Goal: Task Accomplishment & Management: Manage account settings

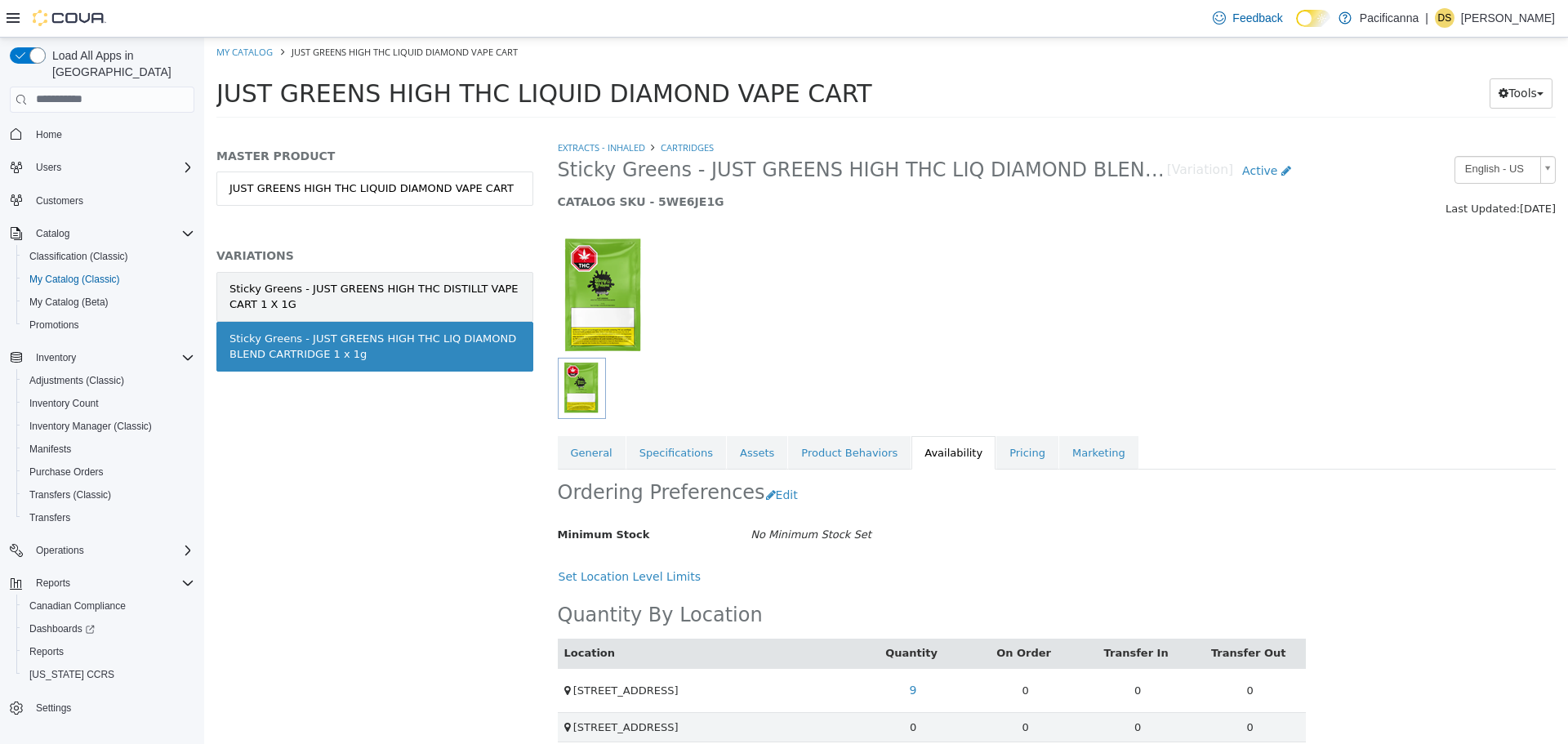
scroll to position [134, 0]
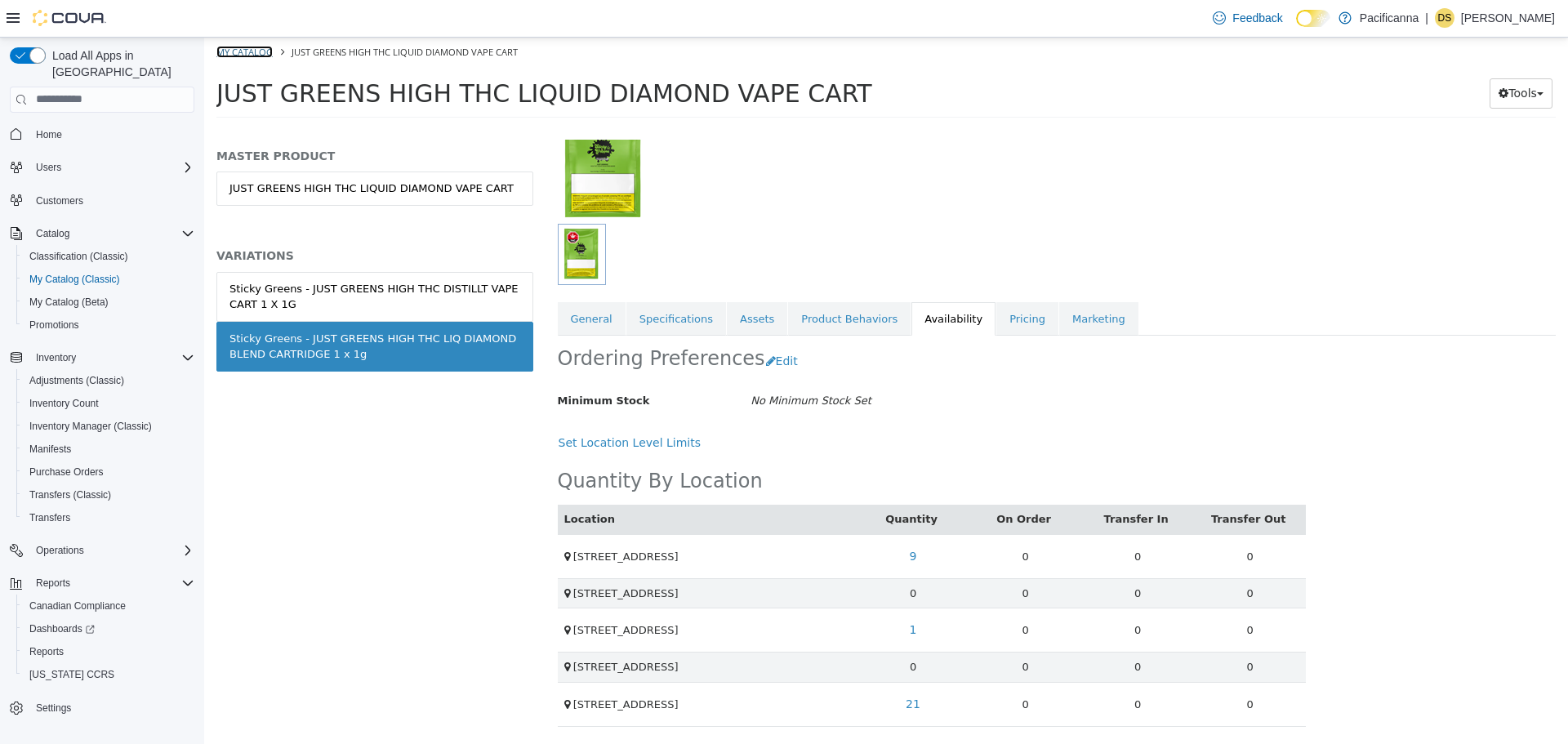
click at [250, 51] on link "My Catalog" at bounding box center [245, 50] width 57 height 12
select select "**********"
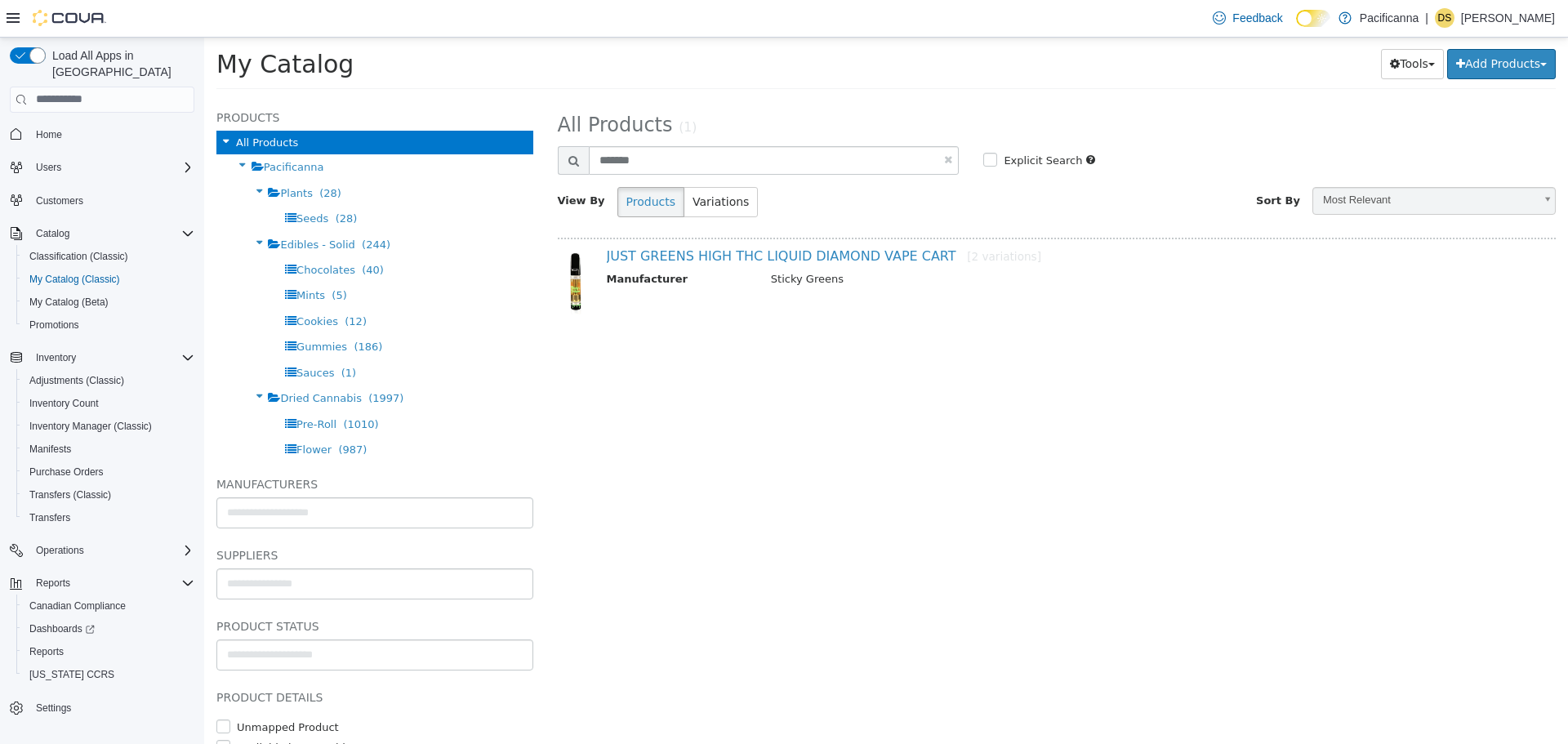
click at [950, 157] on link at bounding box center [948, 159] width 8 height 11
select select "**********"
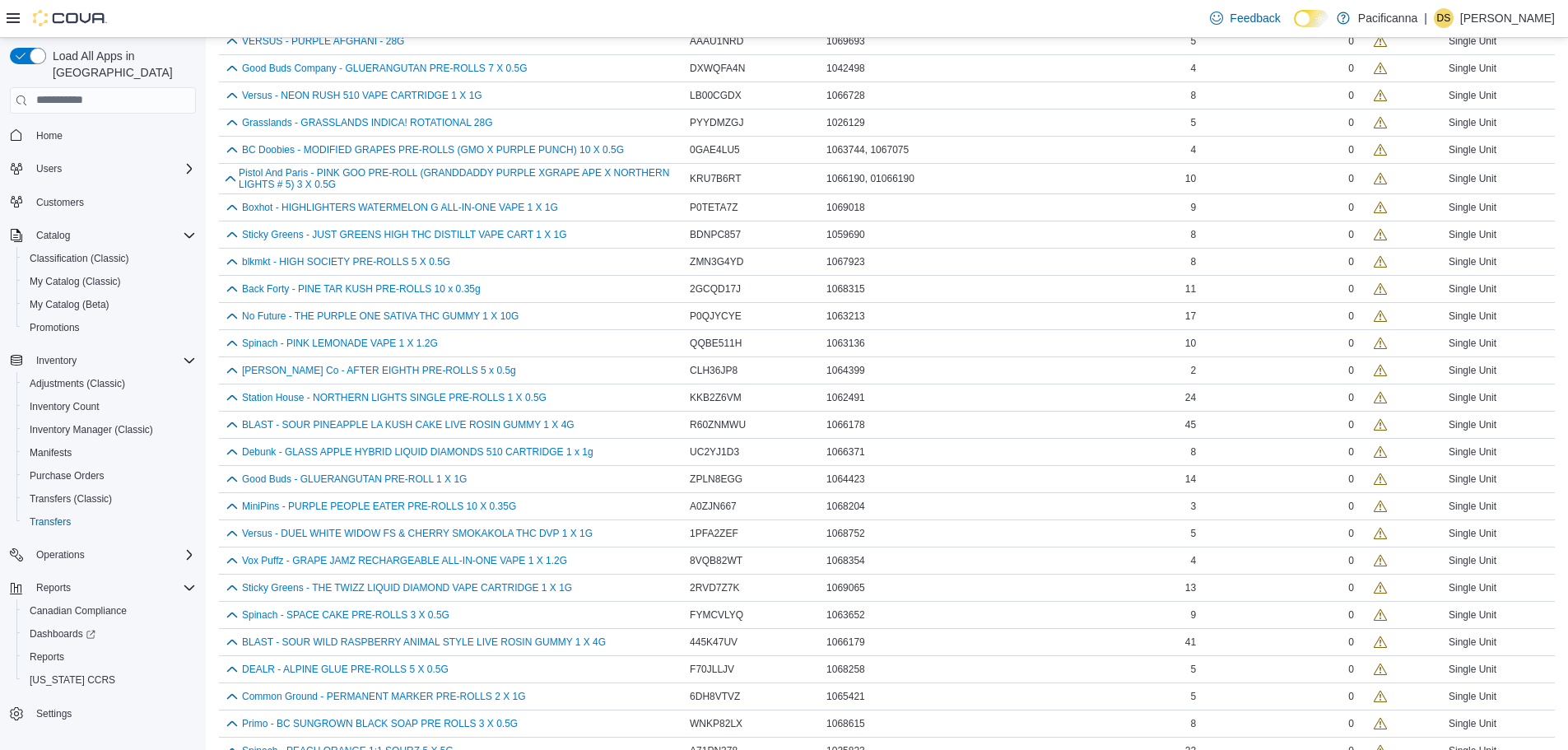
scroll to position [1317, 0]
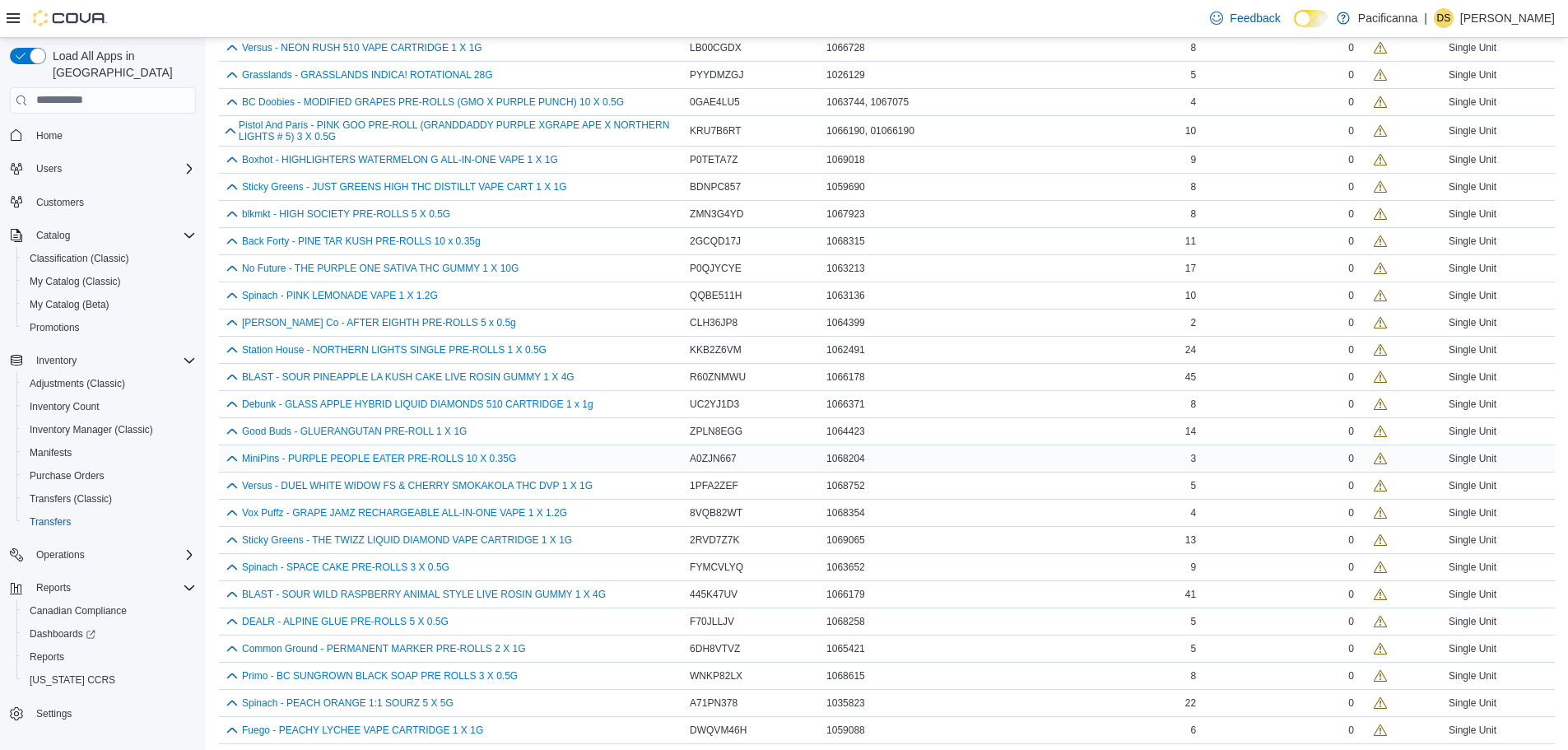
click at [461, 464] on div "MiniPins - PURPLE PEOPLE EATER PRE-ROLLS 10 X 0.35G" at bounding box center [453, 458] width 461 height 19
click at [463, 463] on button "MiniPins - PURPLE PEOPLE EATER PRE-ROLLS 10 X 0.35G" at bounding box center [378, 458] width 274 height 11
click at [855, 452] on span "1068204" at bounding box center [846, 458] width 39 height 13
click at [854, 452] on span "1068204" at bounding box center [846, 458] width 39 height 13
copy span "1068204"
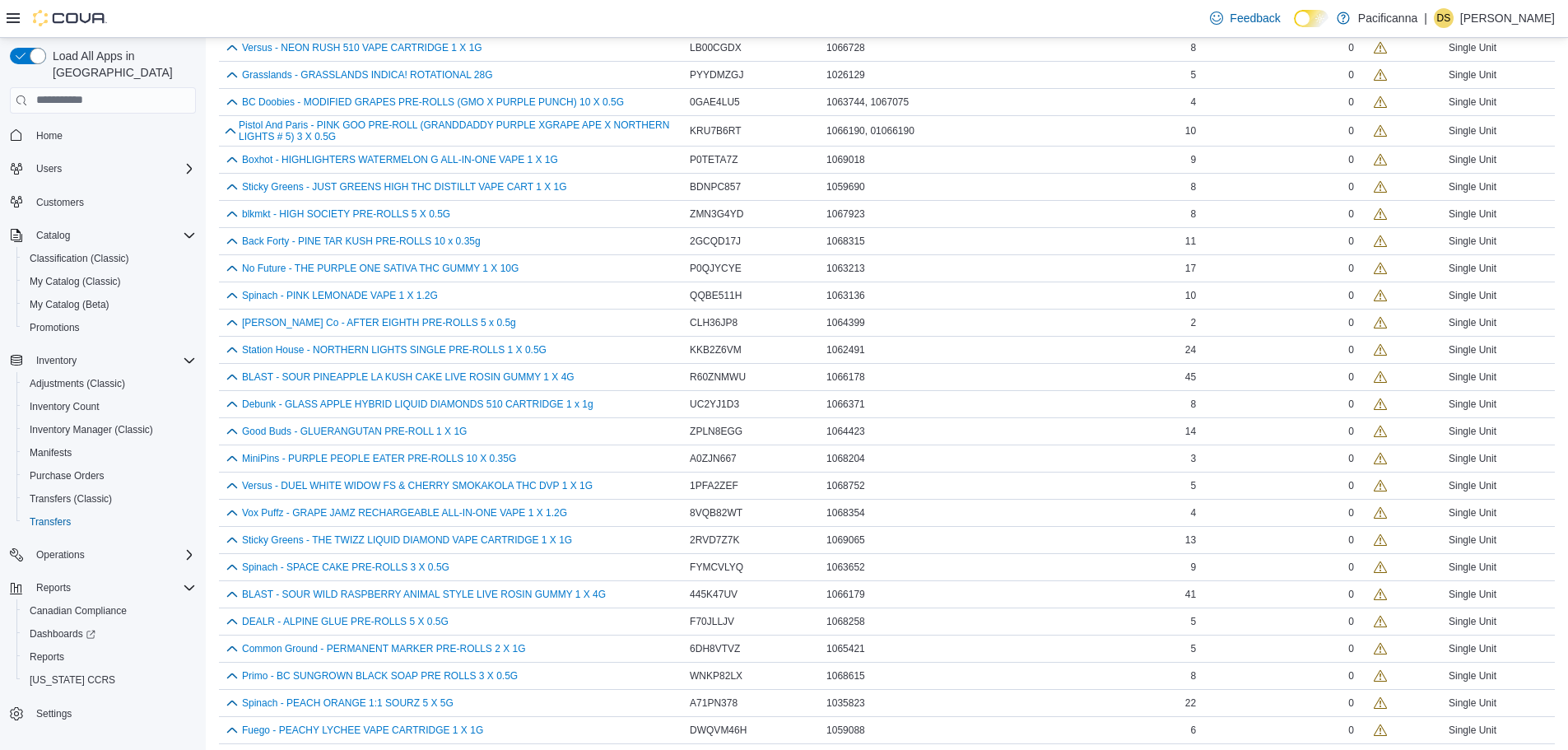
click at [743, 14] on div "Feedback Dark Mode Pacificanna | DS Darren Saunders" at bounding box center [784, 18] width 1568 height 38
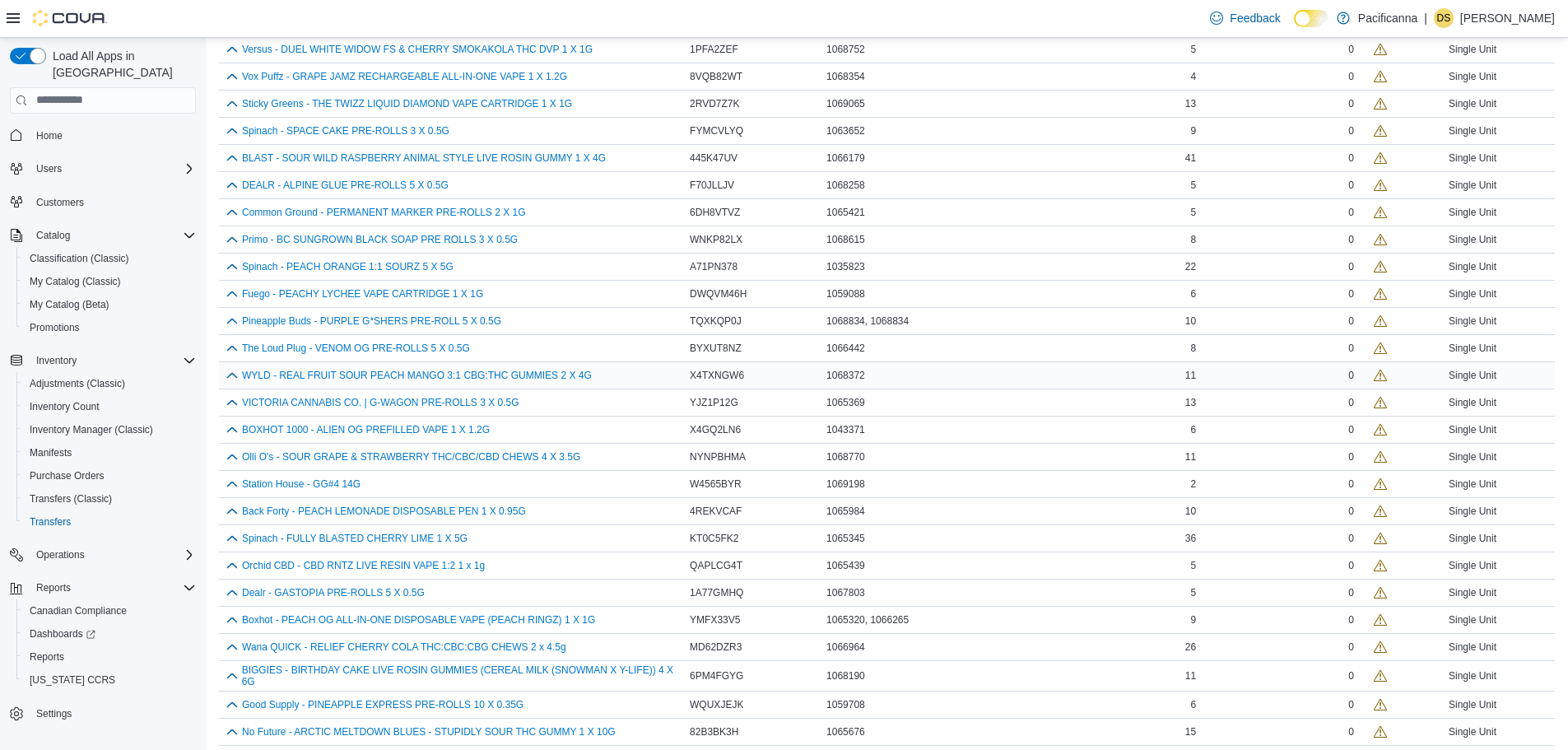
click at [851, 377] on span "1068372" at bounding box center [846, 375] width 39 height 13
copy span "1068372"
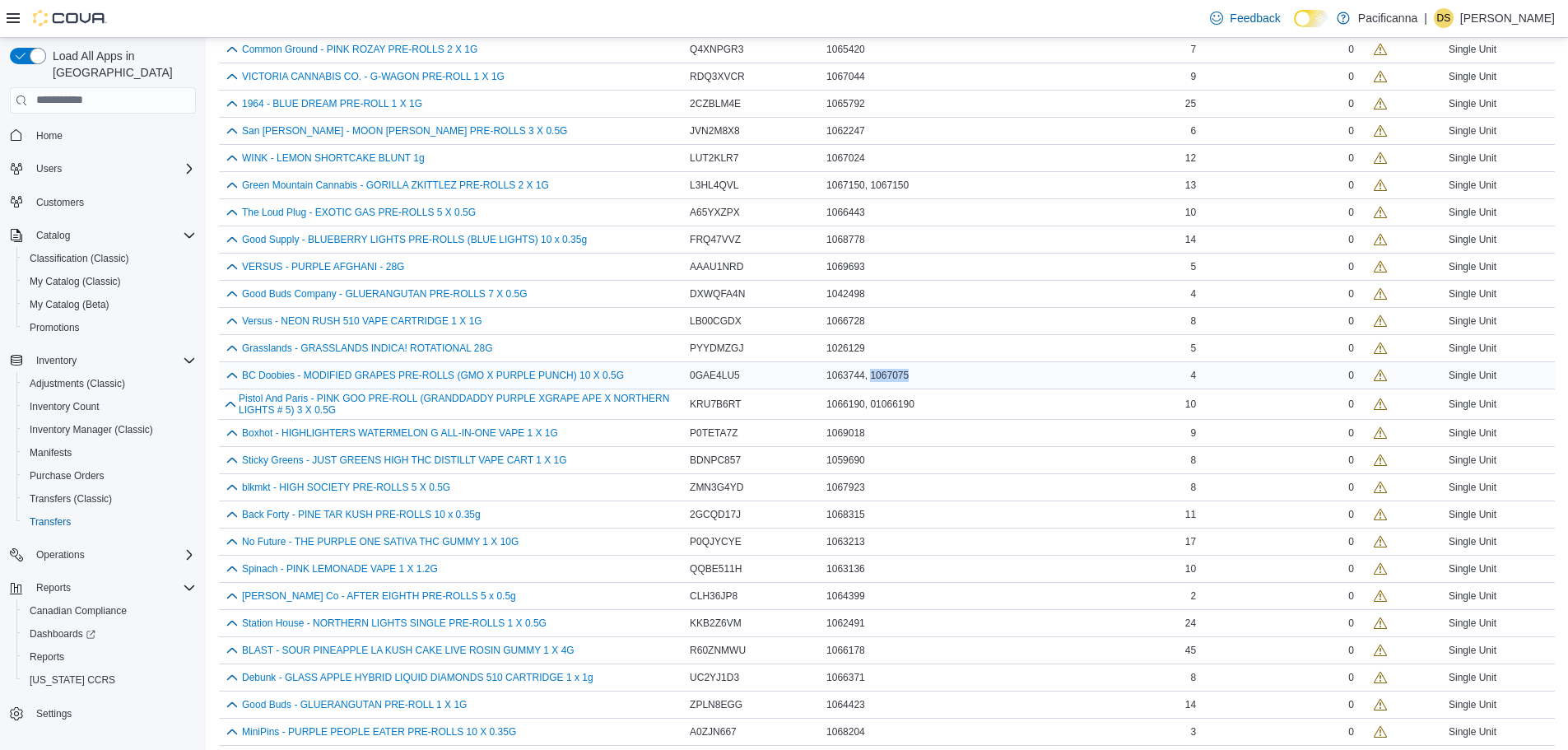
drag, startPoint x: 915, startPoint y: 379, endPoint x: 877, endPoint y: 383, distance: 38.2
click at [877, 383] on div "1063744, 1067075" at bounding box center [920, 375] width 195 height 19
copy span "1067075"
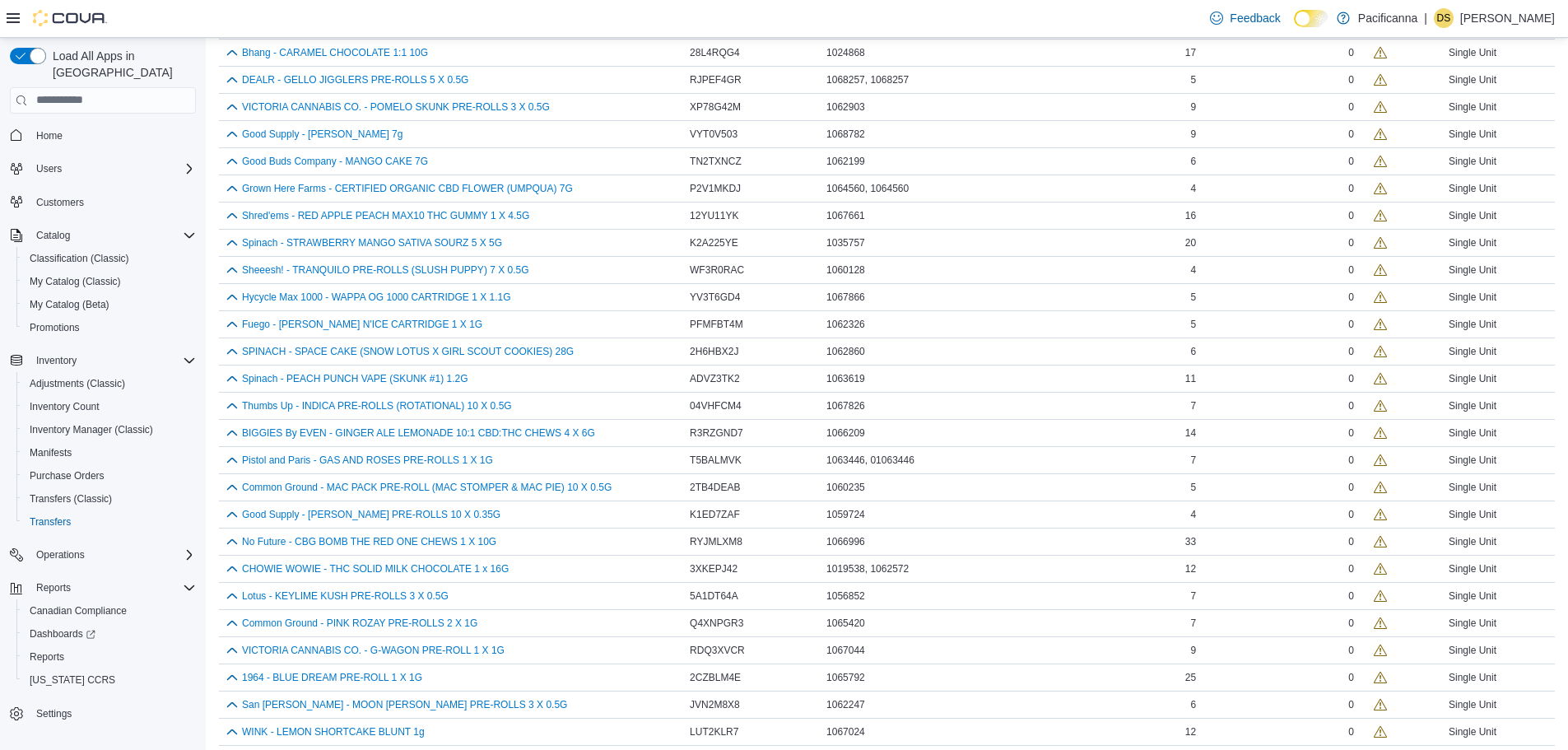
scroll to position [468, 0]
click at [51, 708] on span "Settings" at bounding box center [53, 714] width 35 height 13
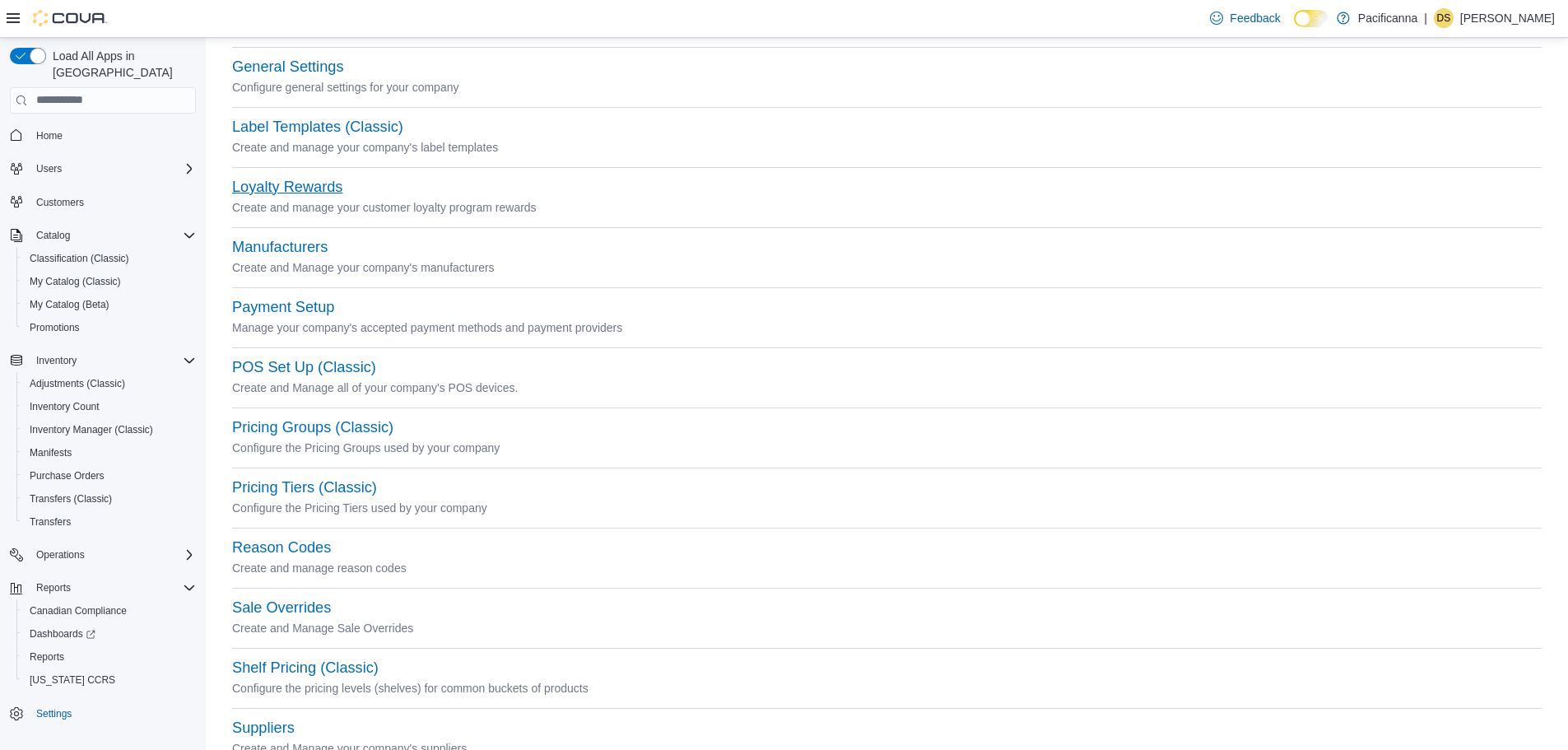
scroll to position [494, 0]
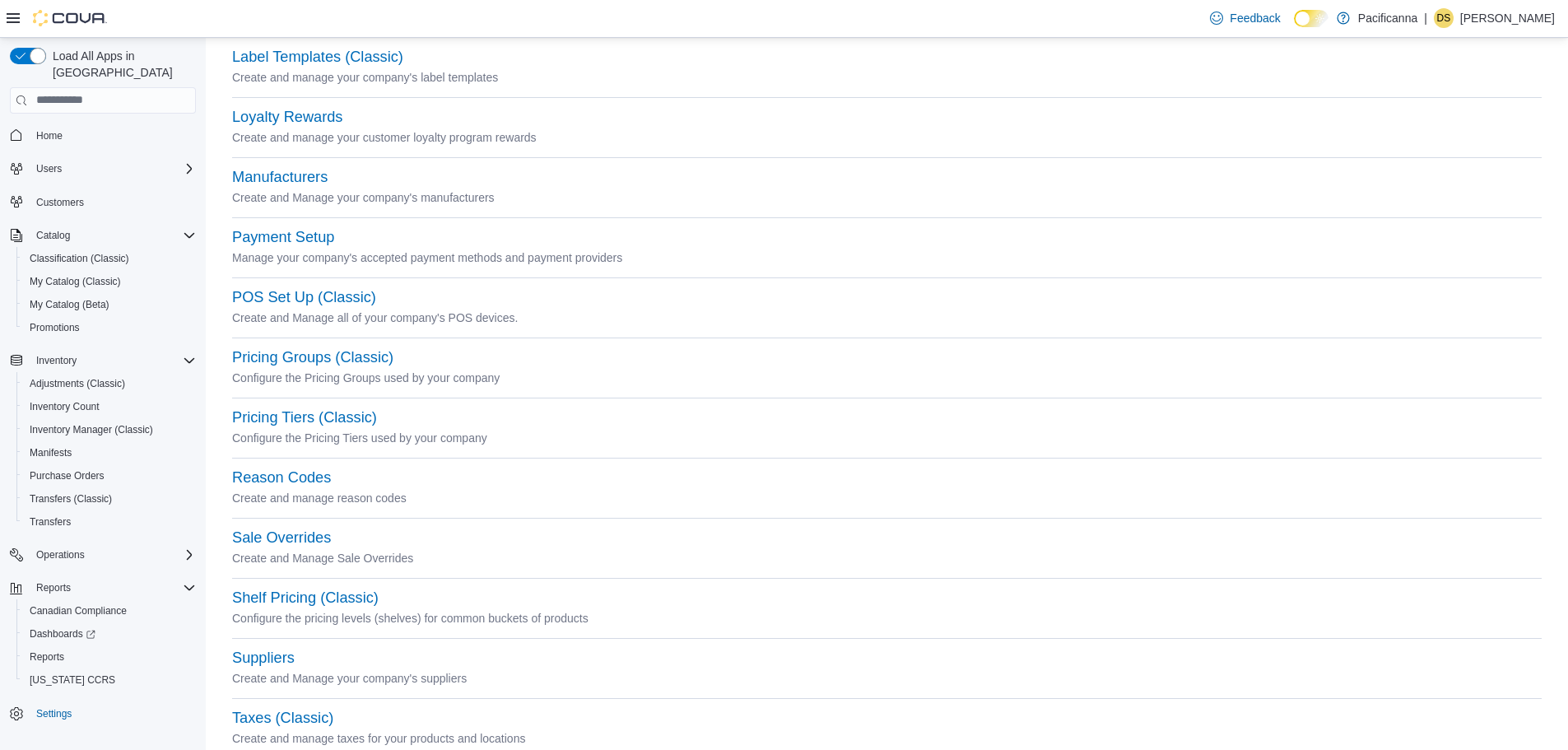
click at [304, 488] on p "Create and manage reason codes" at bounding box center [887, 497] width 1310 height 19
click at [308, 479] on button "Reason Codes" at bounding box center [281, 478] width 99 height 18
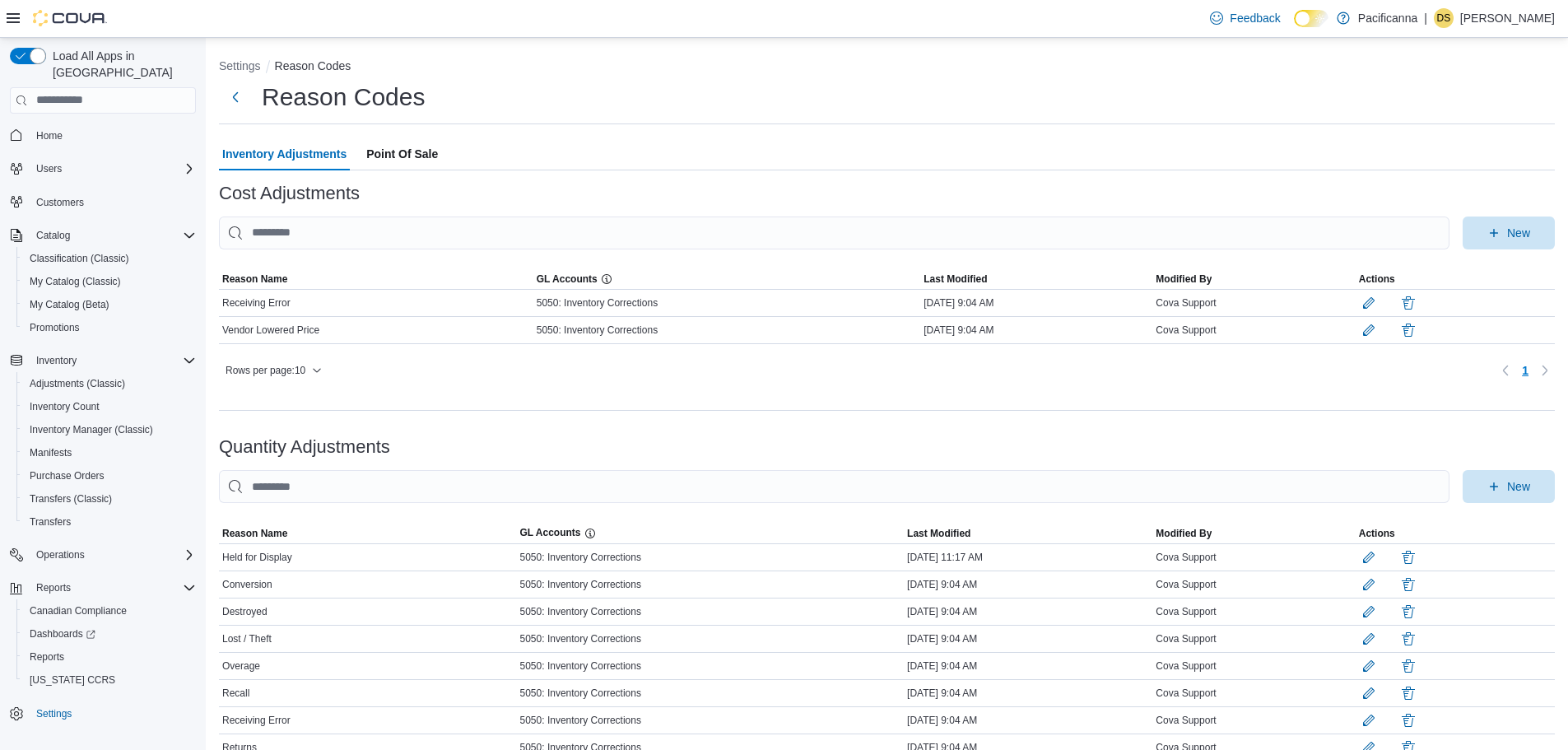
click at [429, 149] on span "Point Of Sale" at bounding box center [402, 154] width 72 height 33
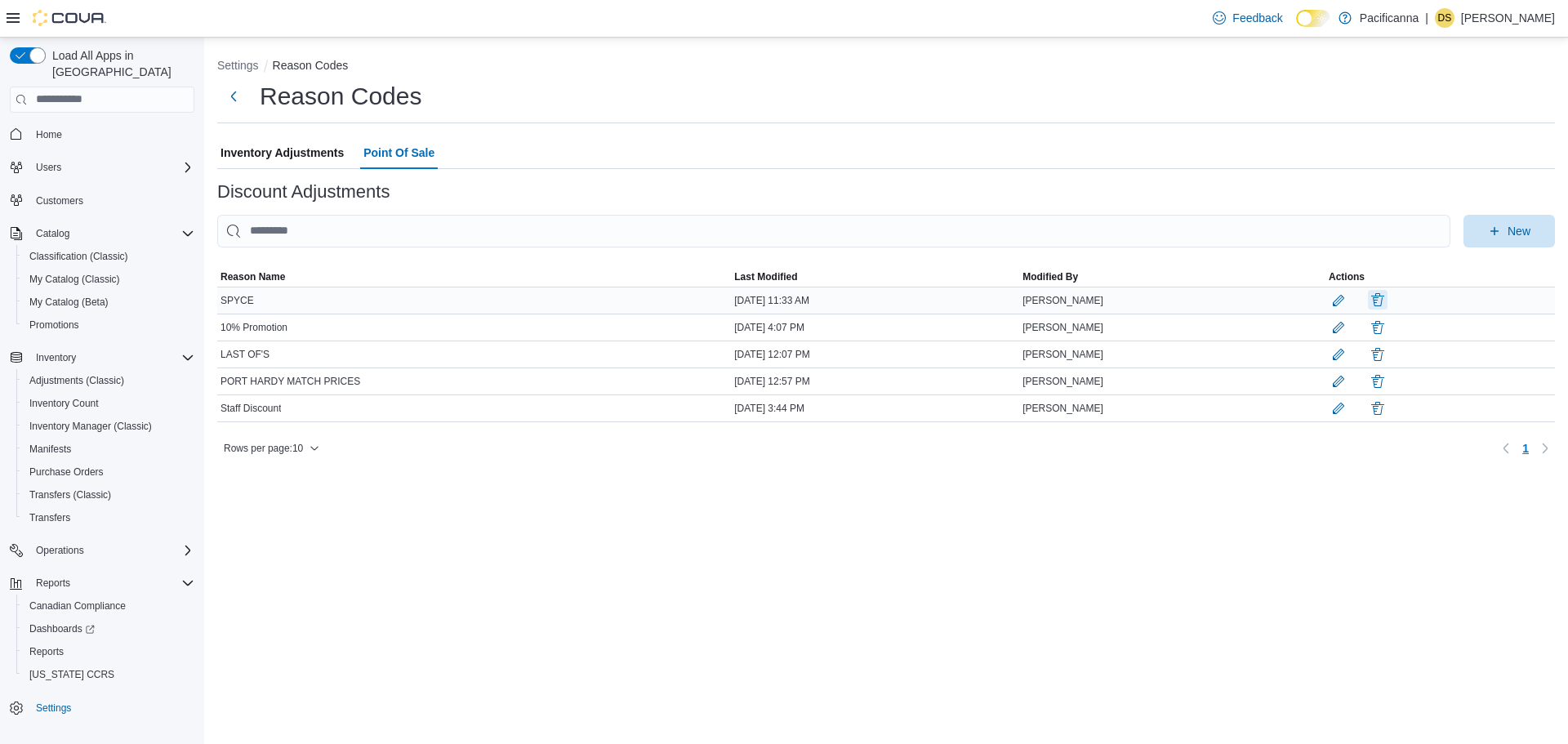
click at [1386, 300] on button "button" at bounding box center [1377, 299] width 19 height 19
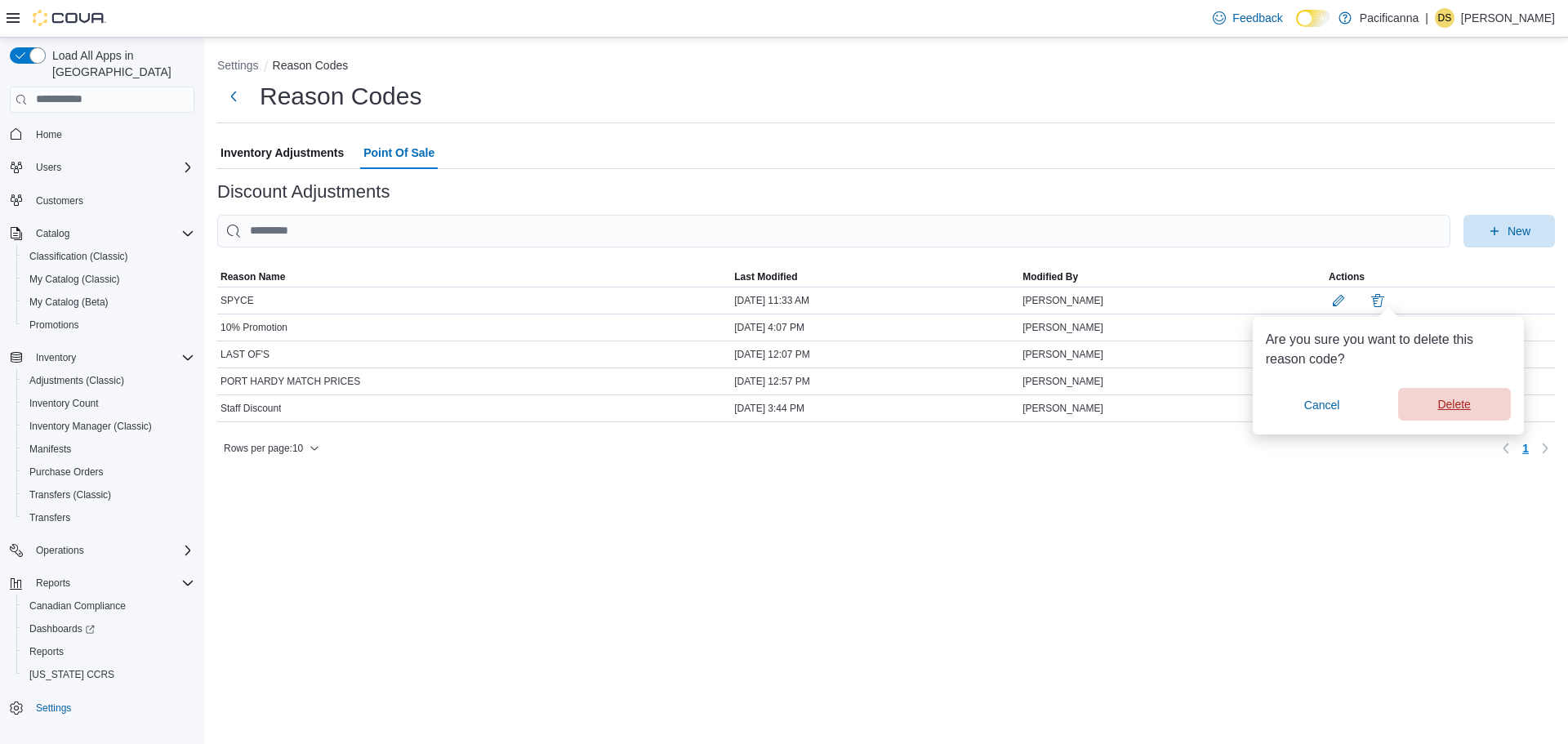
click at [1438, 410] on span "Delete" at bounding box center [1454, 404] width 33 height 16
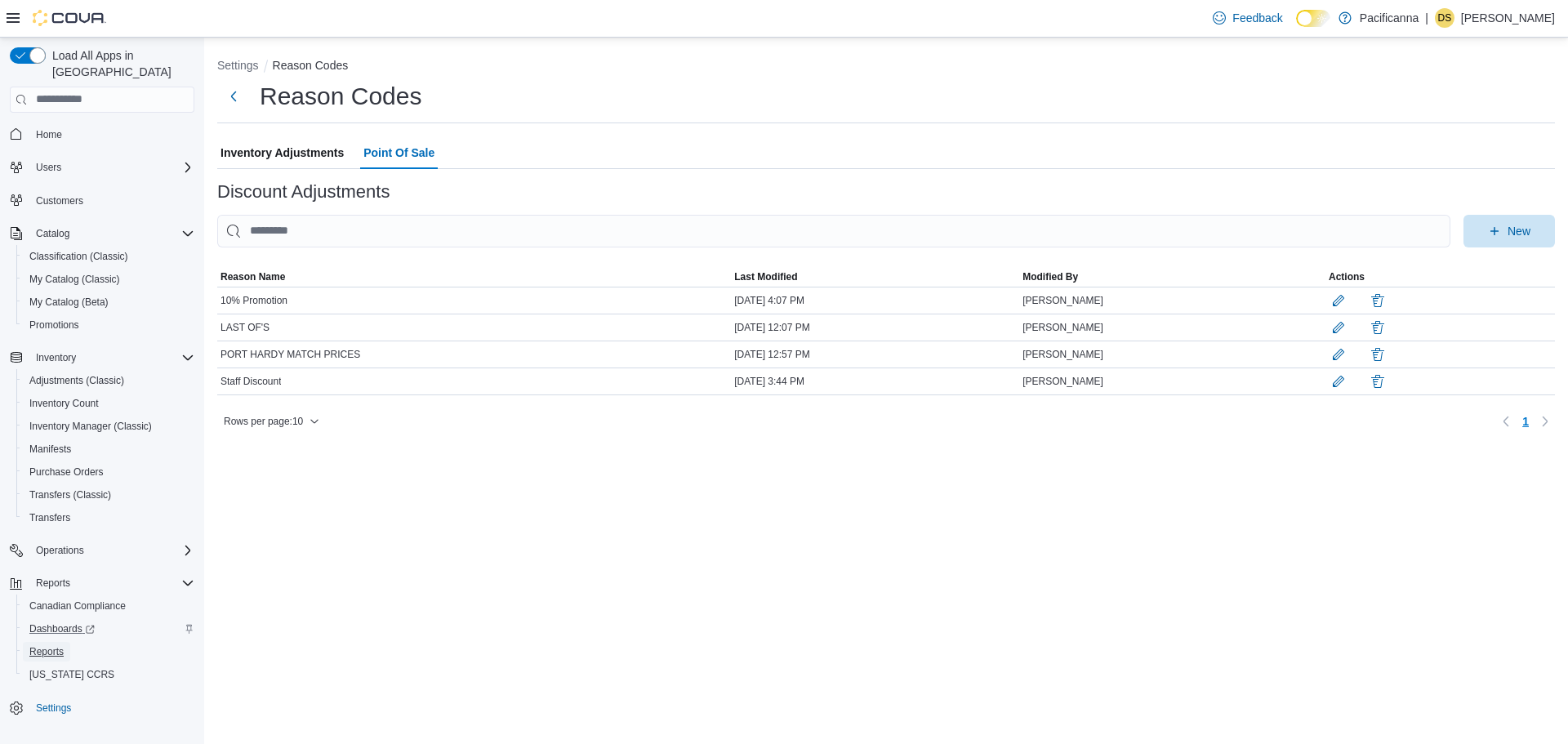
drag, startPoint x: 46, startPoint y: 635, endPoint x: 113, endPoint y: 607, distance: 72.6
click at [46, 645] on span "Reports" at bounding box center [46, 652] width 34 height 13
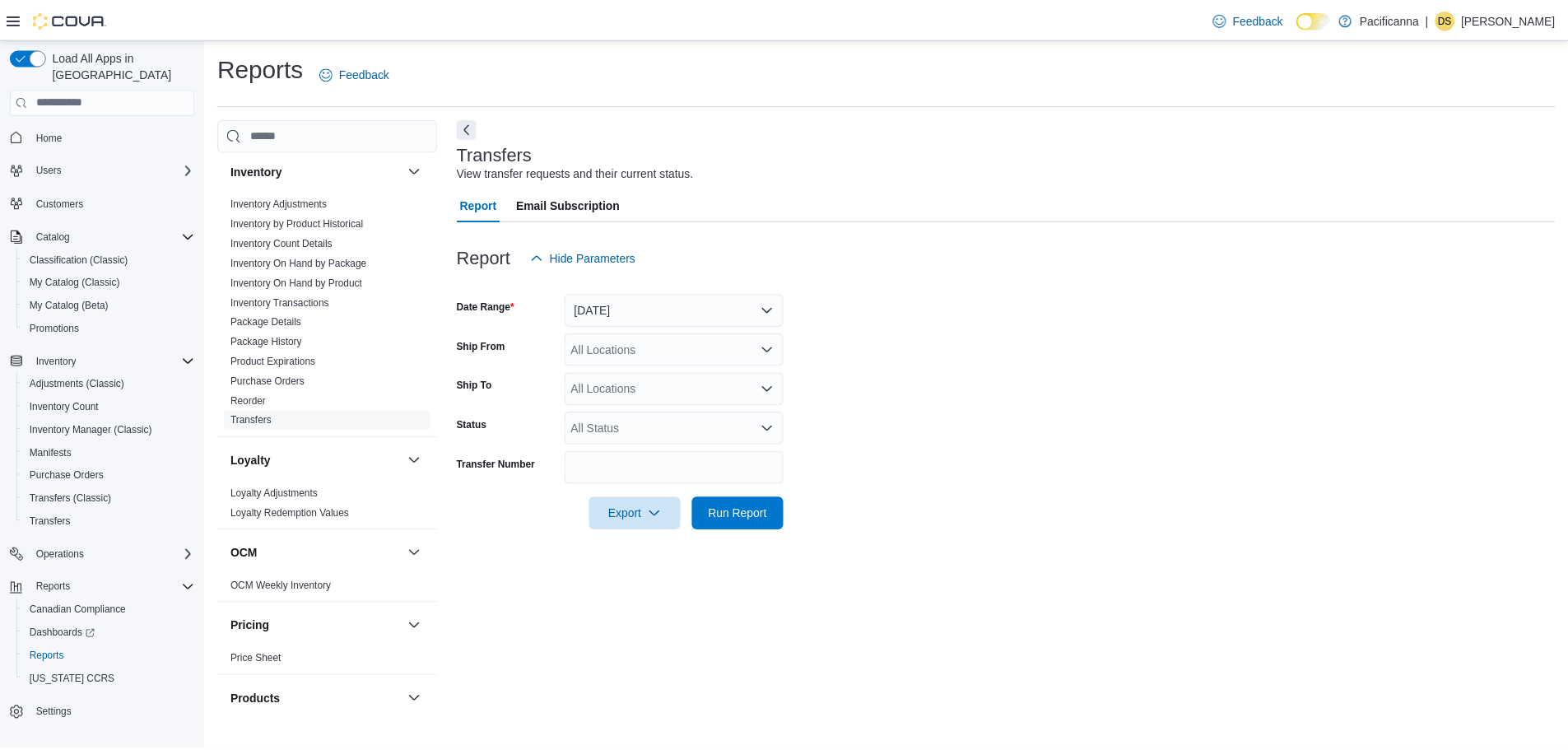
scroll to position [494, 0]
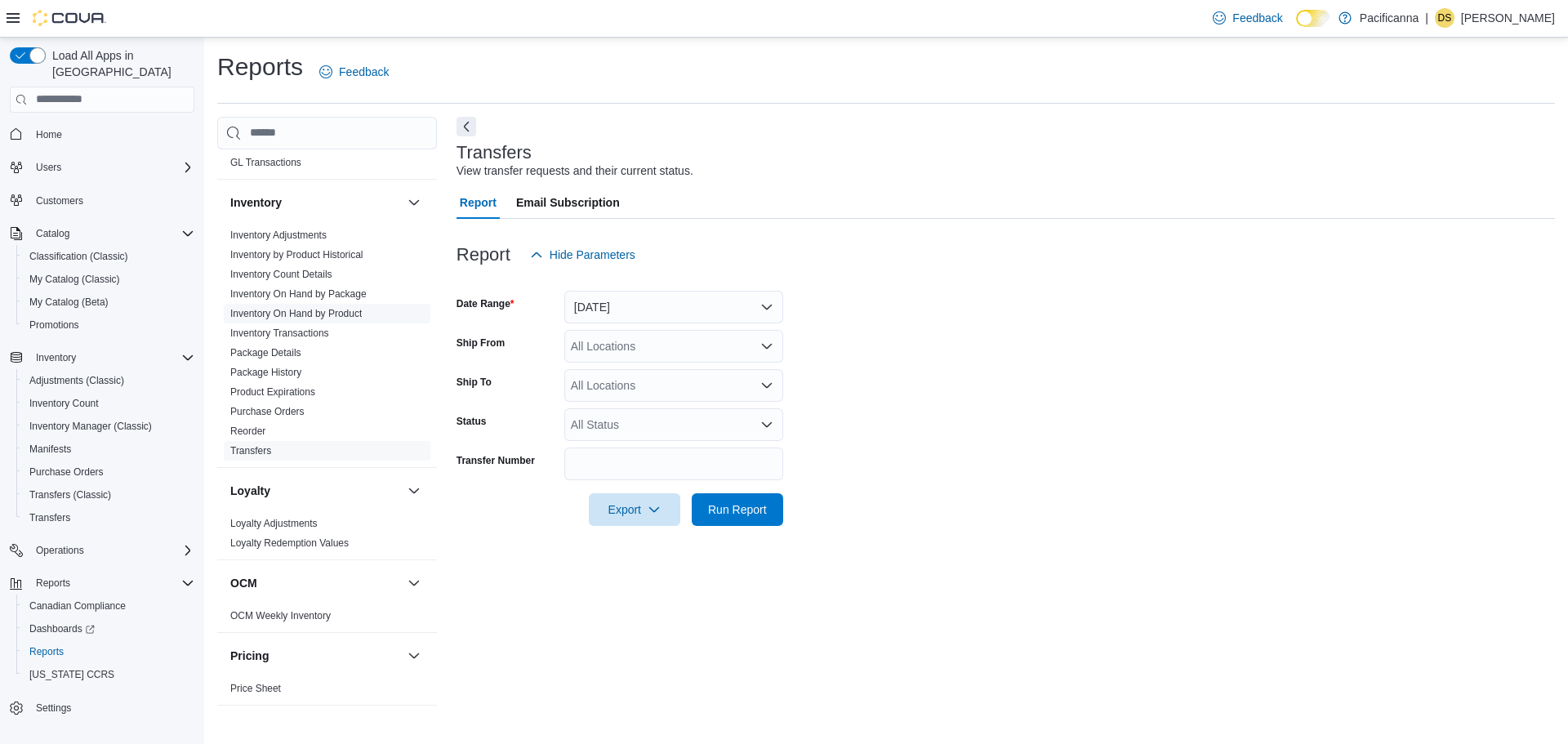
click at [346, 320] on span "Inventory On Hand by Product" at bounding box center [328, 313] width 207 height 19
click at [350, 312] on link "Inventory On Hand by Product" at bounding box center [296, 313] width 132 height 11
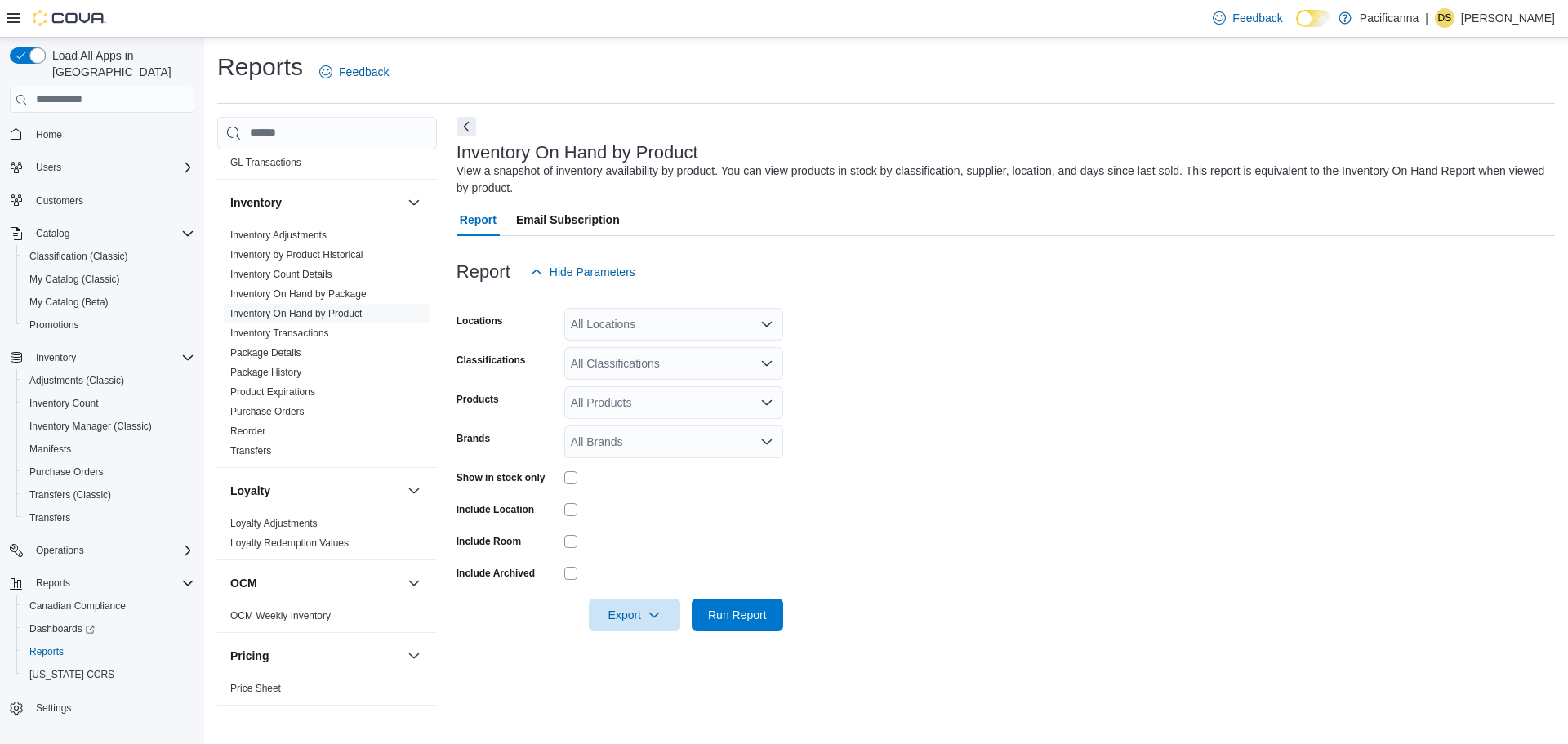
click at [573, 486] on div at bounding box center [673, 478] width 219 height 26
click at [672, 315] on div "All Locations" at bounding box center [673, 324] width 219 height 33
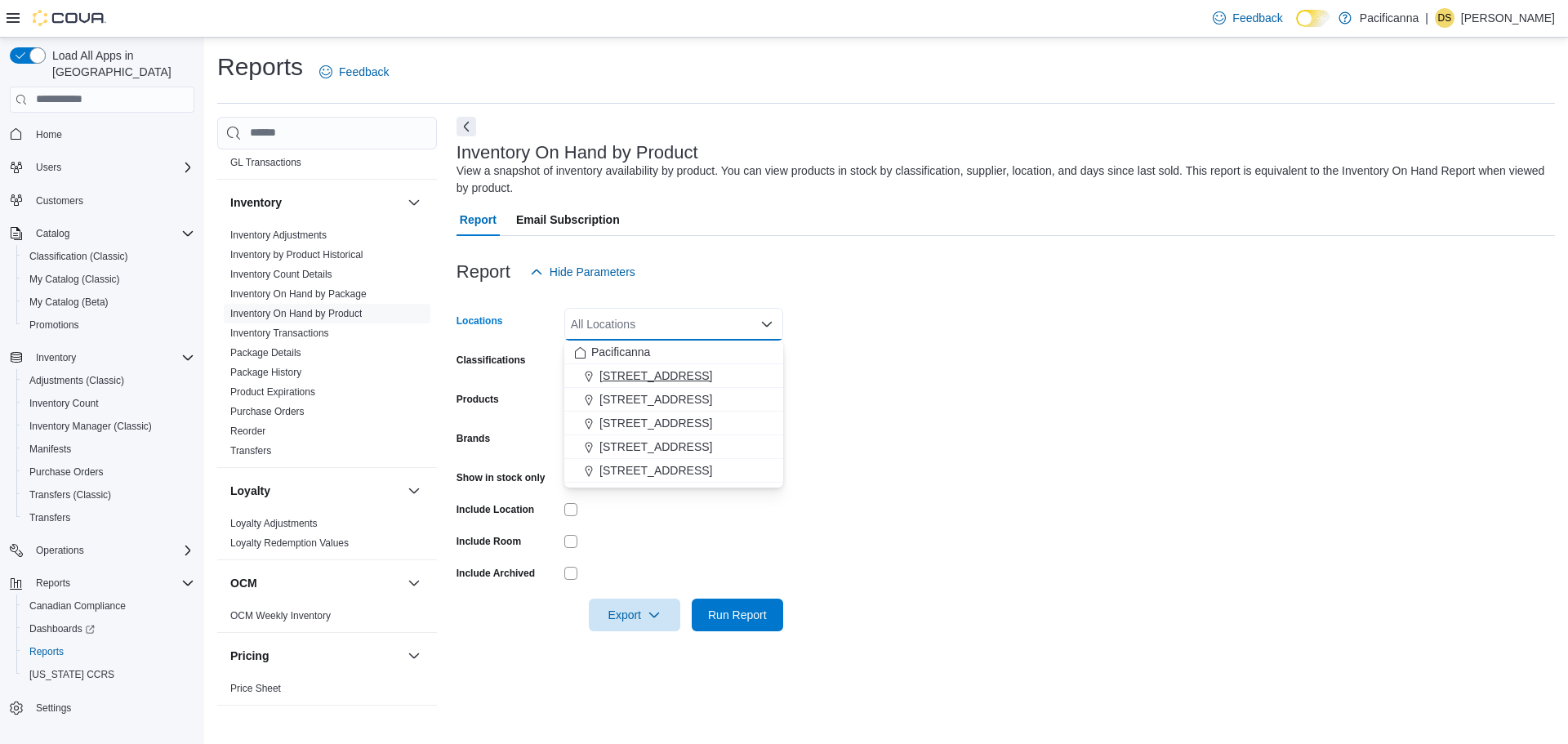
click at [668, 366] on button "[STREET_ADDRESS]" at bounding box center [673, 376] width 219 height 24
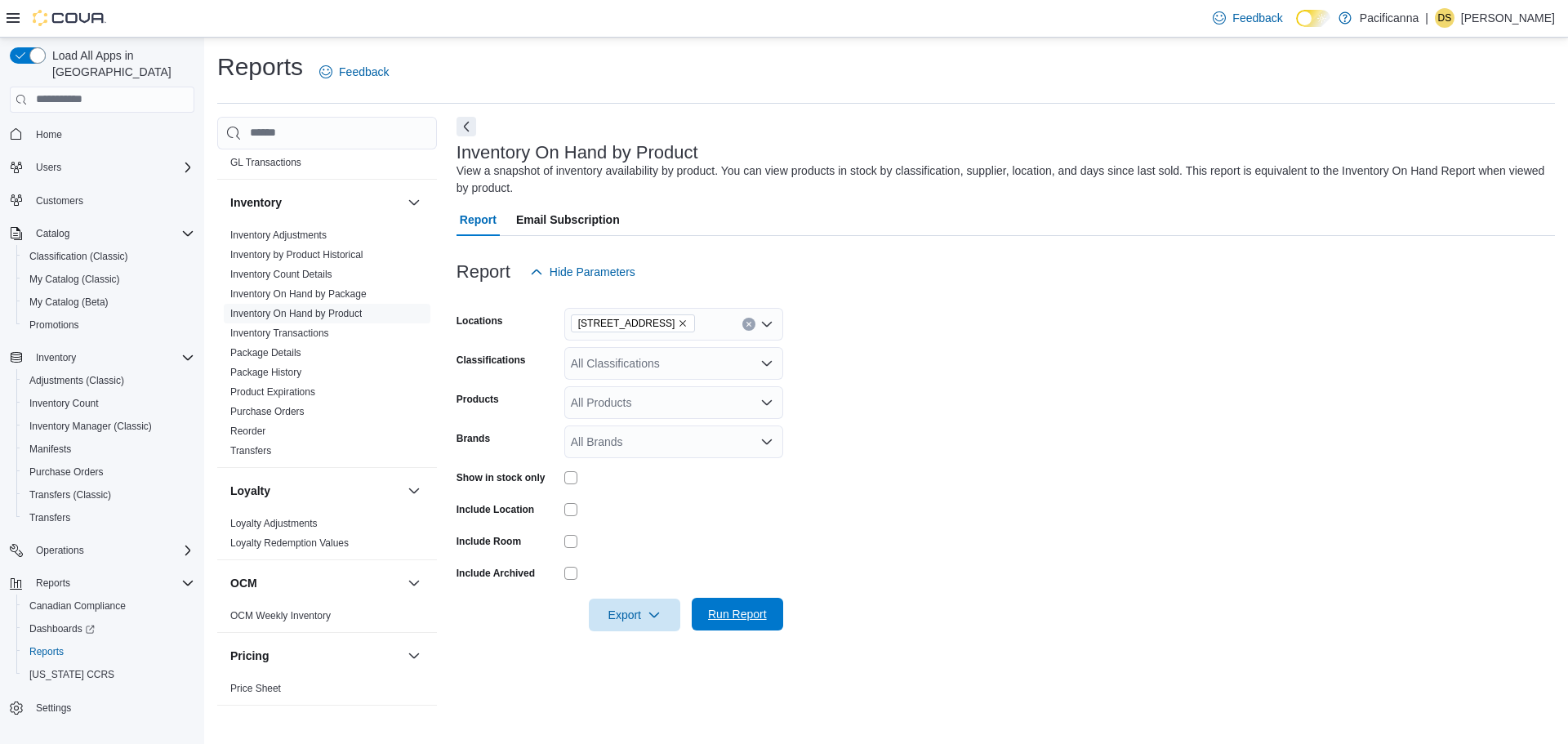
click at [757, 619] on span "Run Report" at bounding box center [737, 614] width 59 height 16
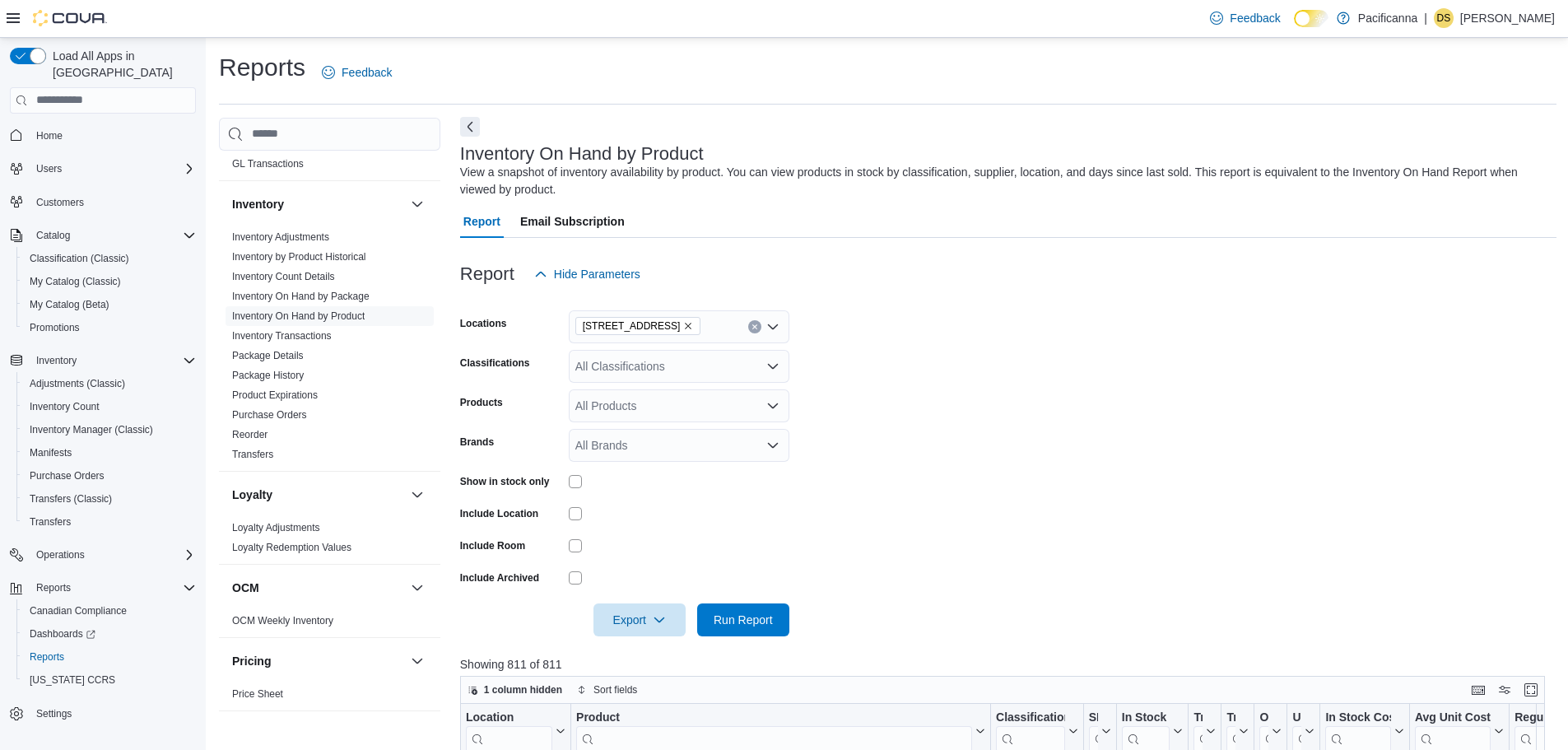
click at [476, 130] on button "Next" at bounding box center [469, 126] width 19 height 19
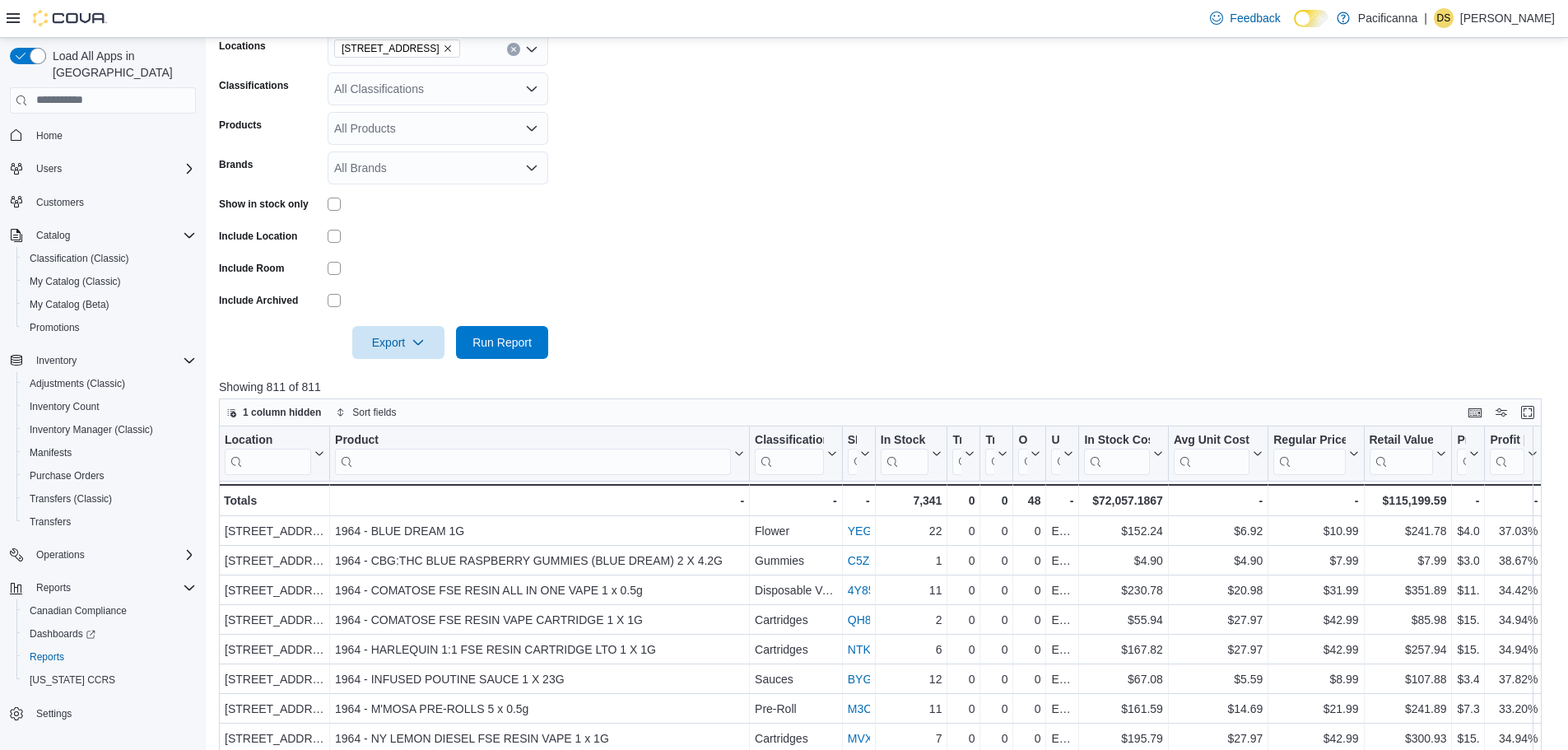
scroll to position [164, 0]
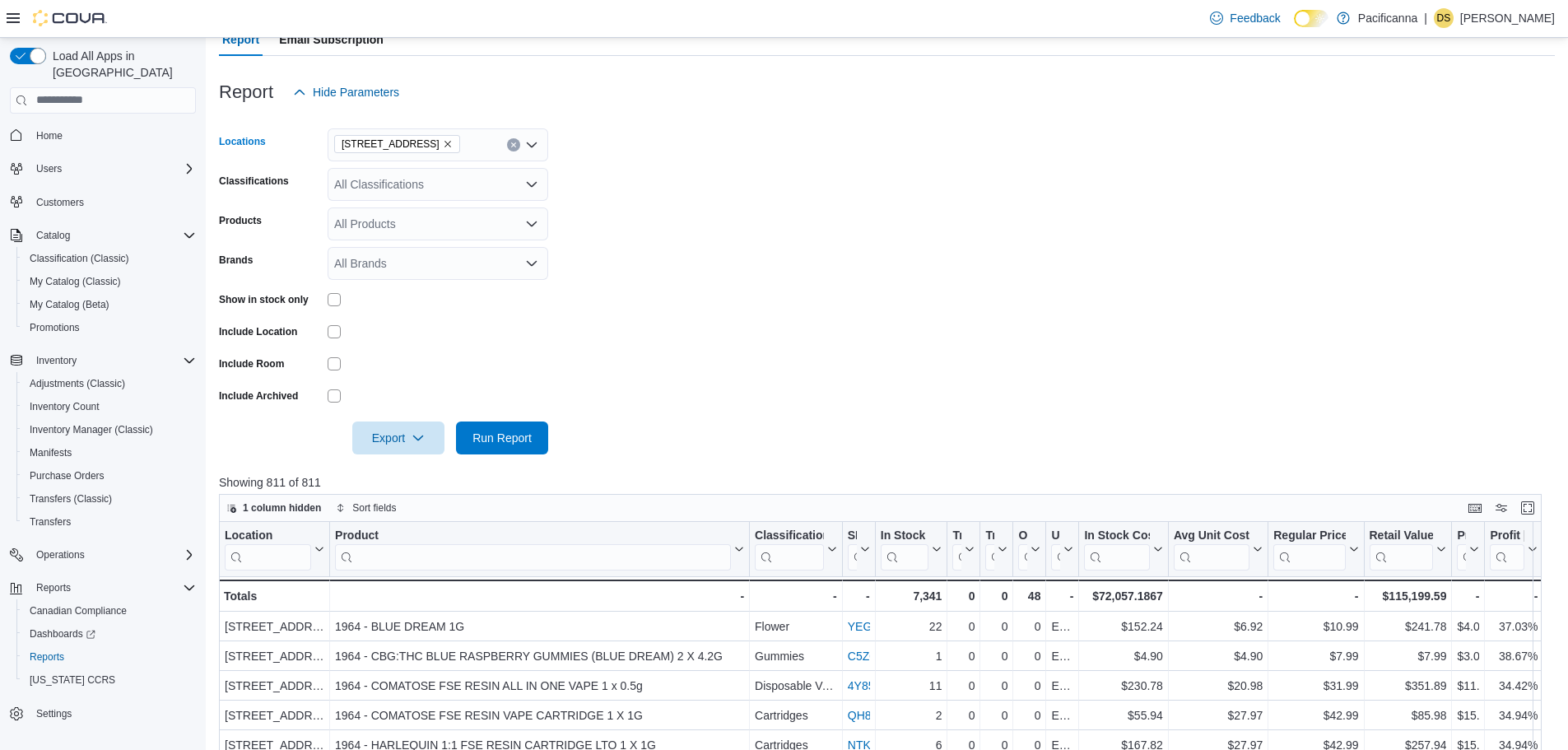
click at [452, 139] on icon "Remove #7 - 425 Simcoe Street from selection in this group" at bounding box center [447, 144] width 10 height 10
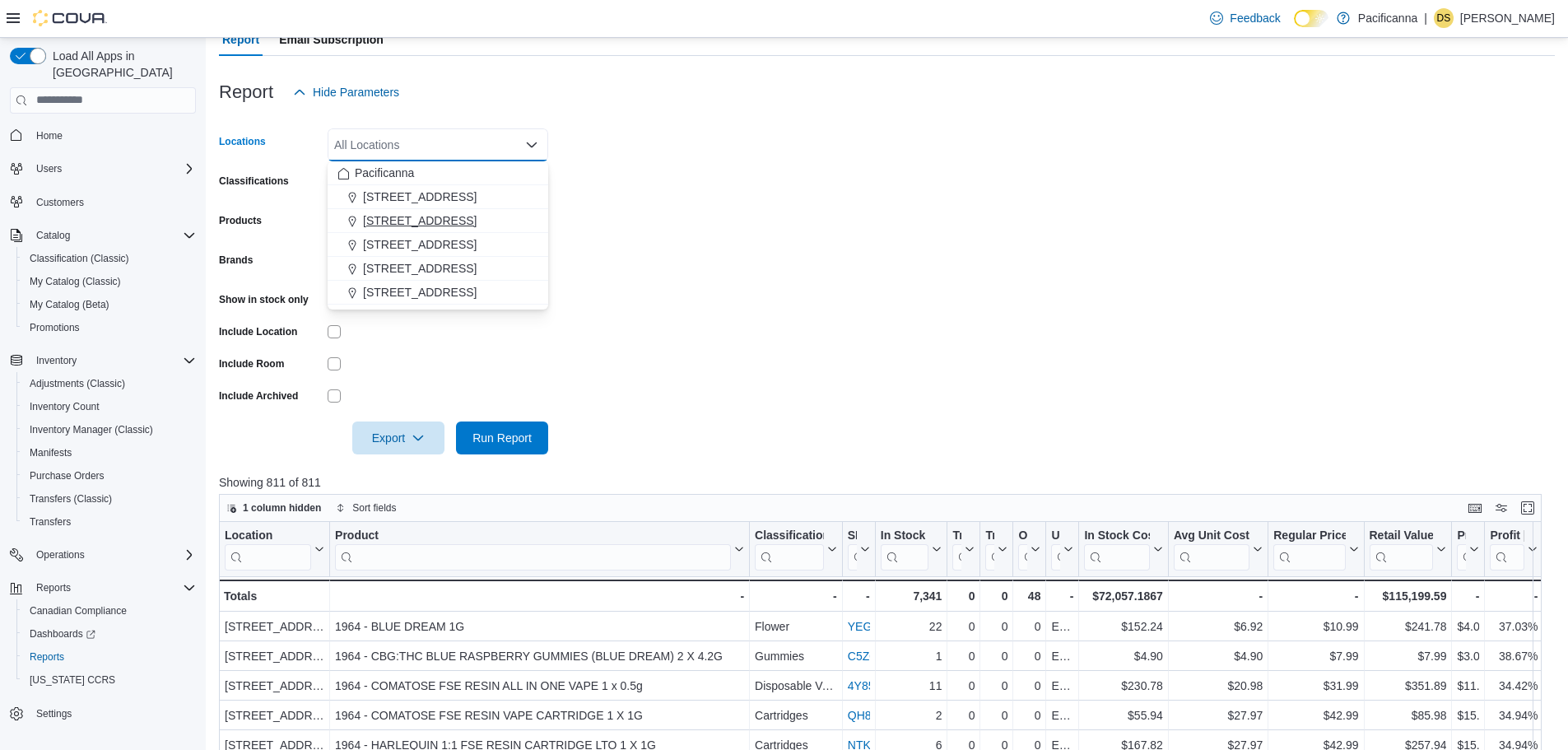
click at [423, 213] on span "[STREET_ADDRESS]" at bounding box center [420, 220] width 113 height 17
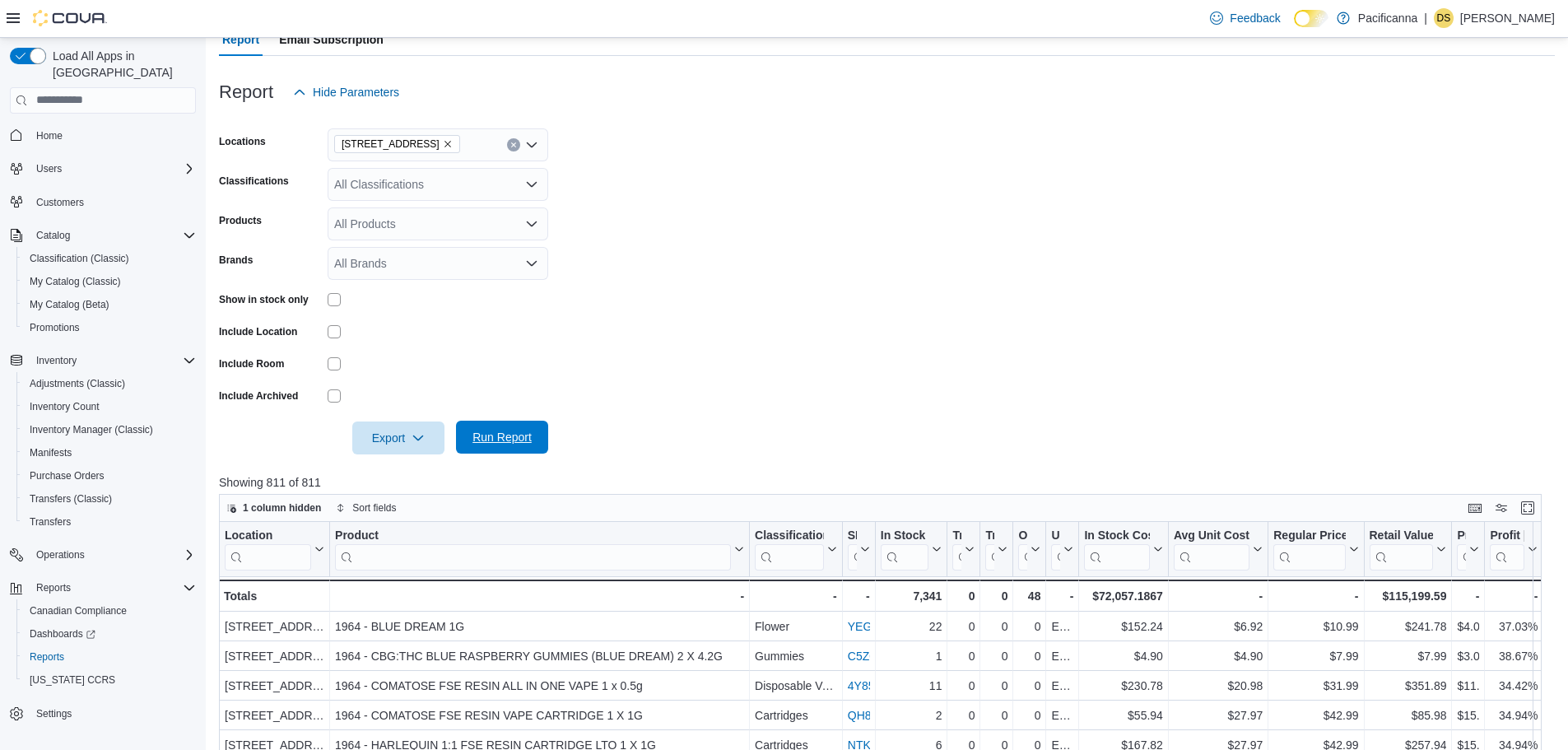
drag, startPoint x: 504, startPoint y: 436, endPoint x: 493, endPoint y: 301, distance: 135.4
click at [504, 437] on span "Run Report" at bounding box center [502, 437] width 59 height 17
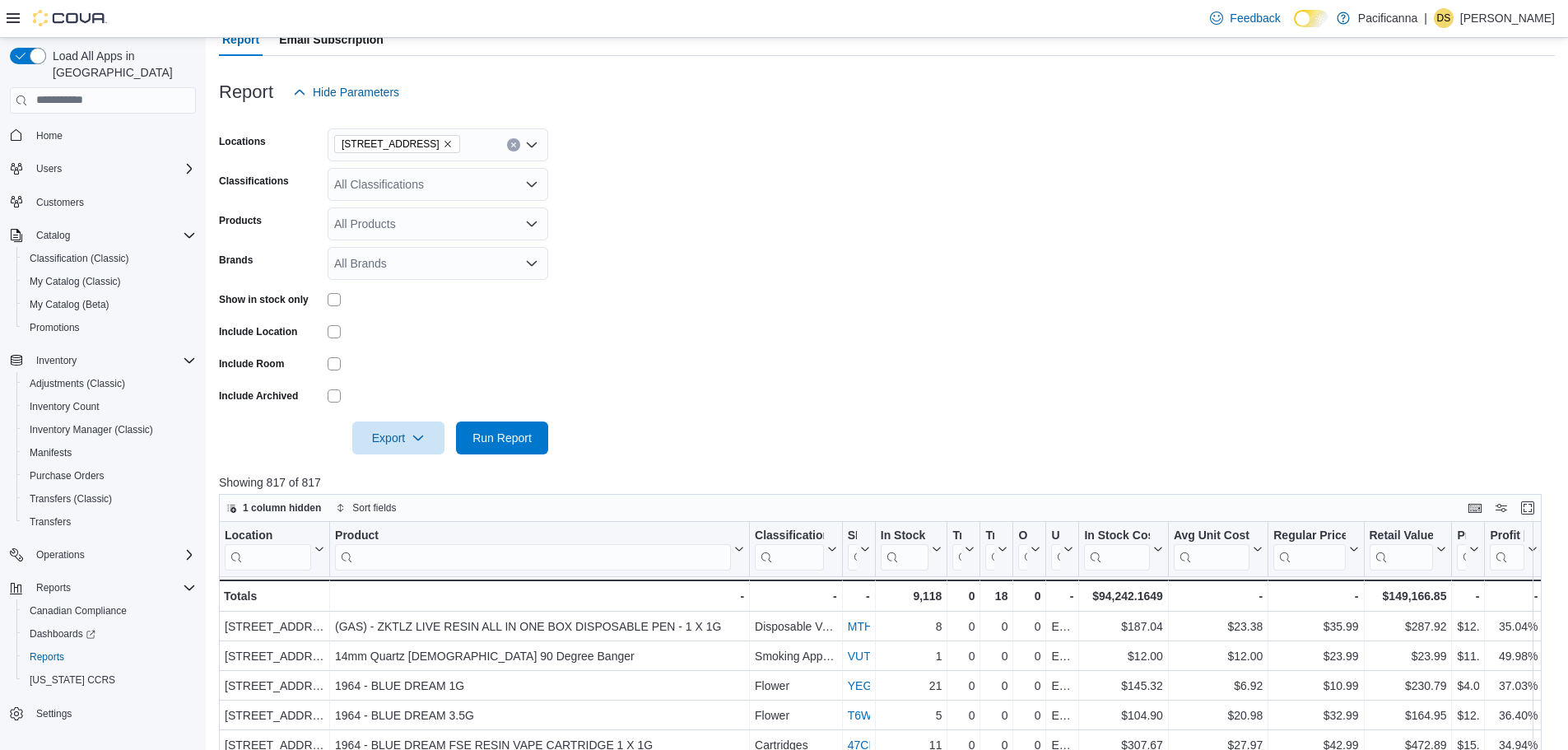
click at [443, 142] on icon "Remove 1215 Main St. from selection in this group" at bounding box center [447, 144] width 10 height 10
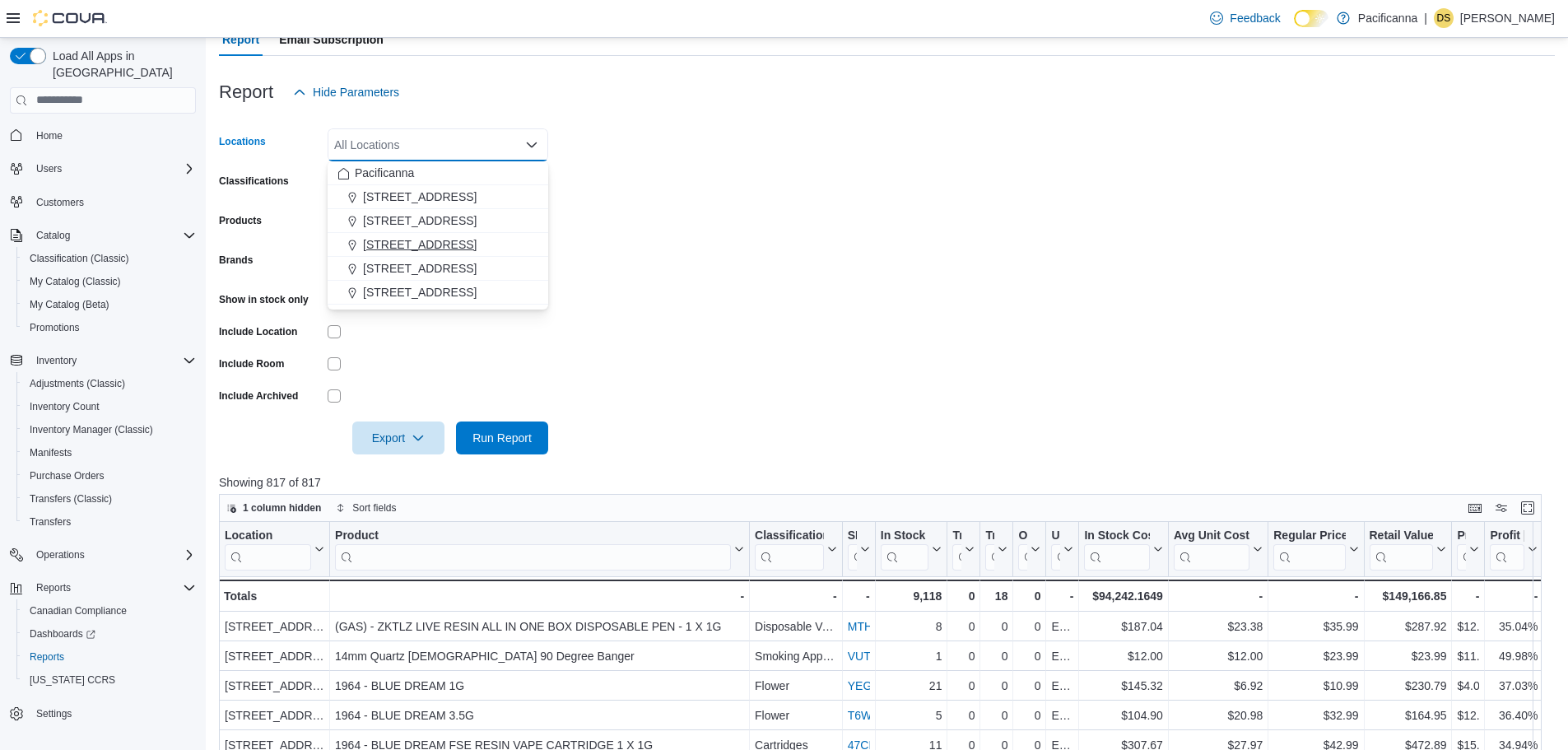
click at [406, 240] on span "[STREET_ADDRESS]" at bounding box center [420, 244] width 113 height 17
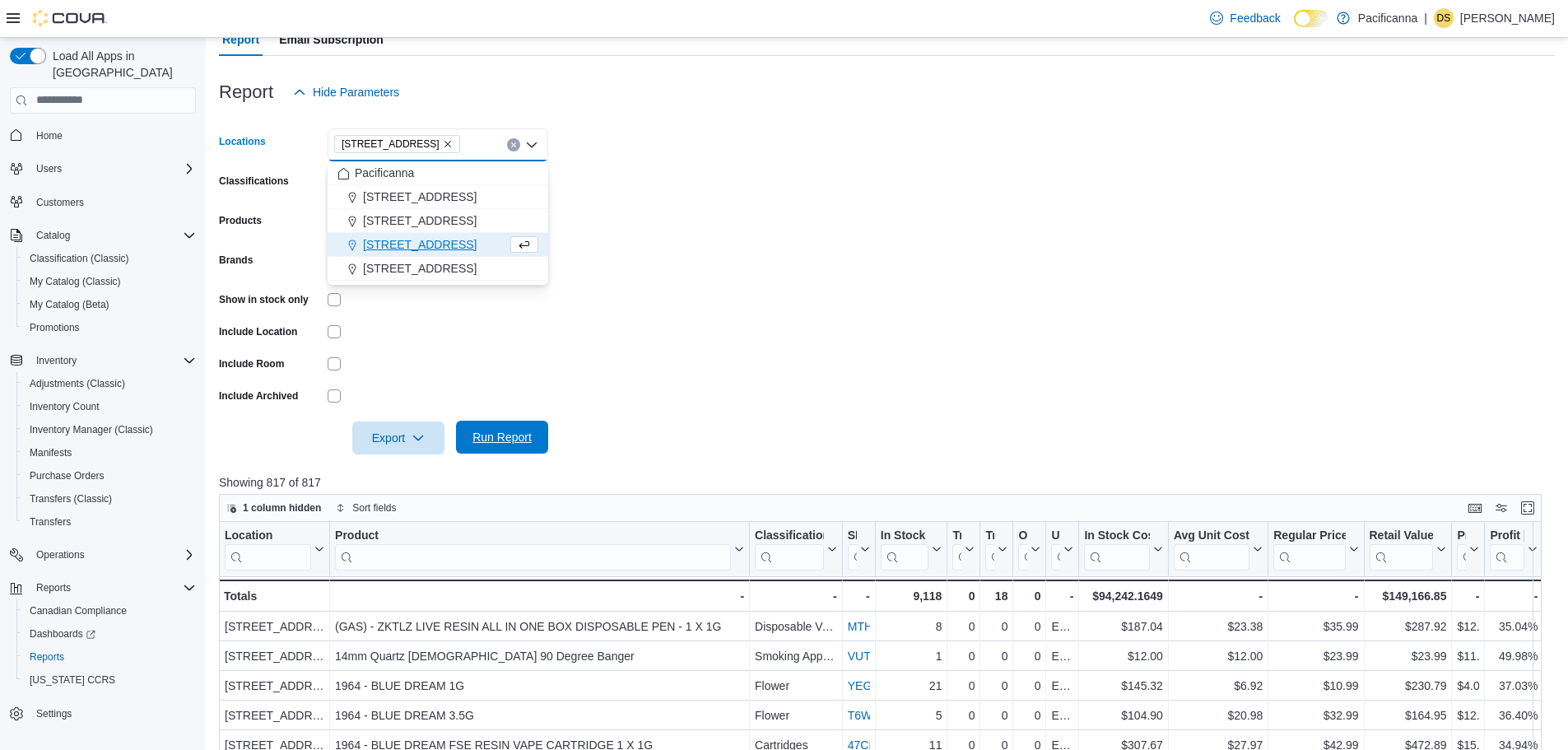
click at [495, 433] on span "Run Report" at bounding box center [502, 437] width 59 height 17
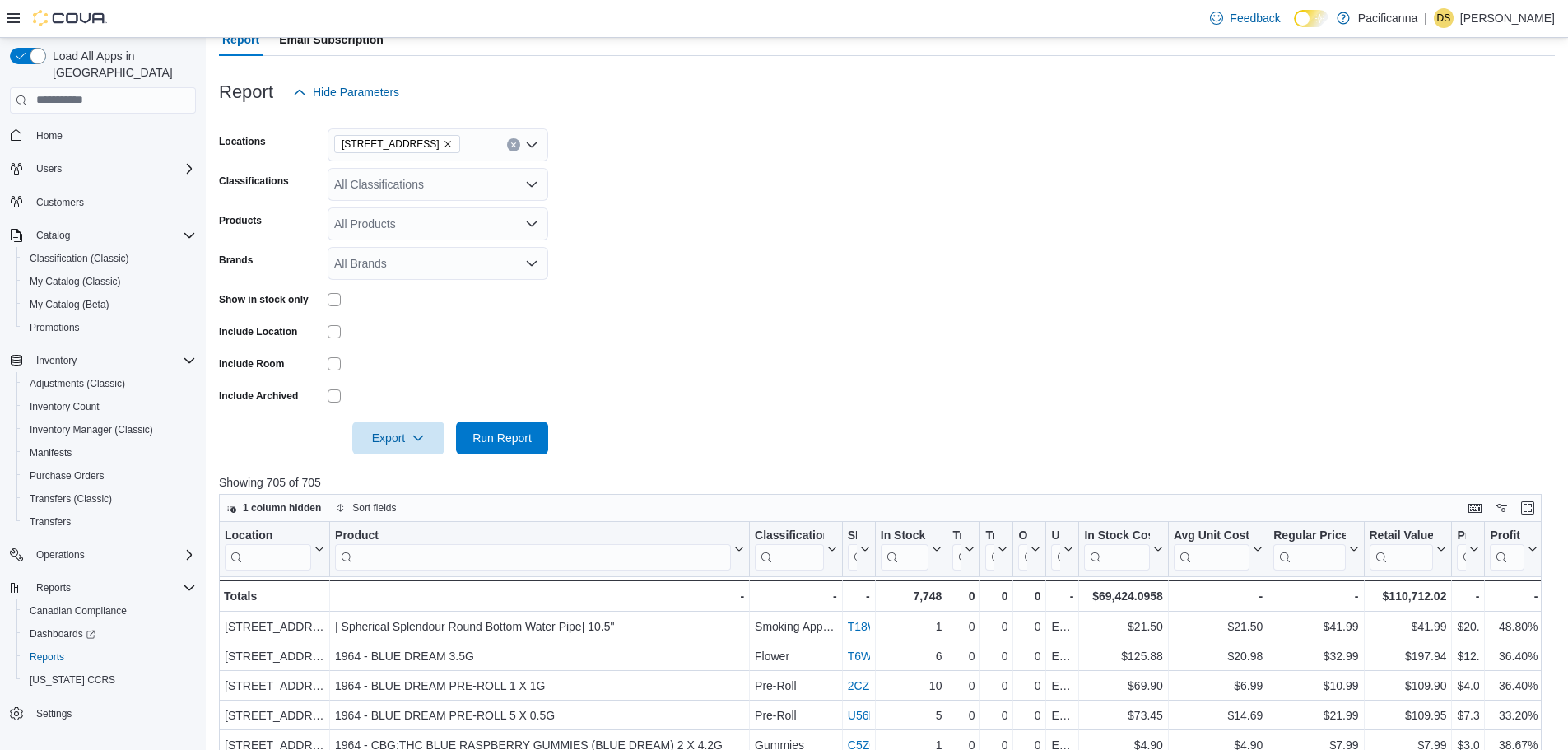
click at [443, 142] on icon "Remove 1560 Fairfield Road from selection in this group" at bounding box center [447, 144] width 10 height 10
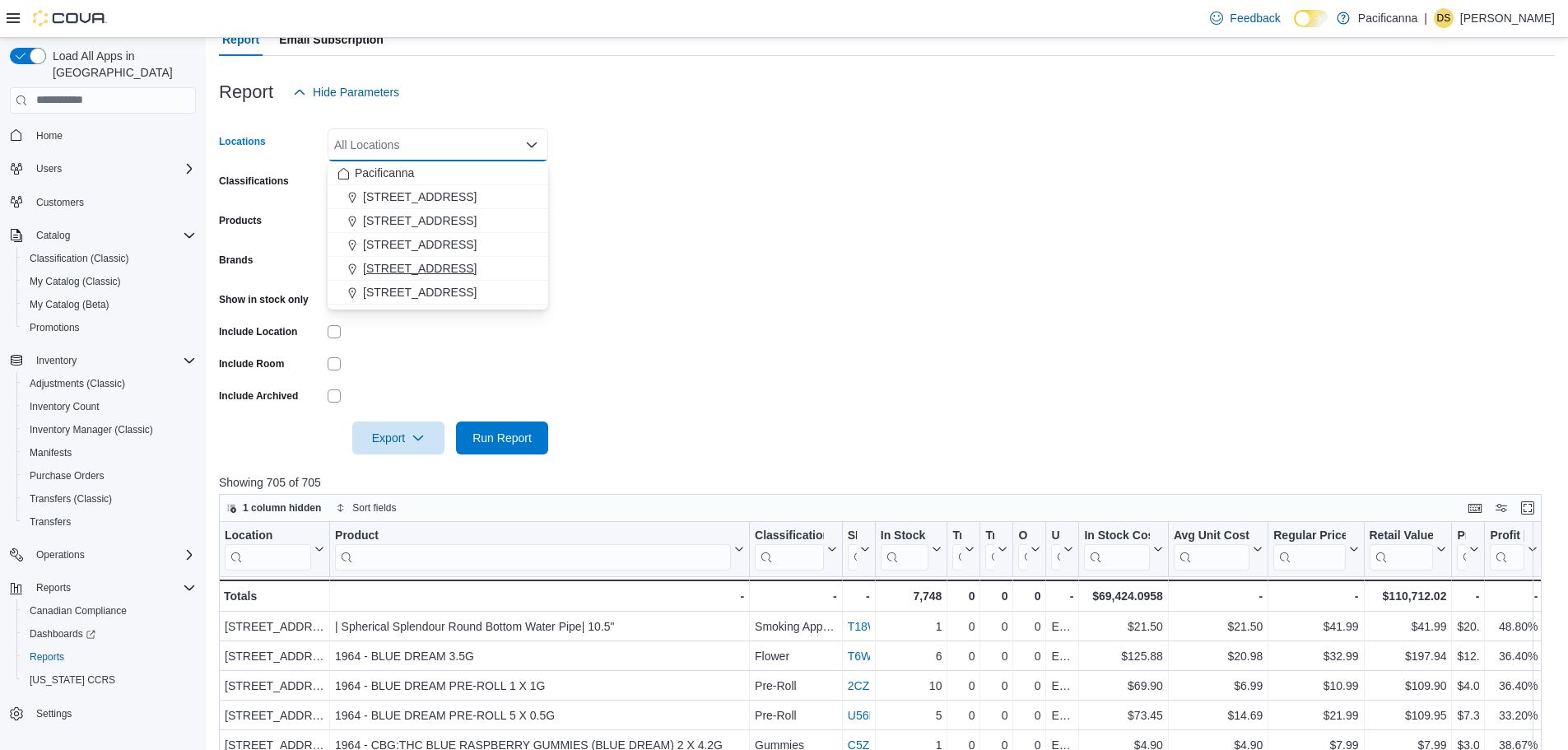
click at [428, 264] on span "[STREET_ADDRESS]" at bounding box center [420, 268] width 113 height 17
click at [495, 441] on span "Run Report" at bounding box center [502, 437] width 59 height 17
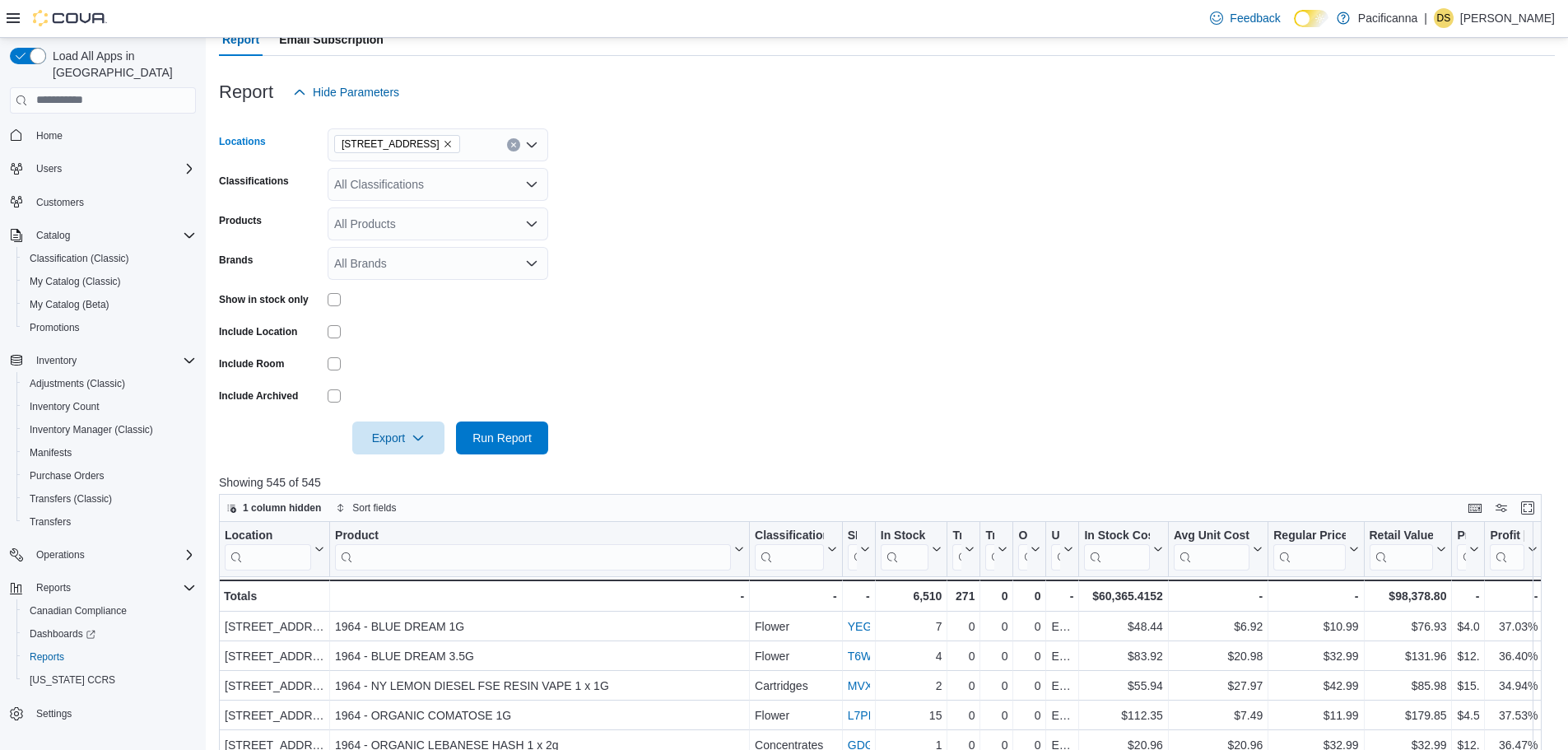
click at [445, 142] on icon "Remove 1881 Fort Street from selection in this group" at bounding box center [447, 144] width 6 height 6
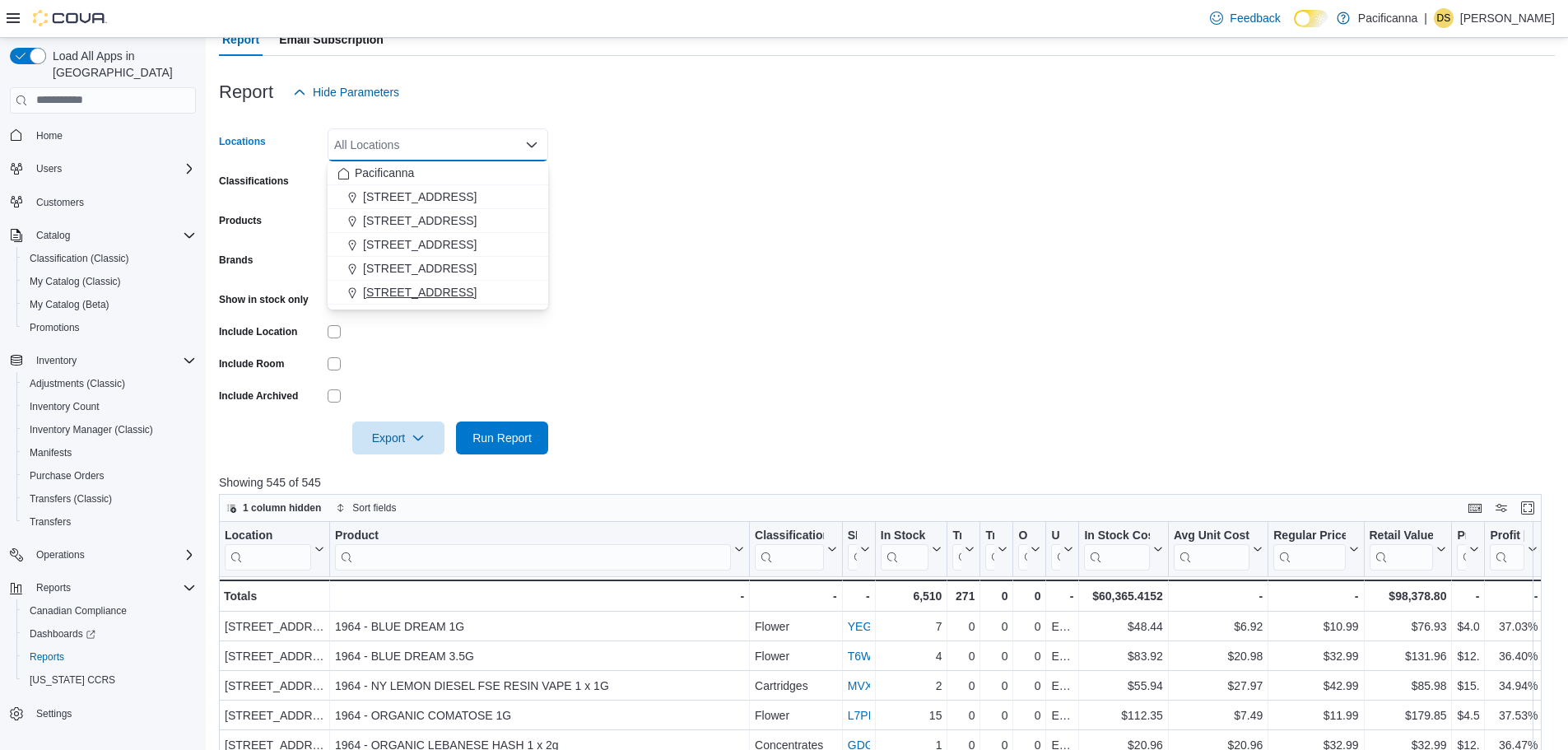
click at [411, 291] on span "[STREET_ADDRESS]" at bounding box center [420, 292] width 113 height 17
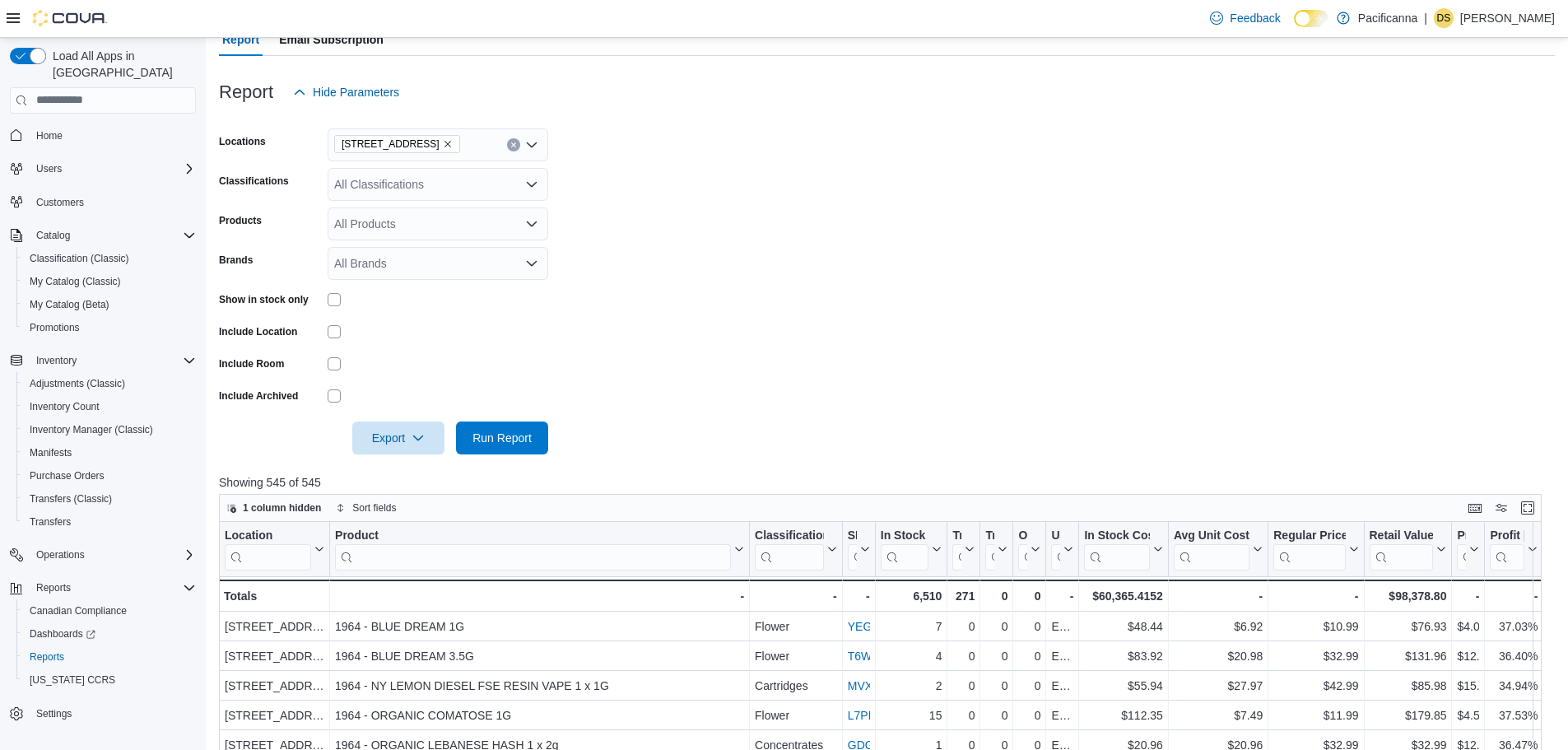
click at [520, 458] on div at bounding box center [886, 464] width 1336 height 19
click at [517, 433] on span "Run Report" at bounding box center [502, 437] width 59 height 17
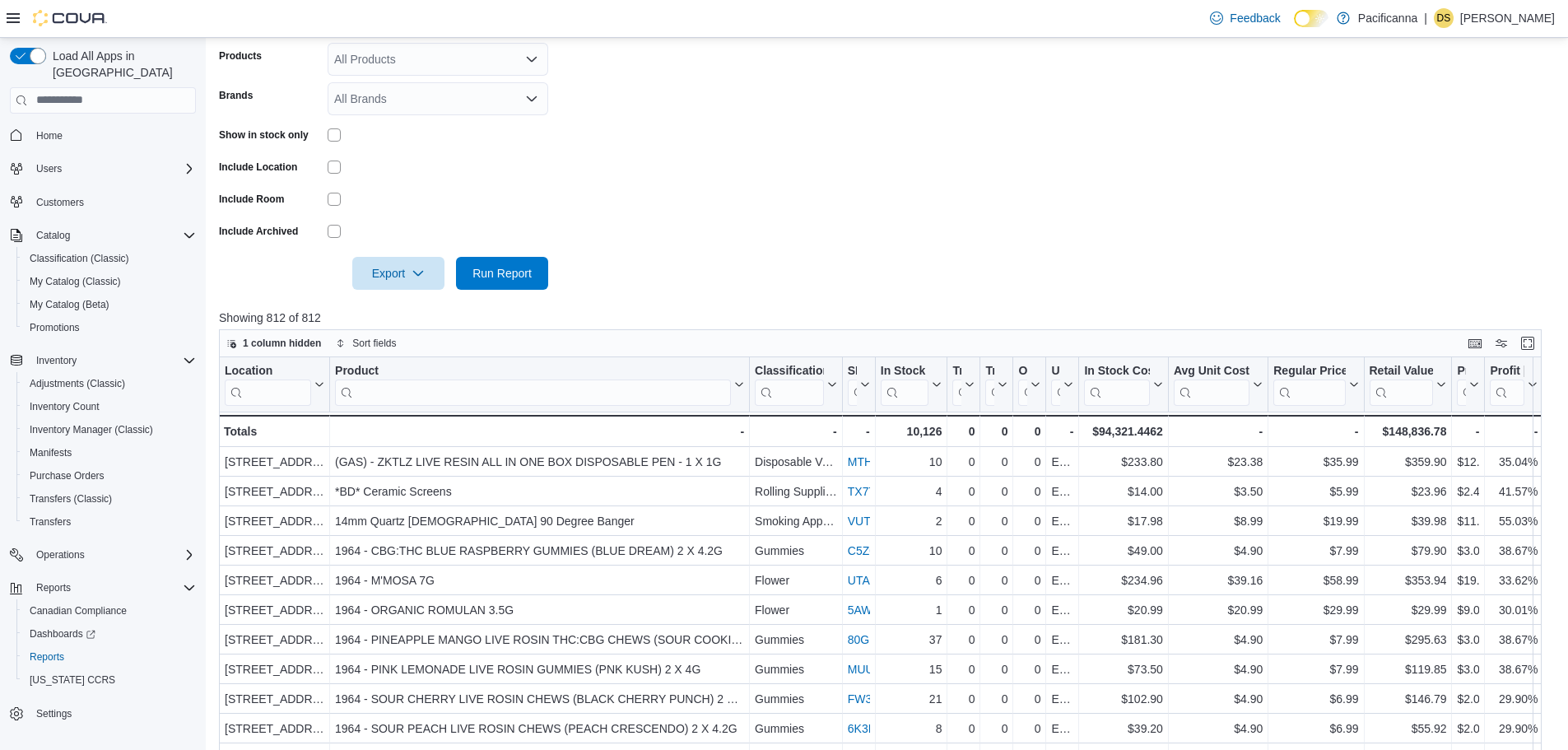
scroll to position [82, 0]
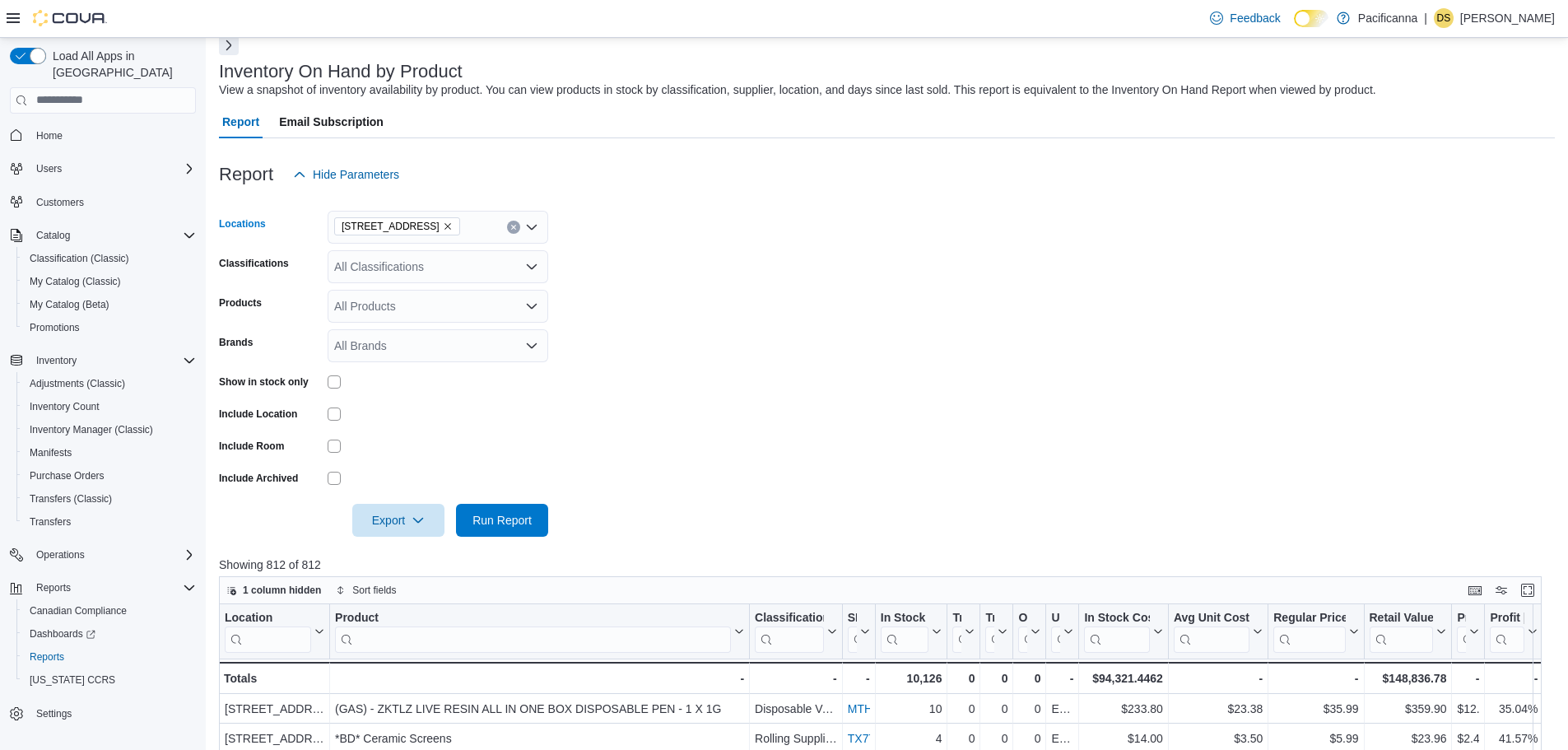
click at [513, 229] on icon "Clear input" at bounding box center [513, 227] width 6 height 6
click at [520, 447] on div at bounding box center [437, 446] width 220 height 13
click at [517, 518] on span "Run Report" at bounding box center [502, 519] width 59 height 17
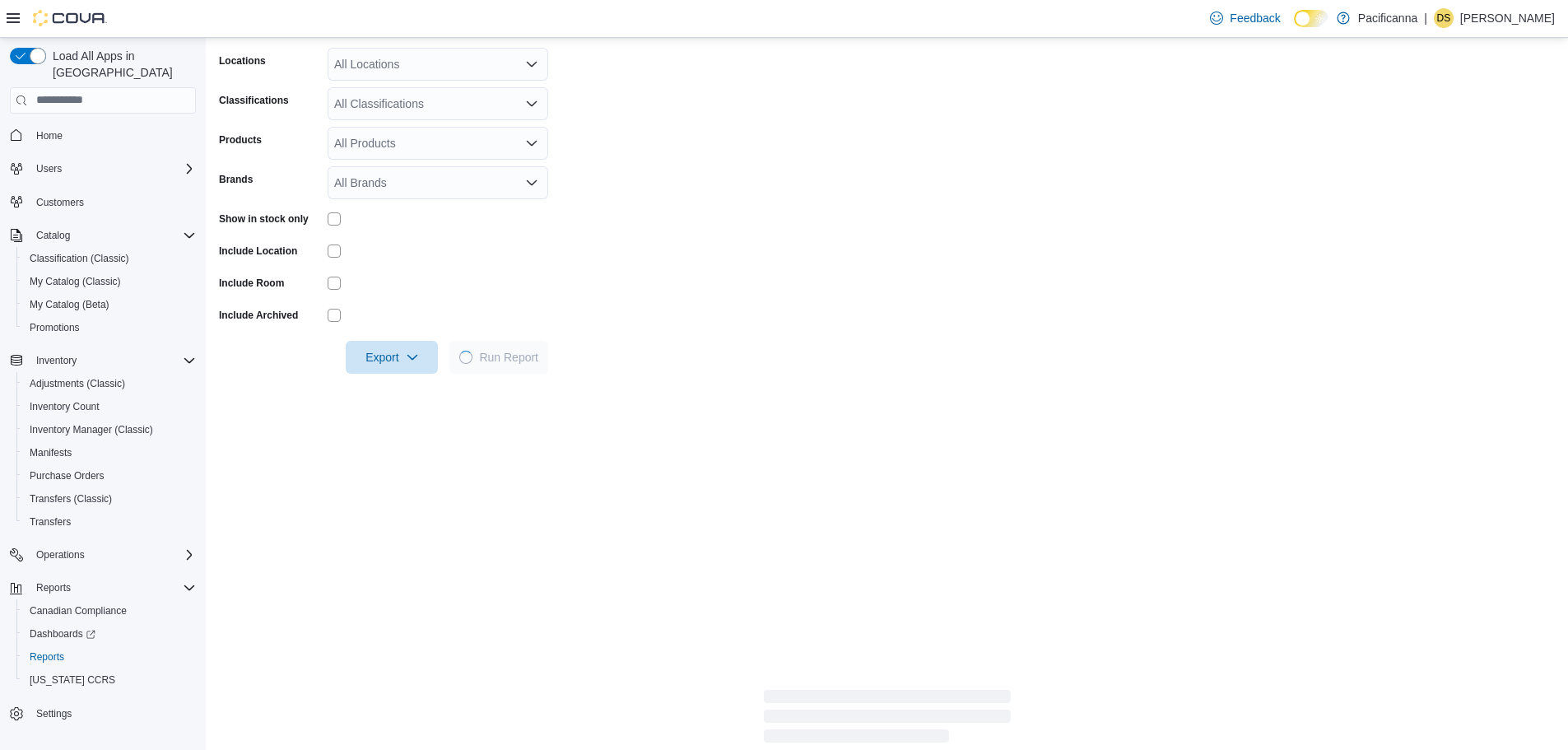
scroll to position [494, 0]
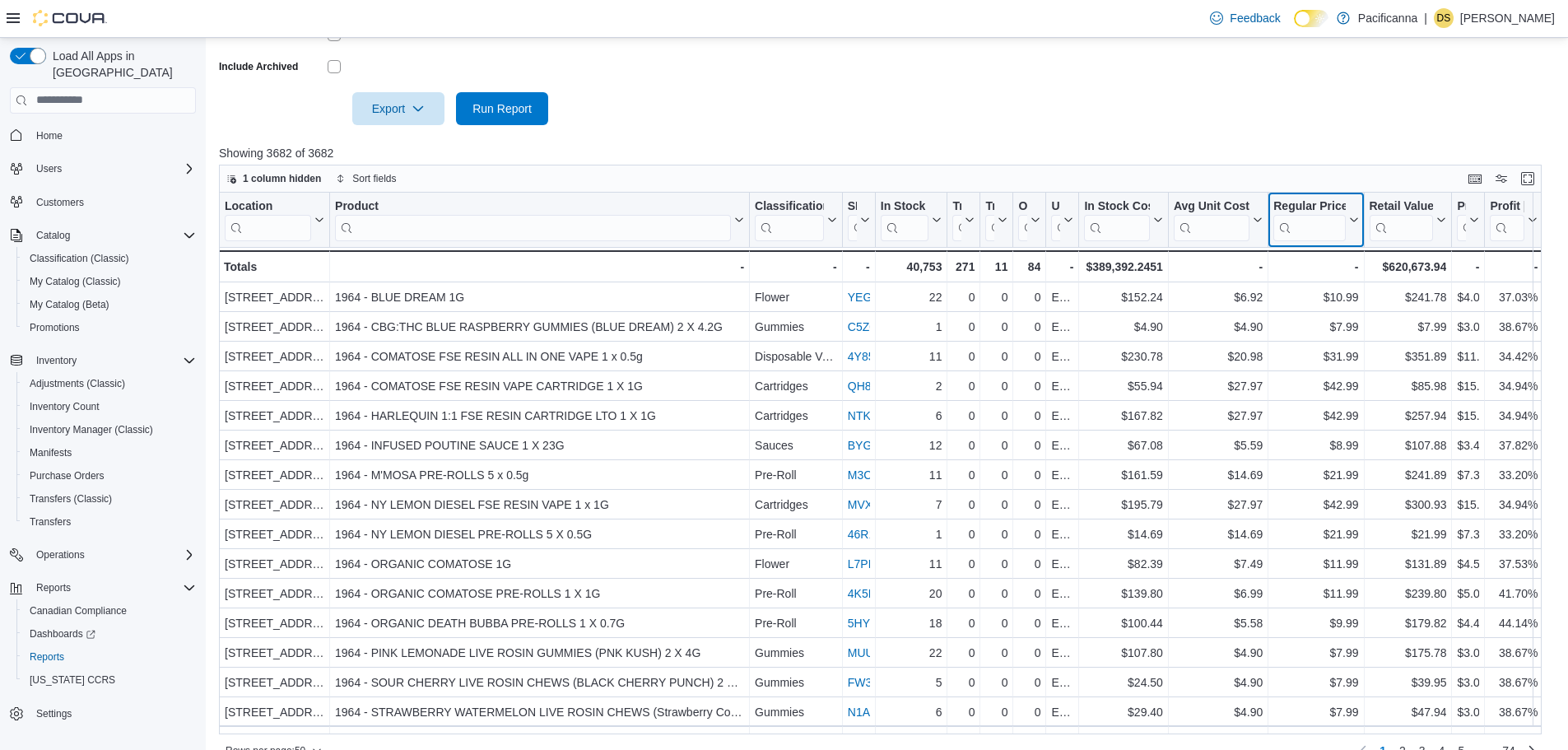
click at [1355, 213] on button "Regular Price" at bounding box center [1316, 220] width 85 height 42
click at [1340, 286] on span "Sort Low-High" at bounding box center [1328, 282] width 63 height 13
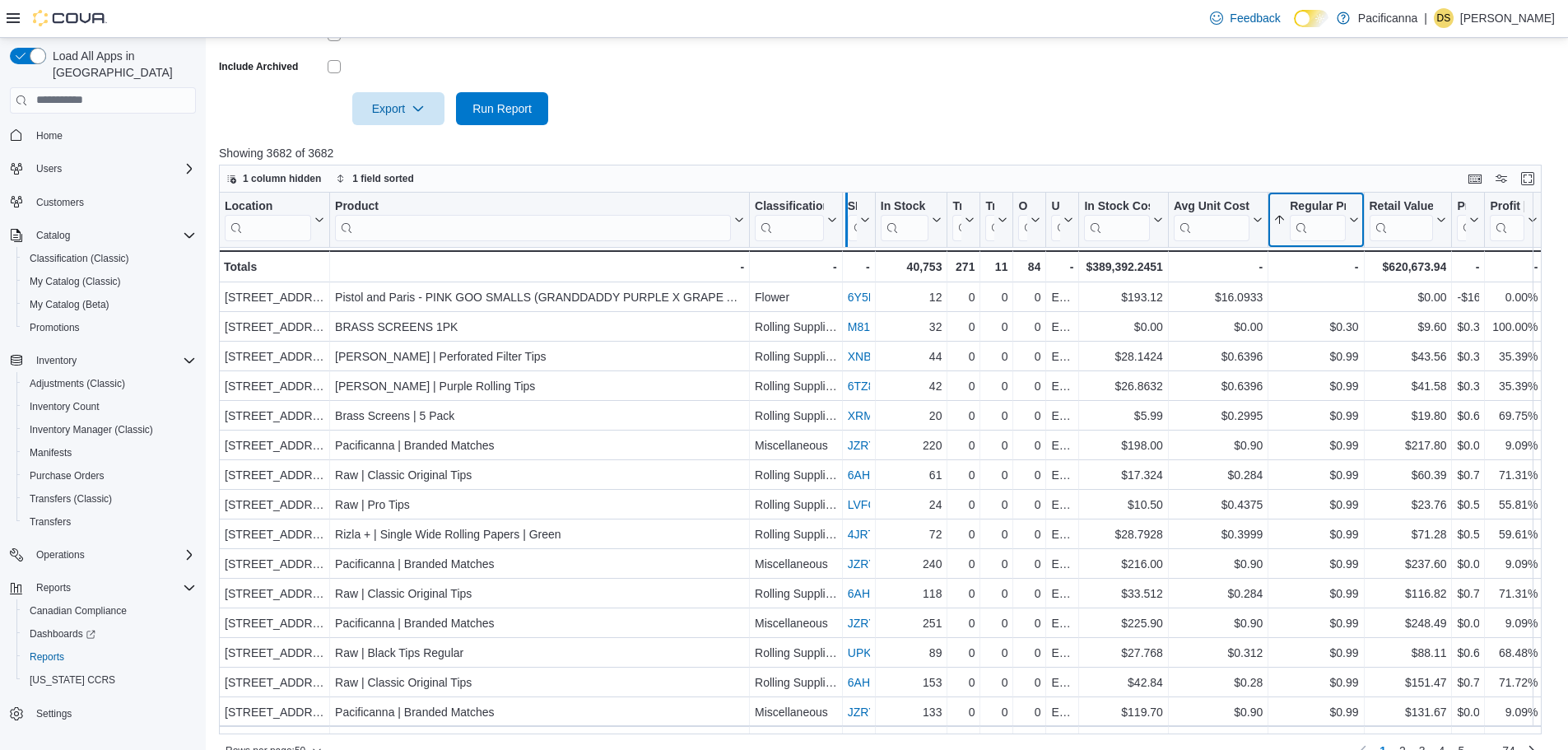
drag, startPoint x: 752, startPoint y: 229, endPoint x: 849, endPoint y: 217, distance: 97.7
click at [849, 217] on div at bounding box center [846, 220] width 13 height 54
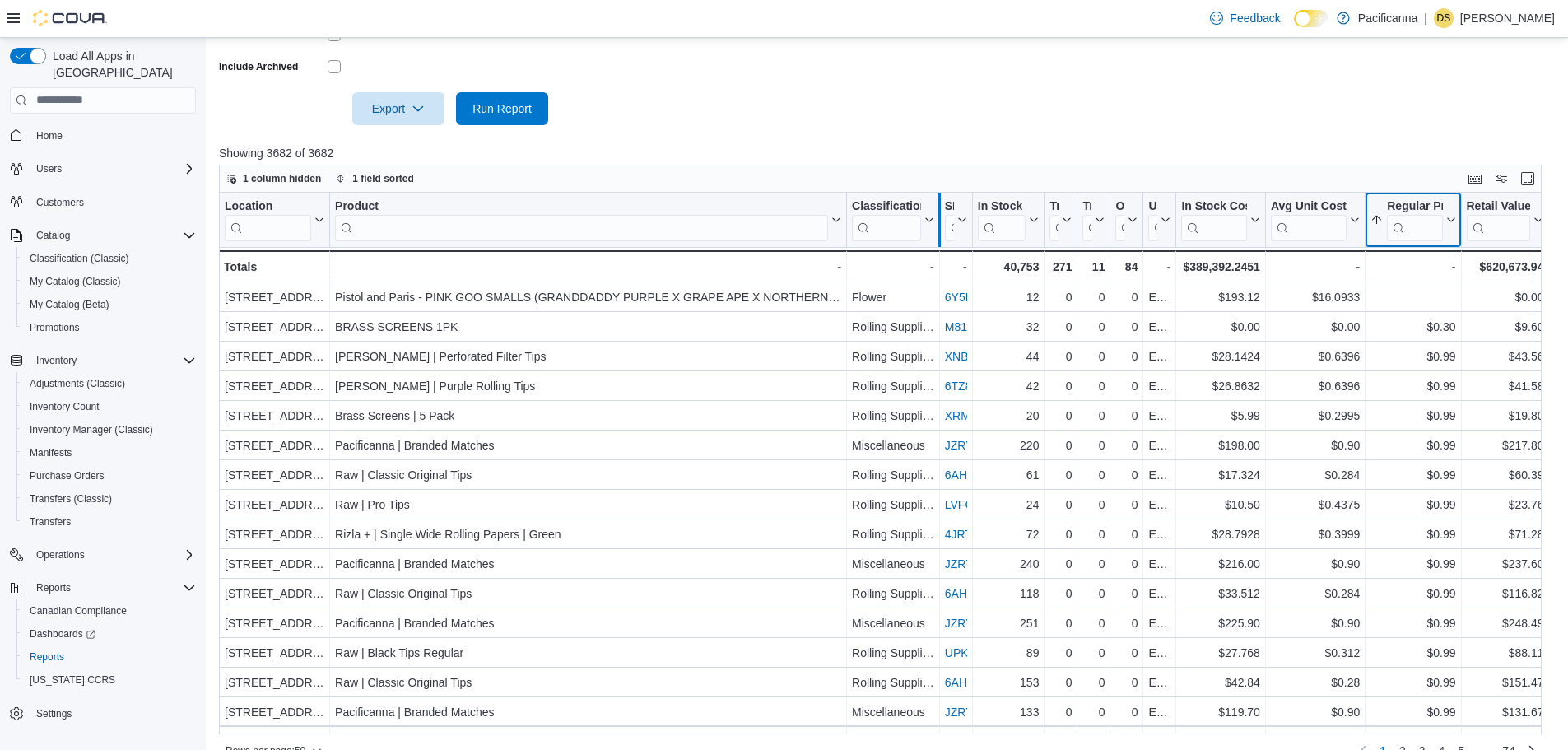
drag, startPoint x: 849, startPoint y: 217, endPoint x: 941, endPoint y: 206, distance: 92.7
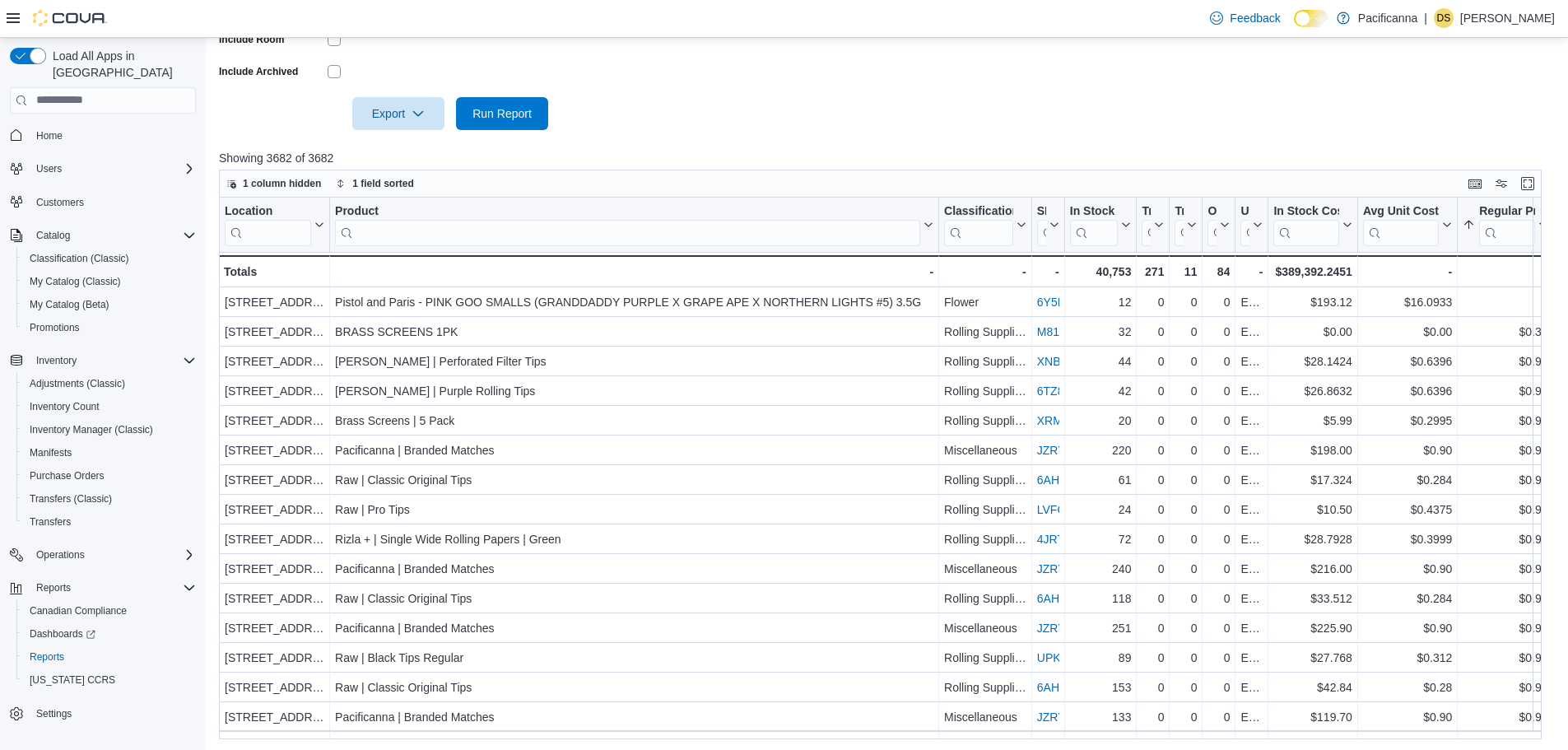
scroll to position [411, 0]
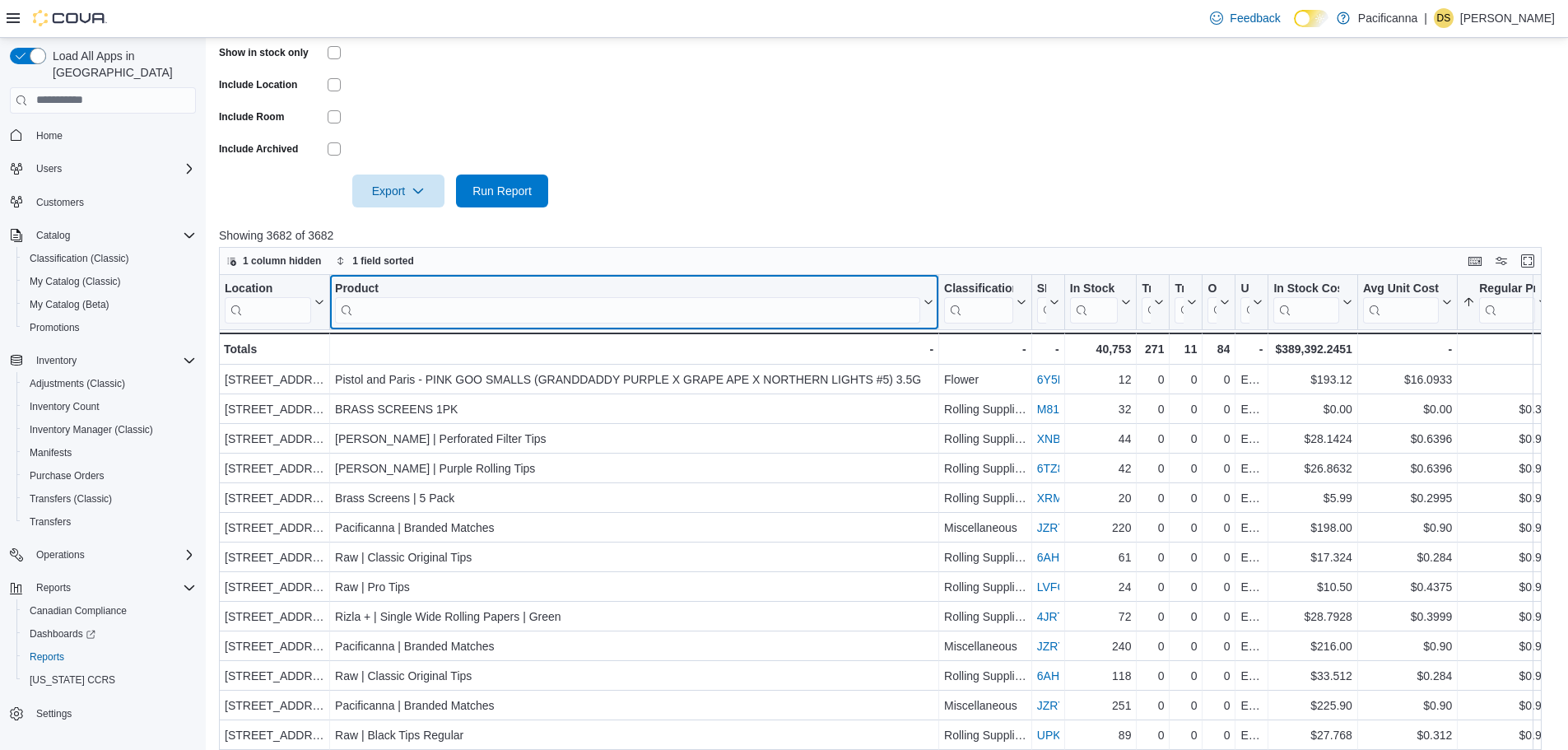
click at [456, 313] on input "search" at bounding box center [627, 309] width 586 height 27
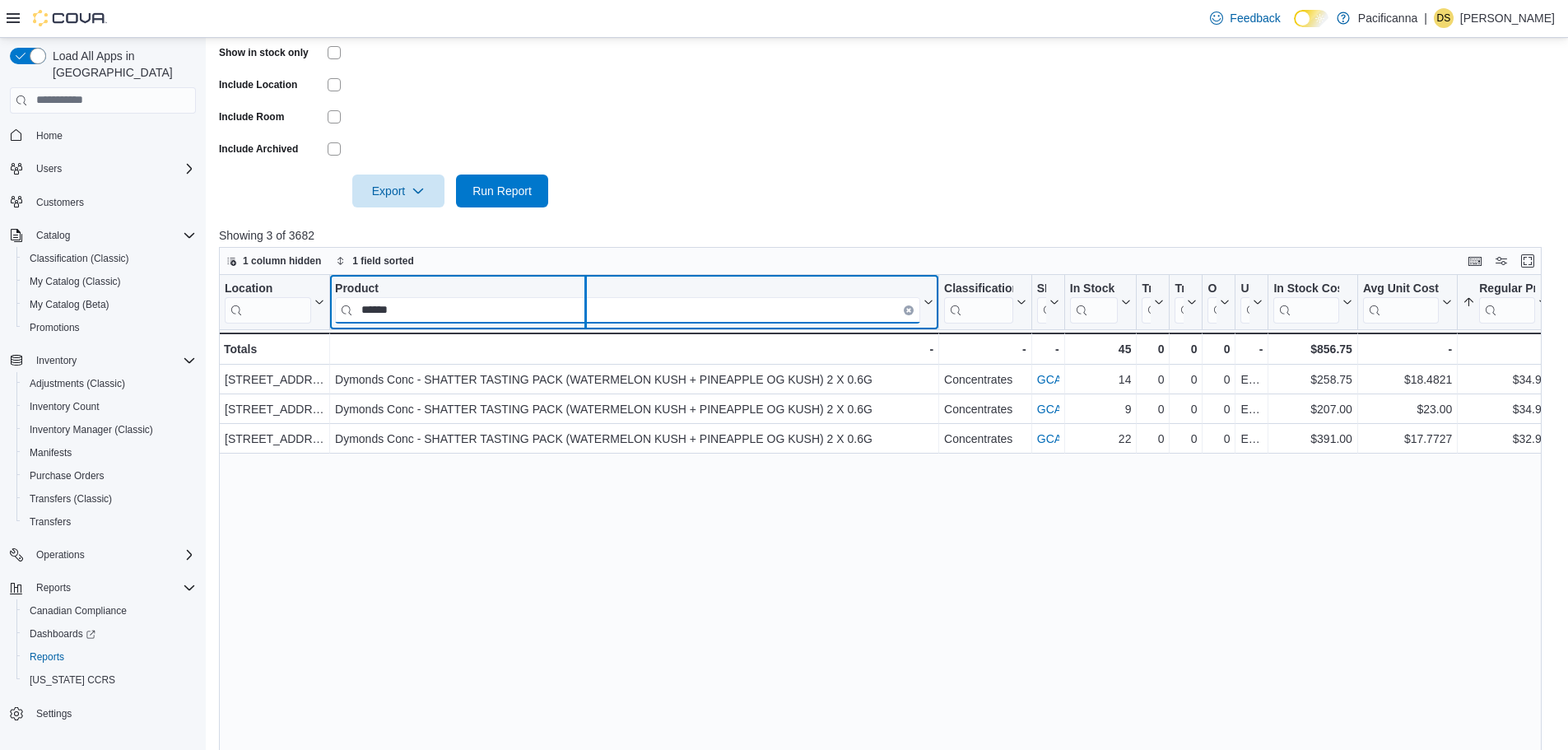
drag, startPoint x: 938, startPoint y: 292, endPoint x: 573, endPoint y: 316, distance: 365.8
click at [578, 316] on div at bounding box center [585, 302] width 13 height 54
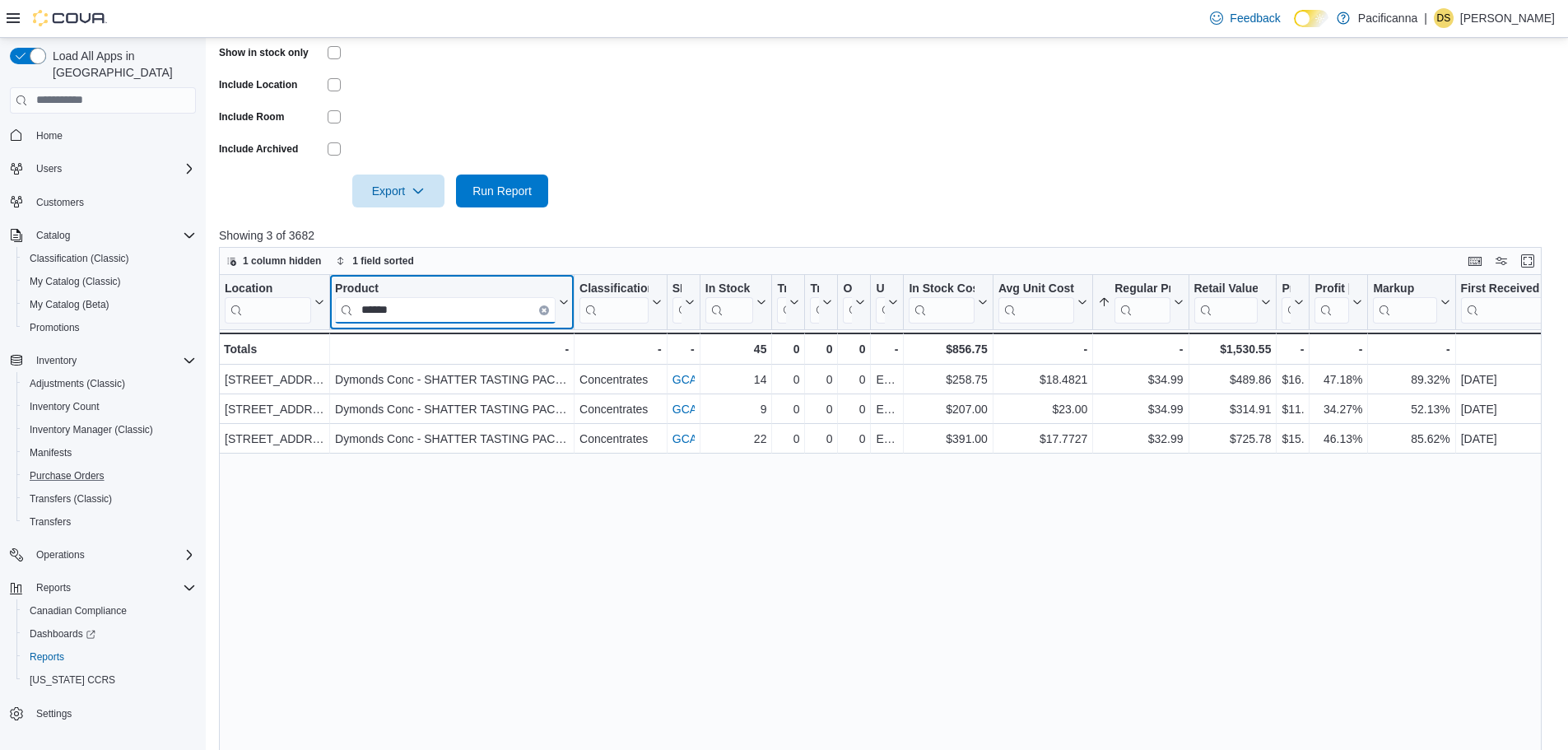
type input "******"
click at [437, 305] on input "******" at bounding box center [445, 309] width 220 height 27
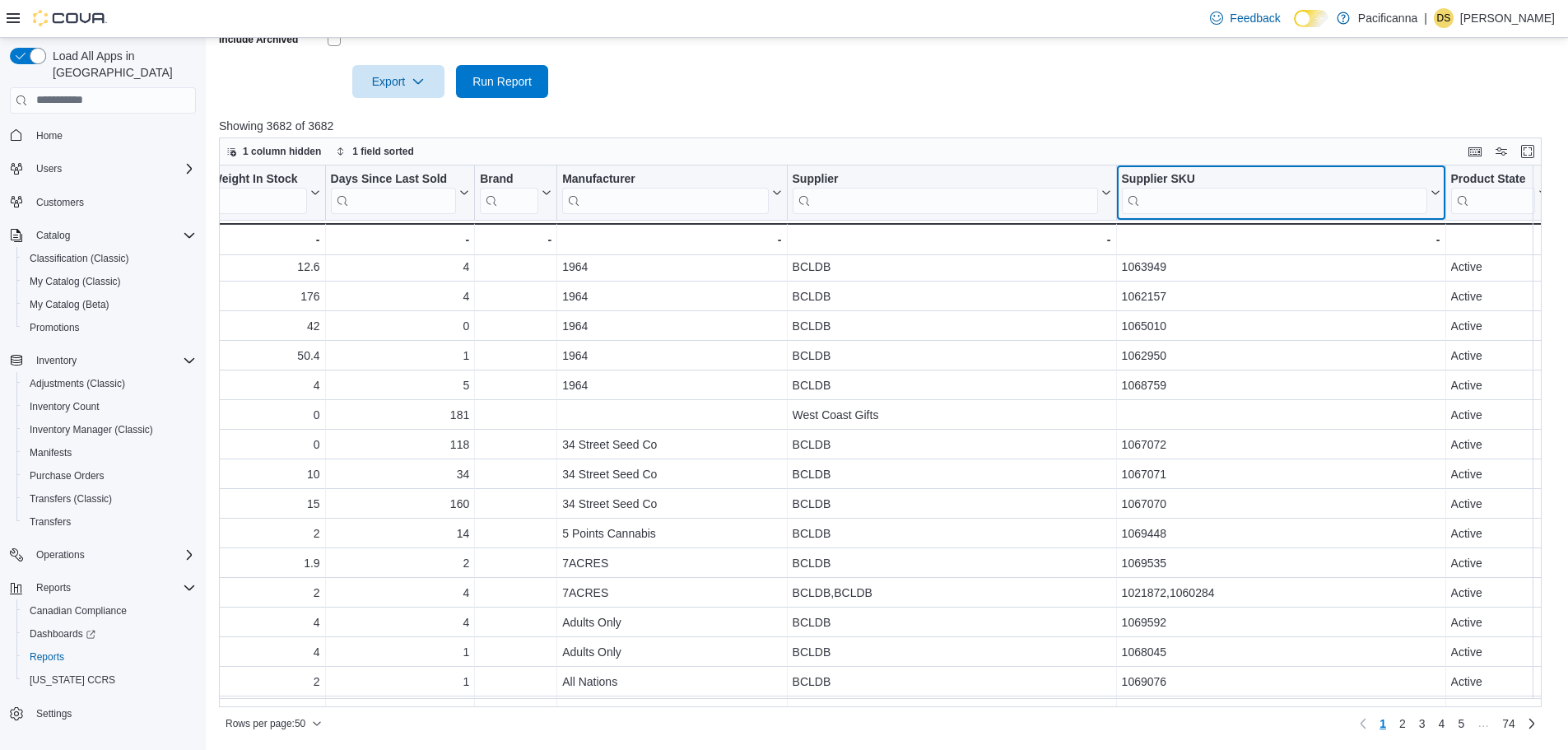
scroll to position [329, 1693]
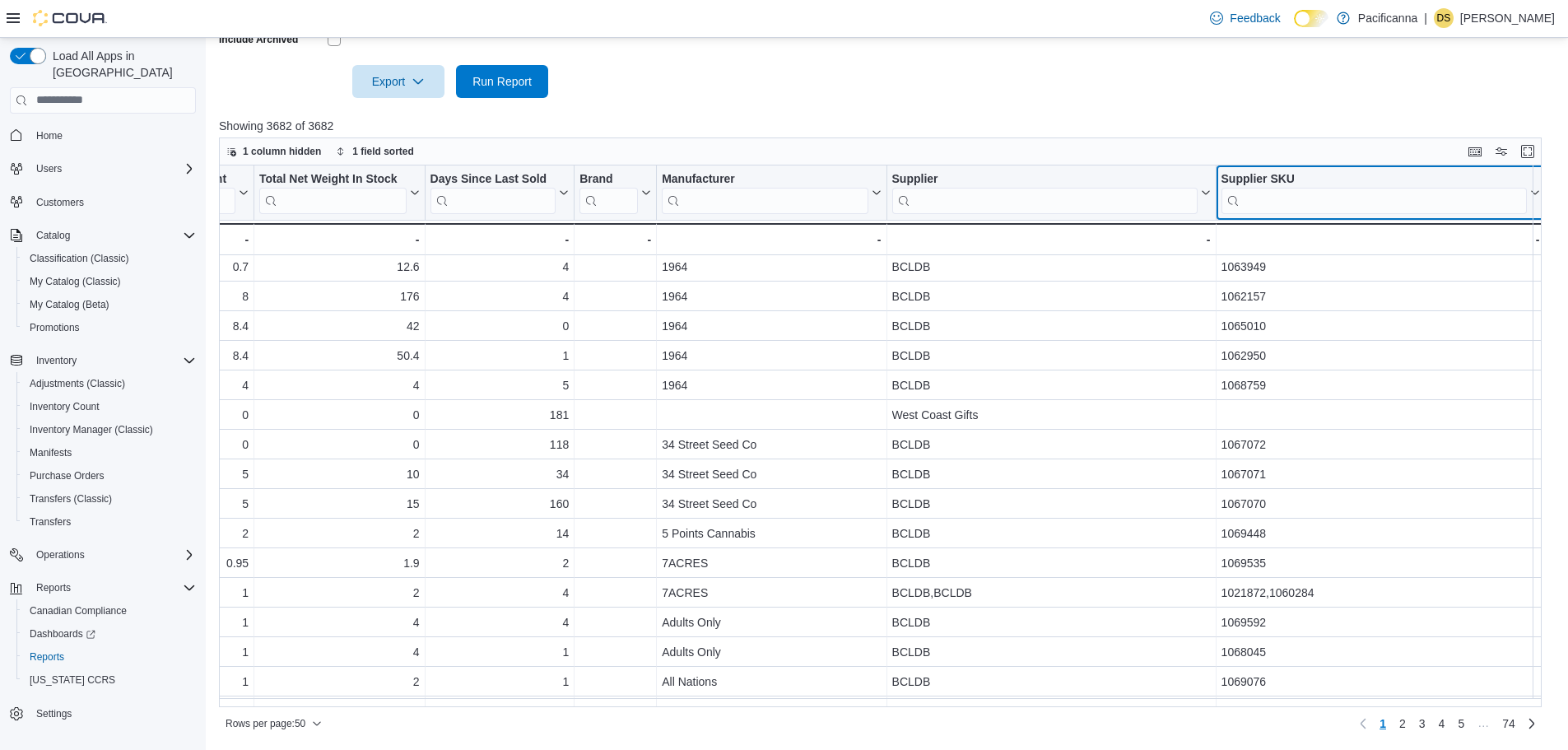
drag, startPoint x: 1381, startPoint y: 177, endPoint x: 901, endPoint y: 174, distance: 480.0
click at [901, 174] on div "Location Click to view column header actions Product Click to view column heade…" at bounding box center [89, 209] width 3128 height 89
click at [322, 152] on button "1 column hidden" at bounding box center [273, 151] width 108 height 19
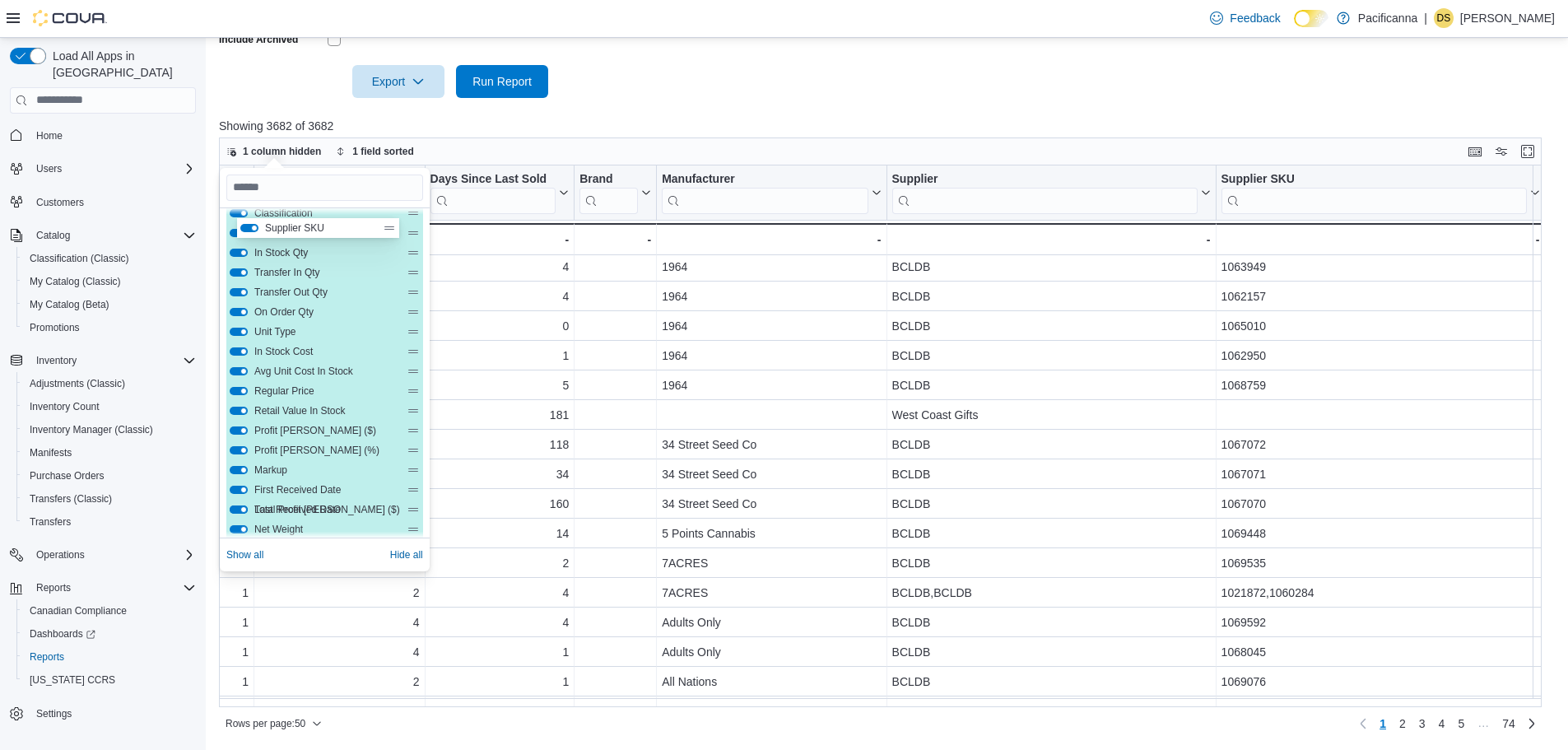
scroll to position [0, 0]
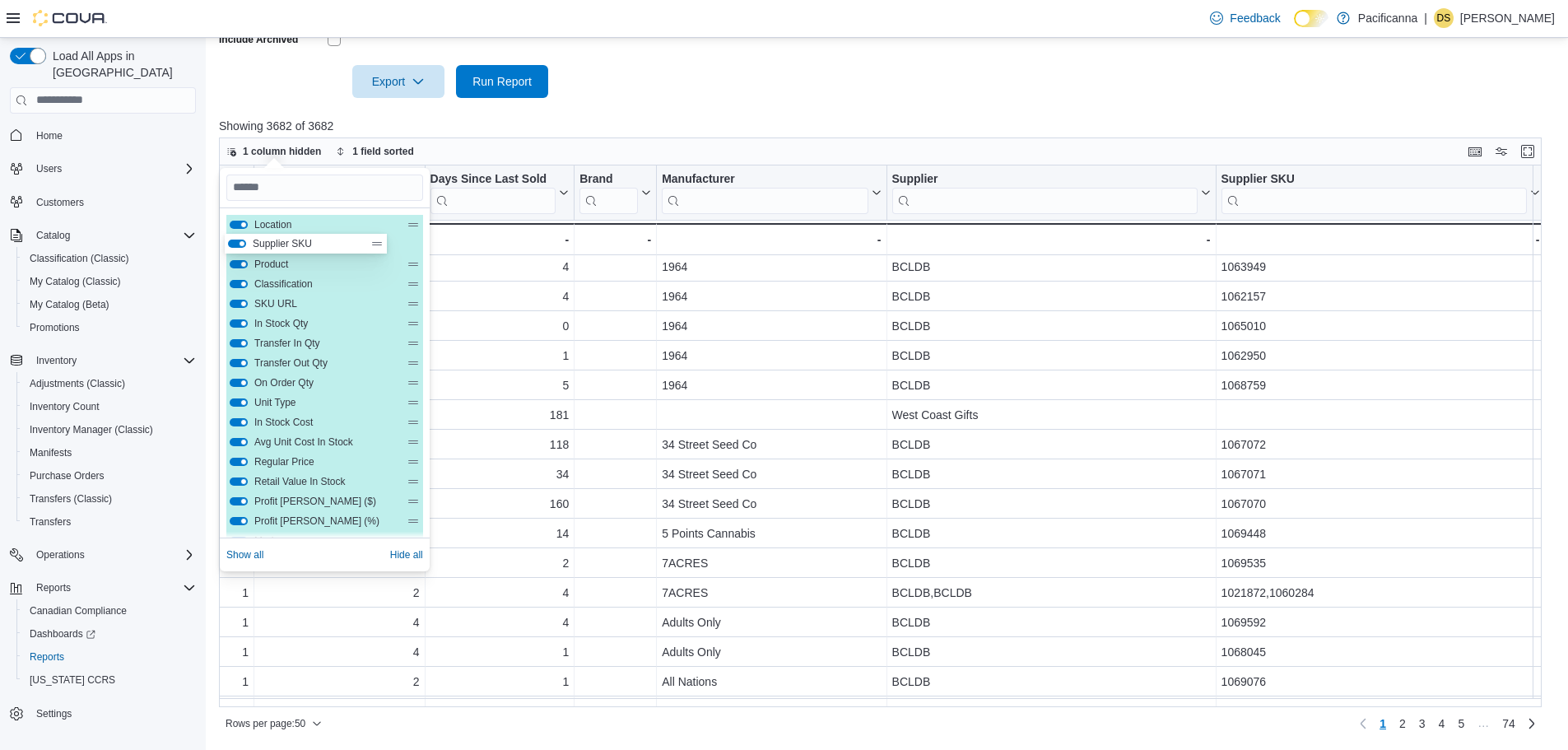
drag, startPoint x: 376, startPoint y: 483, endPoint x: 375, endPoint y: 240, distance: 243.0
click at [375, 240] on div "Location Product Classification SKU URL In Stock Qty Transfer In Qty Transfer O…" at bounding box center [324, 492] width 196 height 554
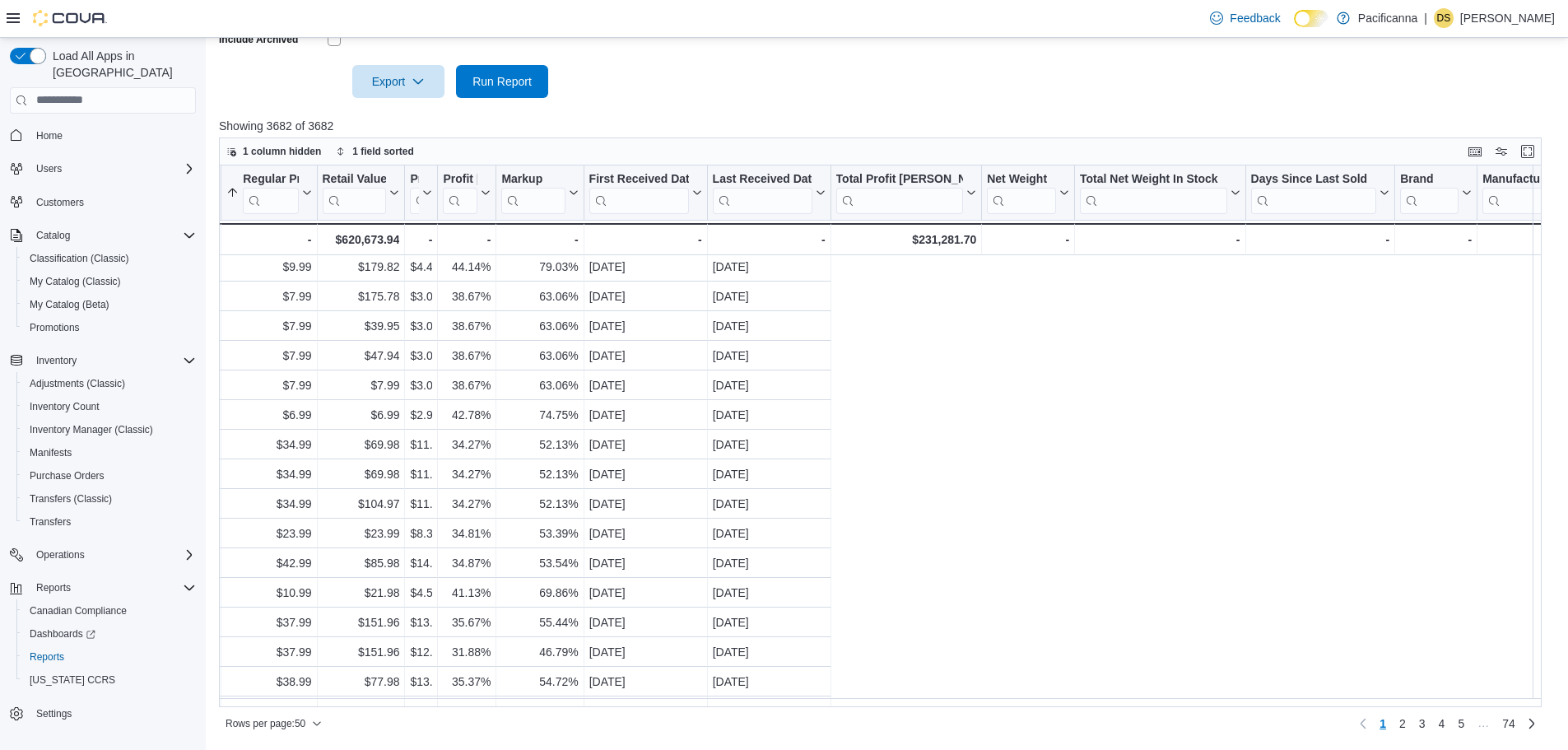
scroll to position [329, 0]
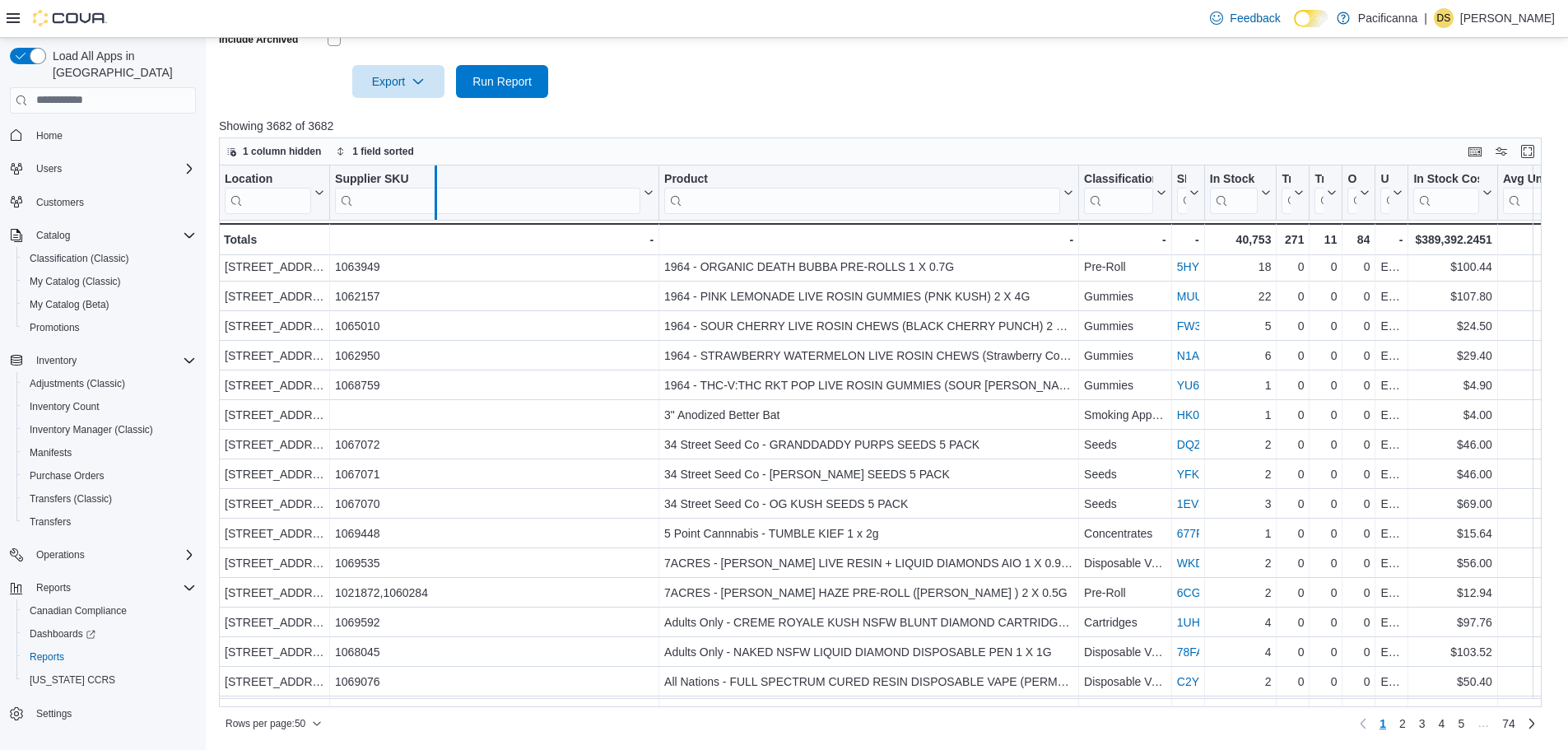
drag, startPoint x: 659, startPoint y: 179, endPoint x: 435, endPoint y: 177, distance: 224.0
click at [435, 177] on div at bounding box center [435, 192] width 13 height 54
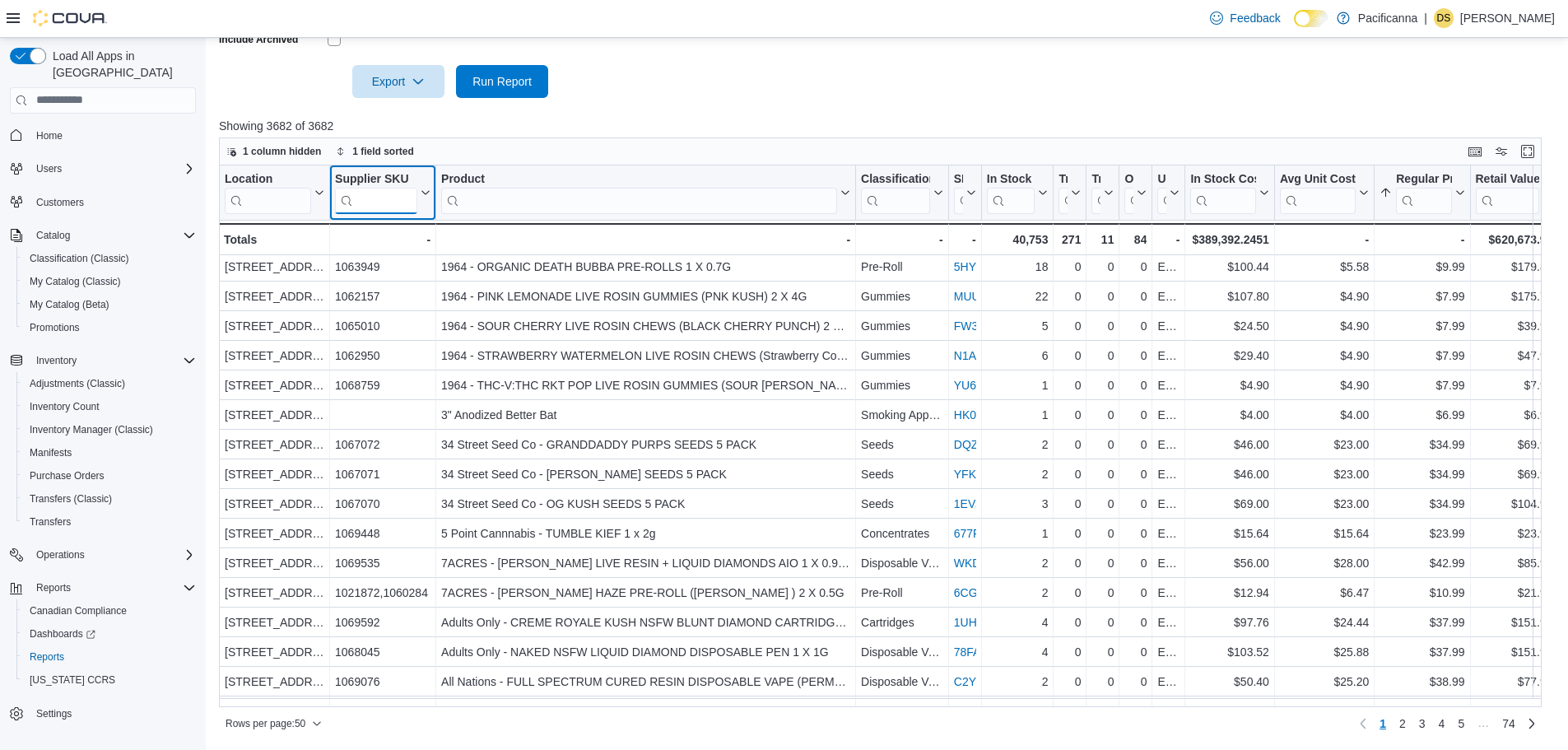
click at [364, 192] on input "search" at bounding box center [375, 200] width 82 height 27
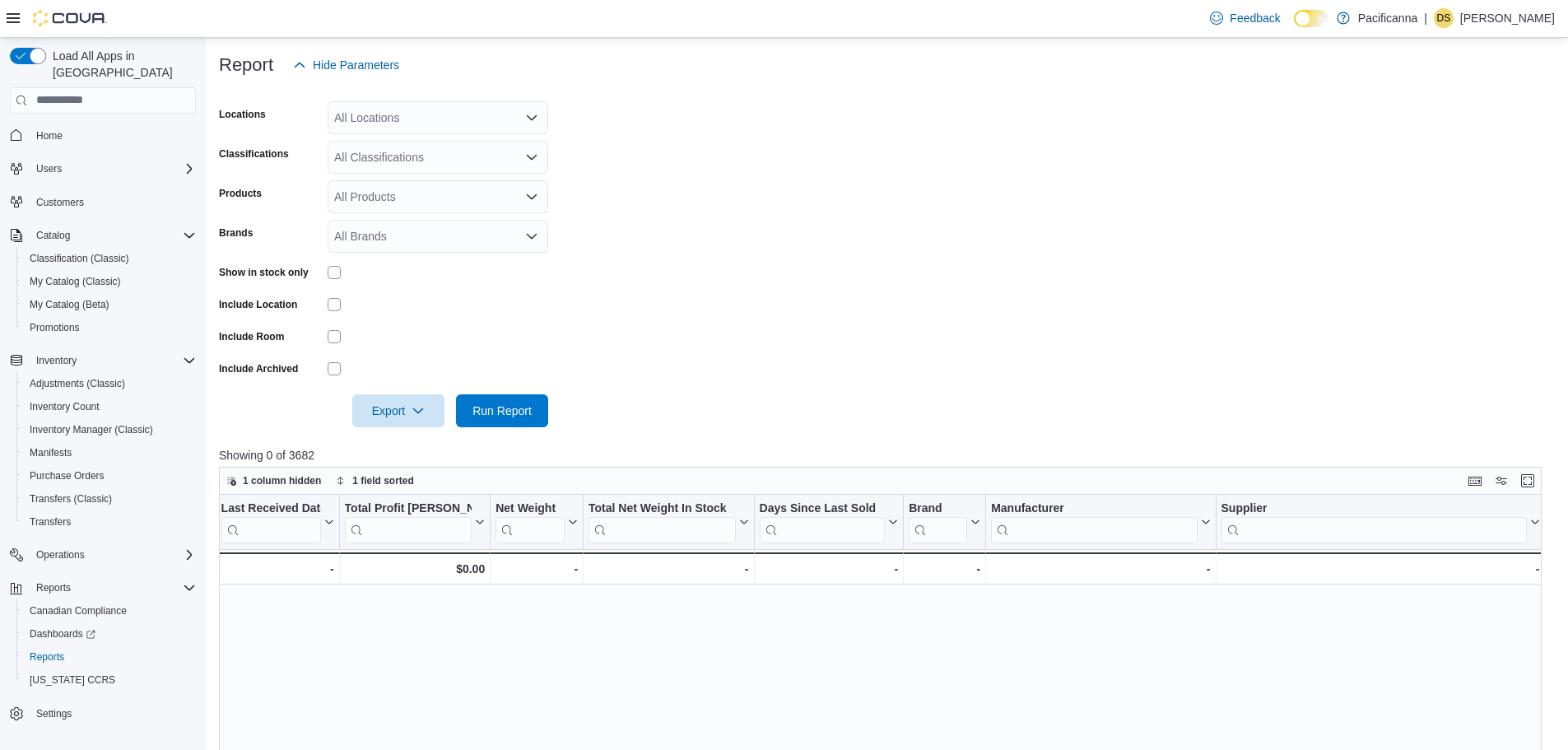
scroll to position [521, 0]
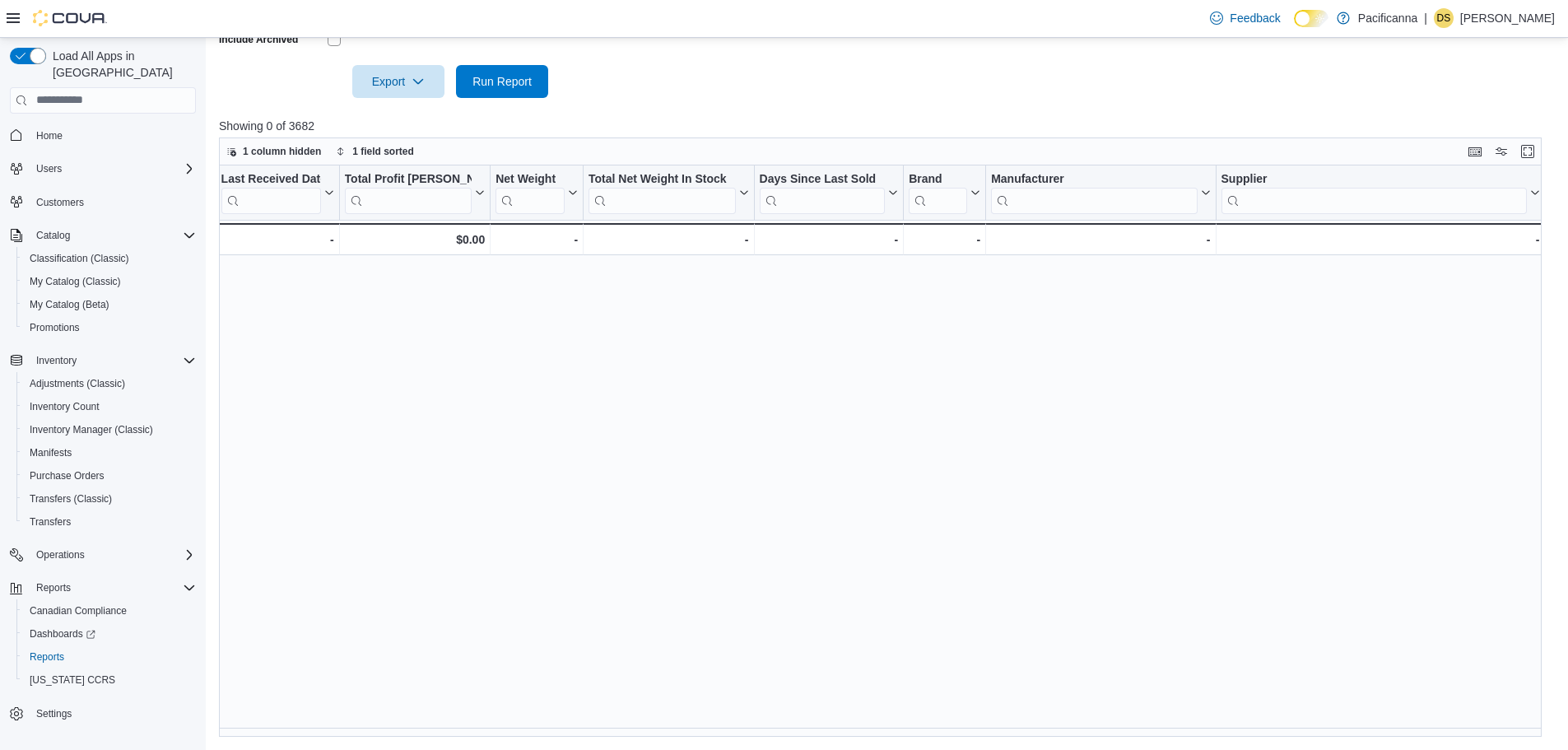
type input "*******"
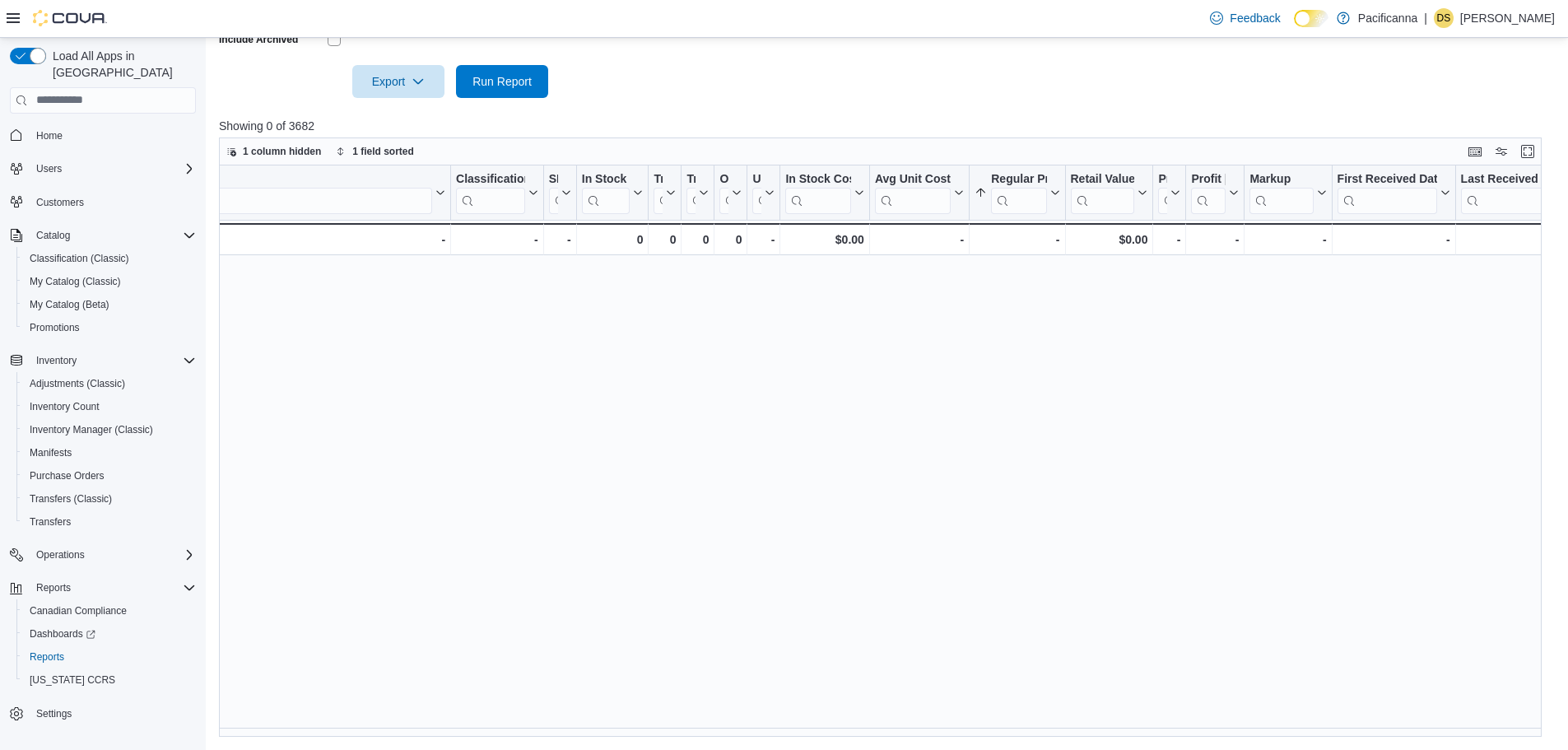
scroll to position [0, 0]
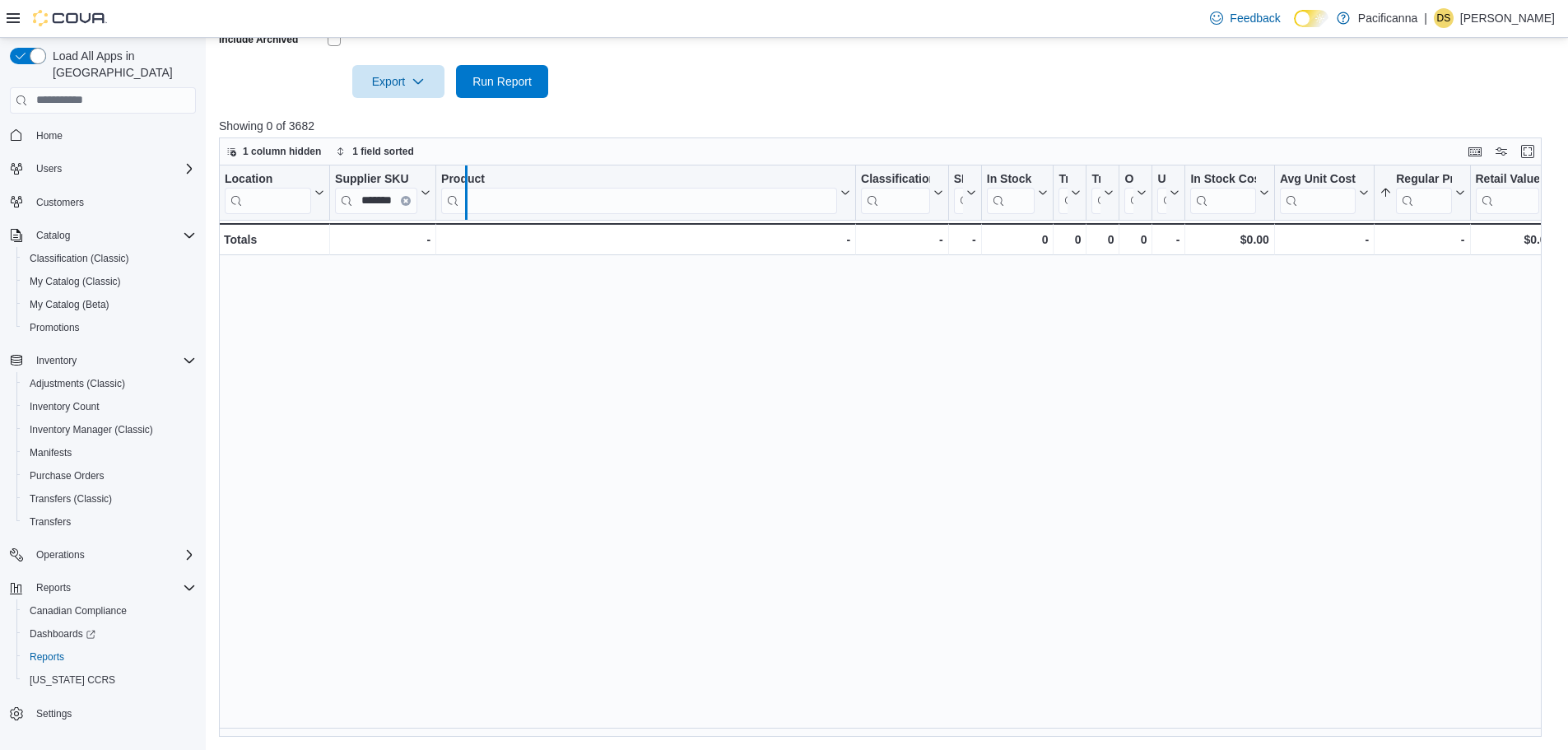
drag, startPoint x: 433, startPoint y: 184, endPoint x: 463, endPoint y: 184, distance: 30.0
click at [463, 184] on div at bounding box center [466, 192] width 13 height 54
drag, startPoint x: 463, startPoint y: 184, endPoint x: 439, endPoint y: 185, distance: 24.0
click at [439, 185] on div at bounding box center [445, 192] width 13 height 54
click at [411, 201] on icon "Clear input" at bounding box center [411, 200] width 4 height 4
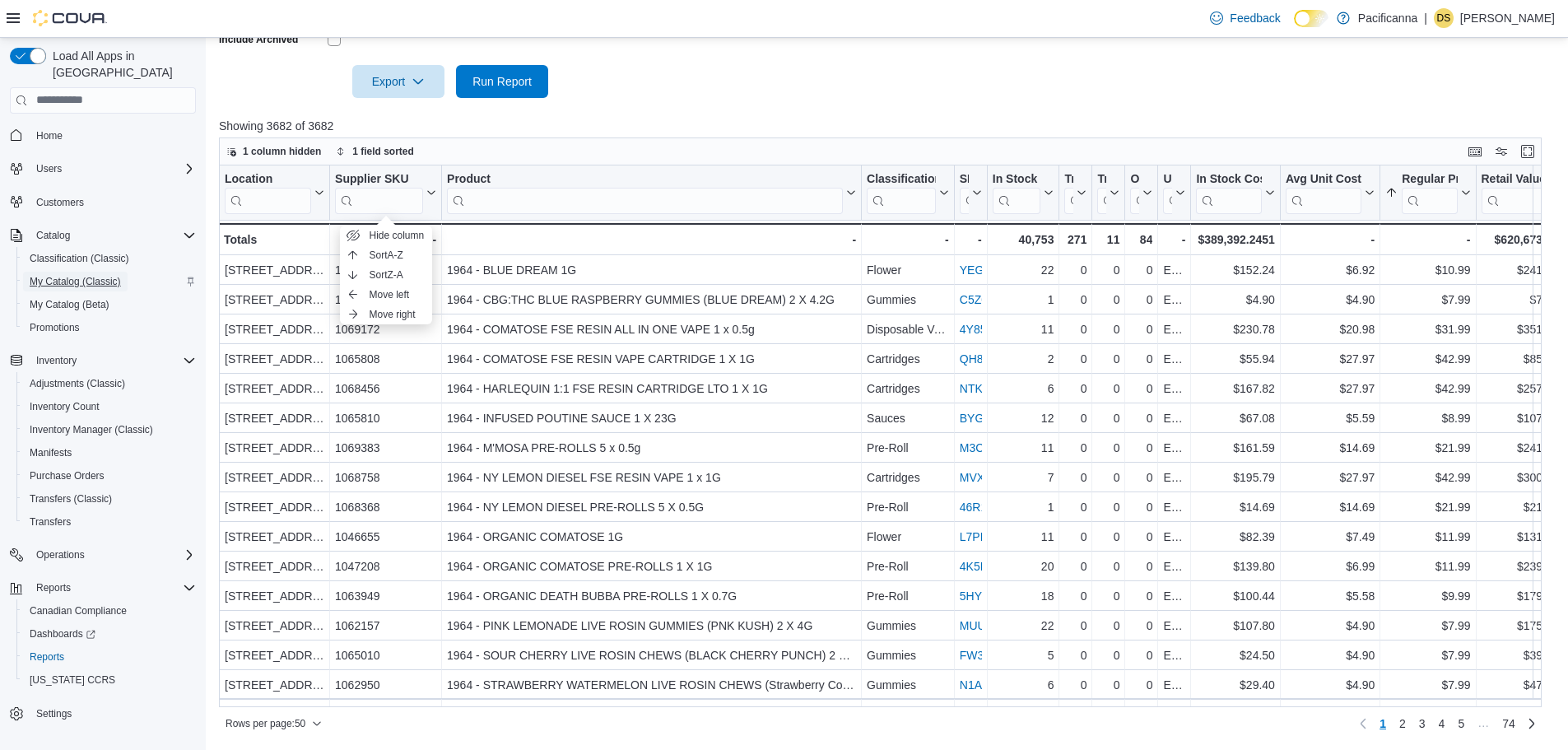
click at [111, 275] on span "My Catalog (Classic)" at bounding box center [75, 281] width 91 height 13
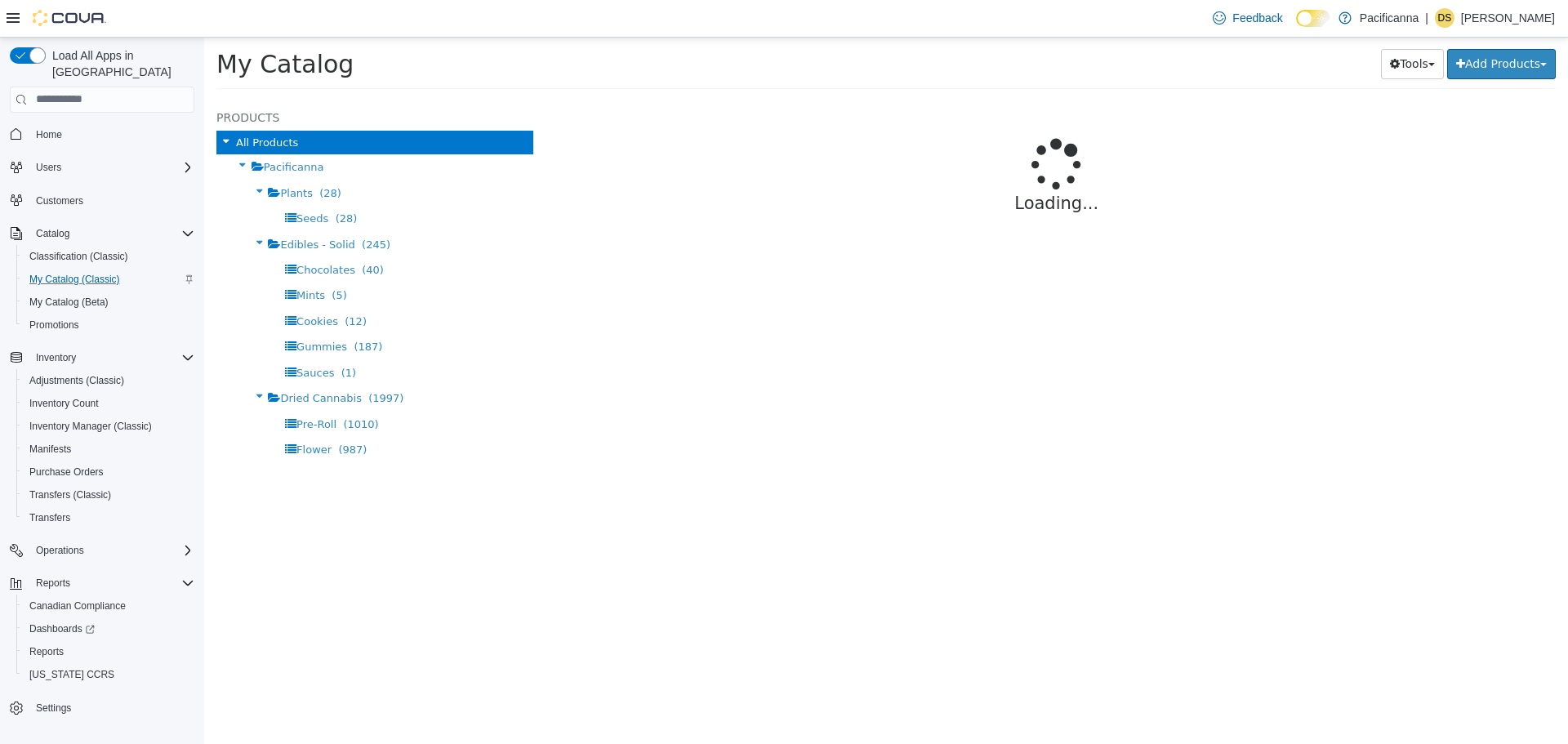
select select "**********"
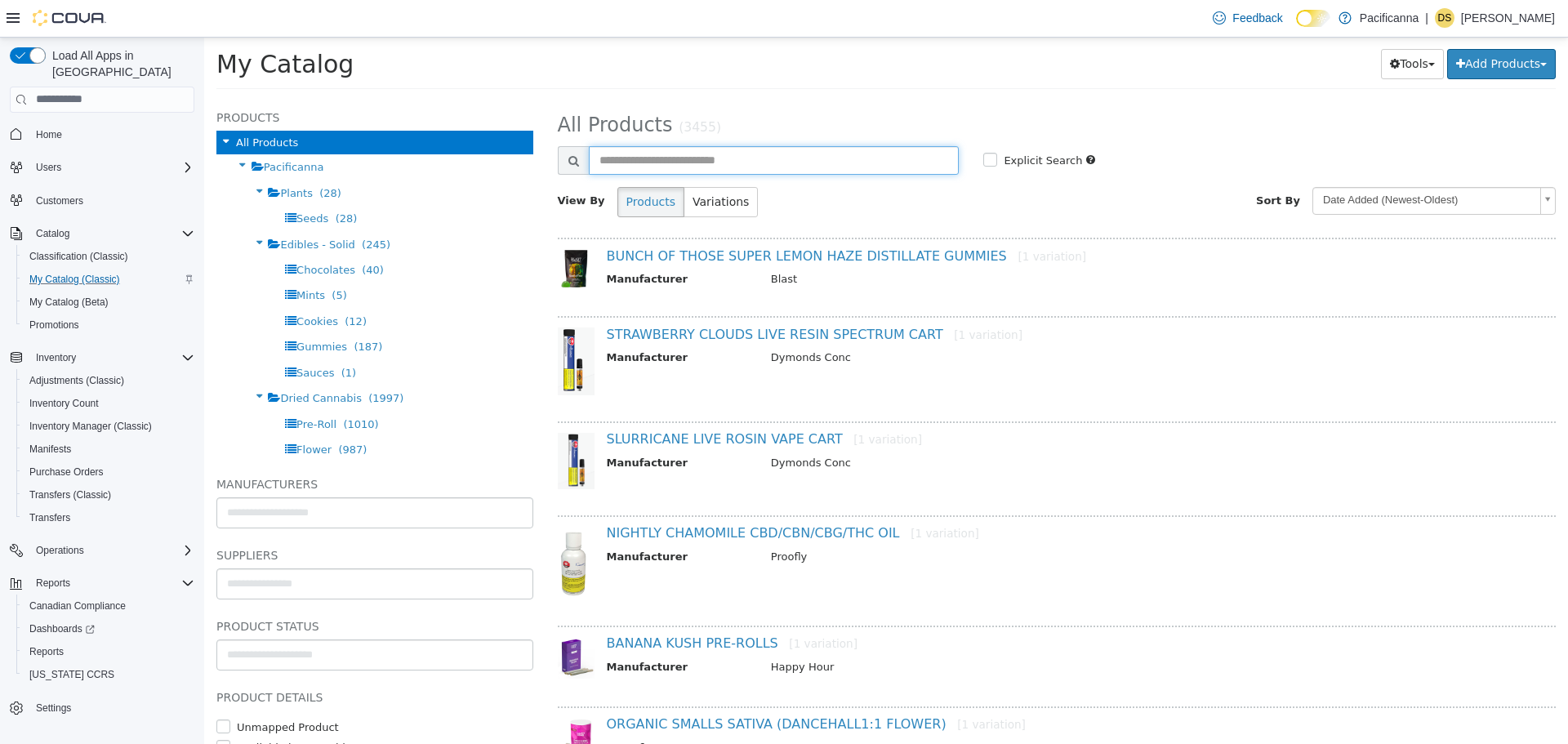
click at [650, 160] on input "text" at bounding box center [773, 159] width 371 height 28
type input "*******"
select select "**********"
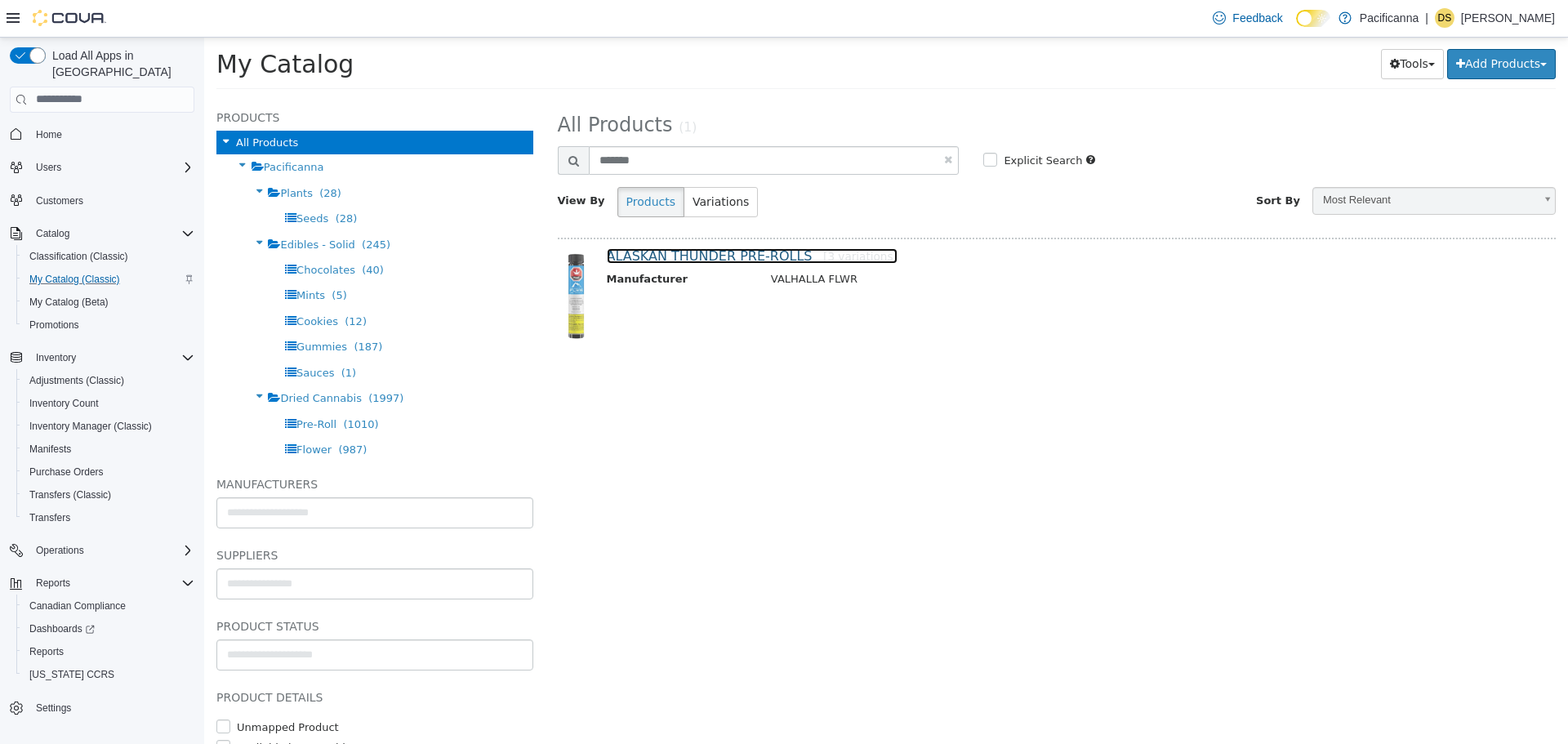
click at [694, 255] on link "ALASKAN THUNDER PRE-ROLLS [3 variations]" at bounding box center [752, 254] width 291 height 16
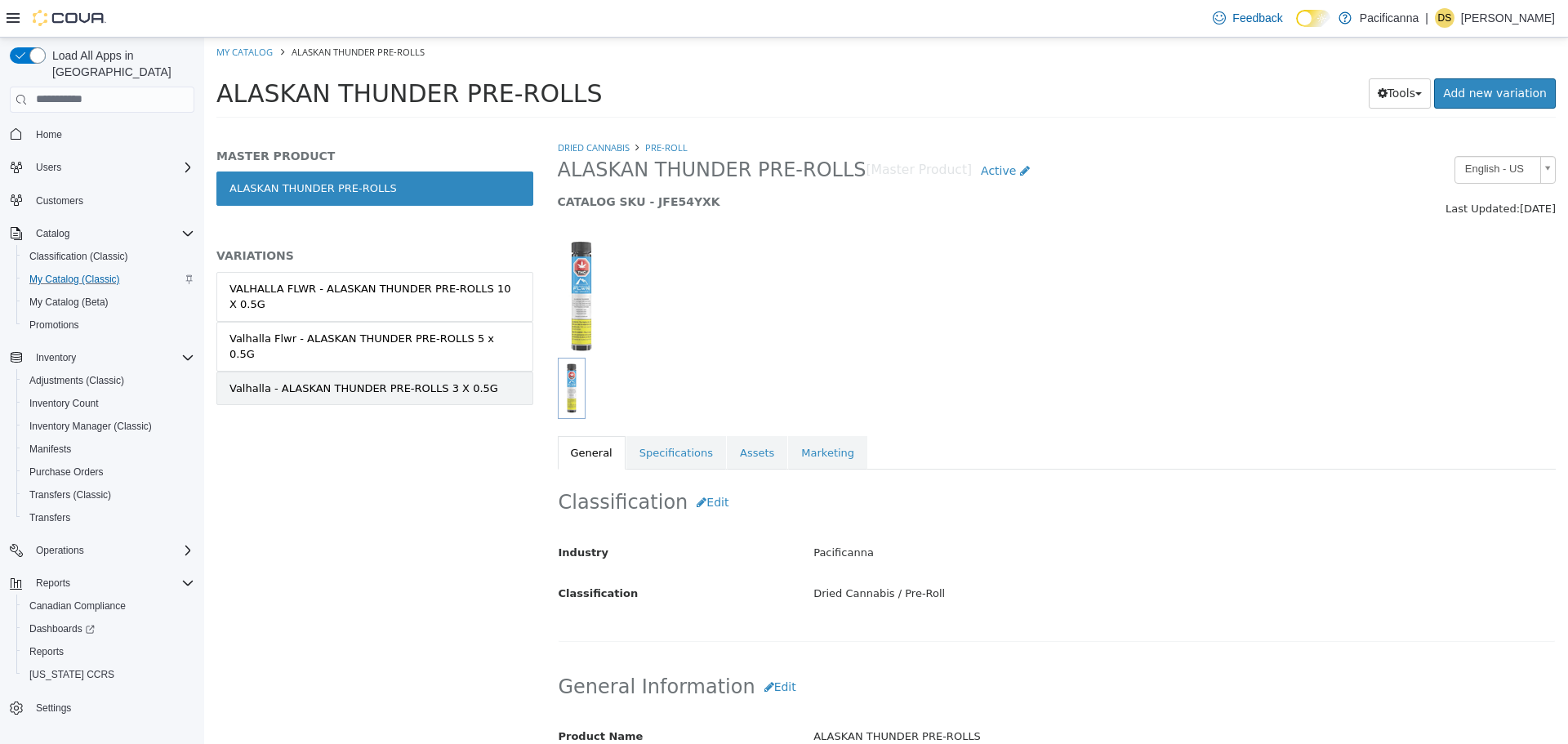
click at [489, 371] on link "Valhalla - ALASKAN THUNDER PRE-ROLLS 3 X 0.5G" at bounding box center [375, 387] width 317 height 34
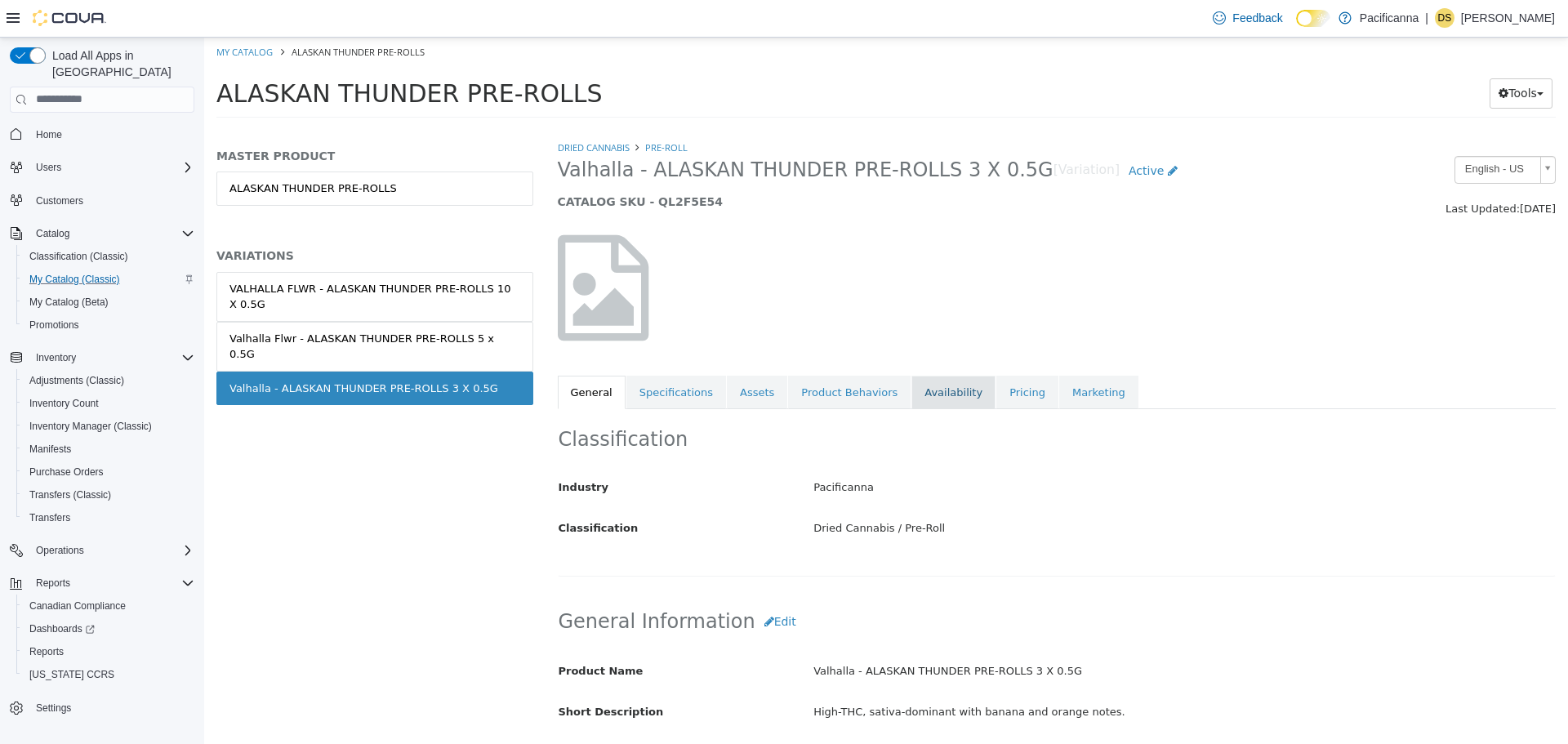
click at [932, 396] on link "Availability" at bounding box center [953, 392] width 84 height 34
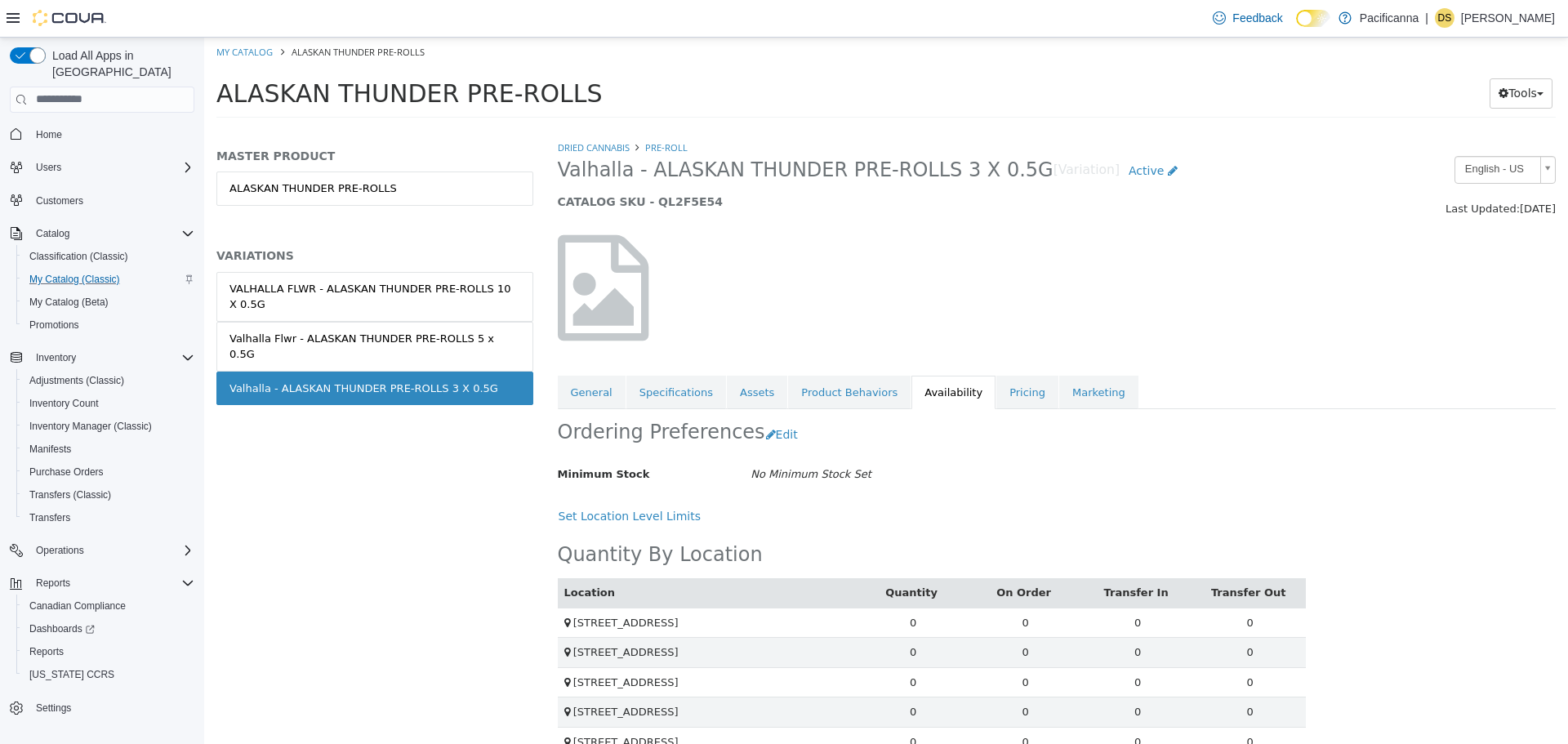
scroll to position [31, 0]
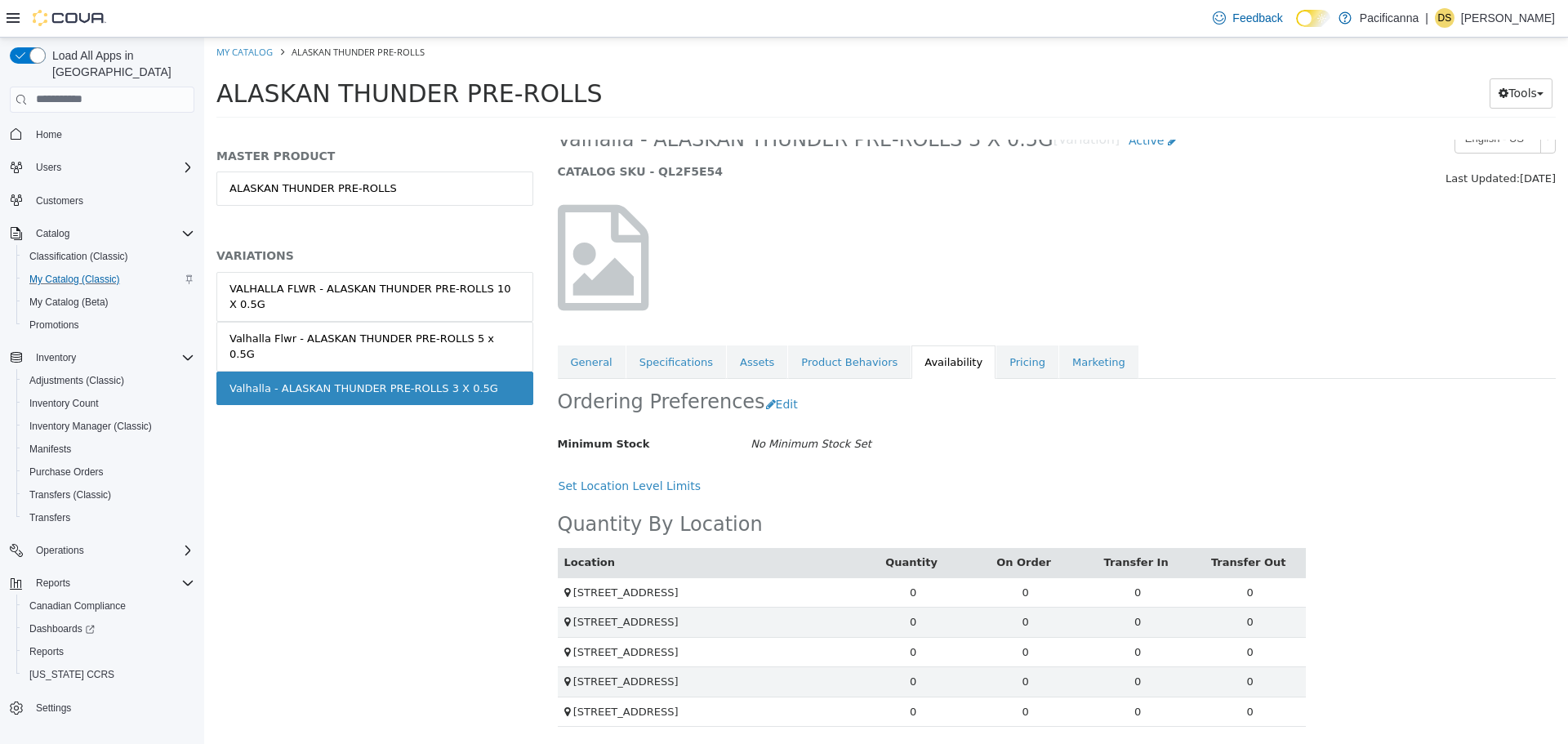
click at [998, 341] on div "Dried Cannabis Pre-Roll Valhalla - ALASKAN THUNDER PRE-ROLLS 3 X 0.5G [Variatio…" at bounding box center [1057, 243] width 998 height 270
click at [996, 363] on link "Pricing" at bounding box center [1027, 361] width 62 height 34
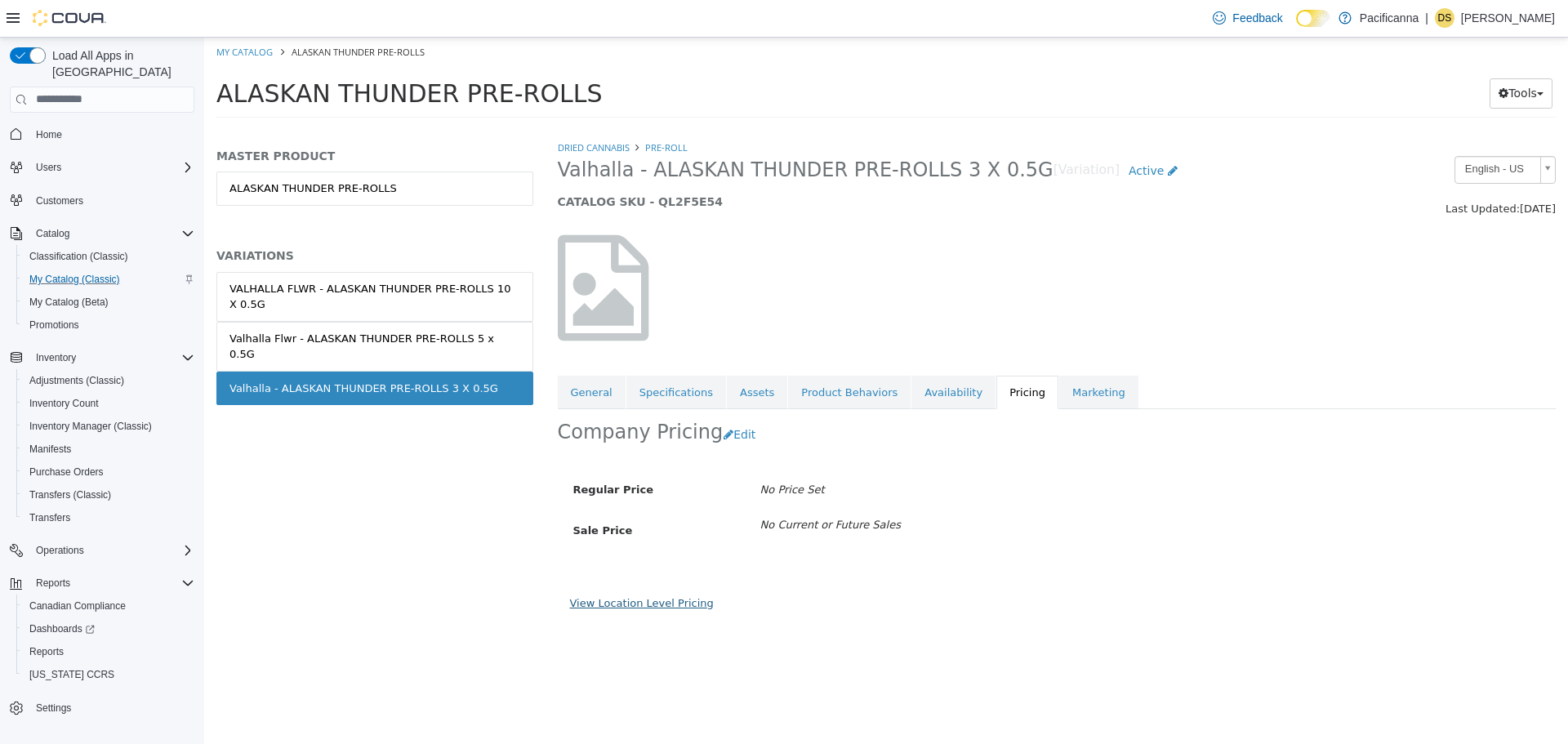
click at [670, 605] on link "View Location Level Pricing" at bounding box center [641, 602] width 144 height 12
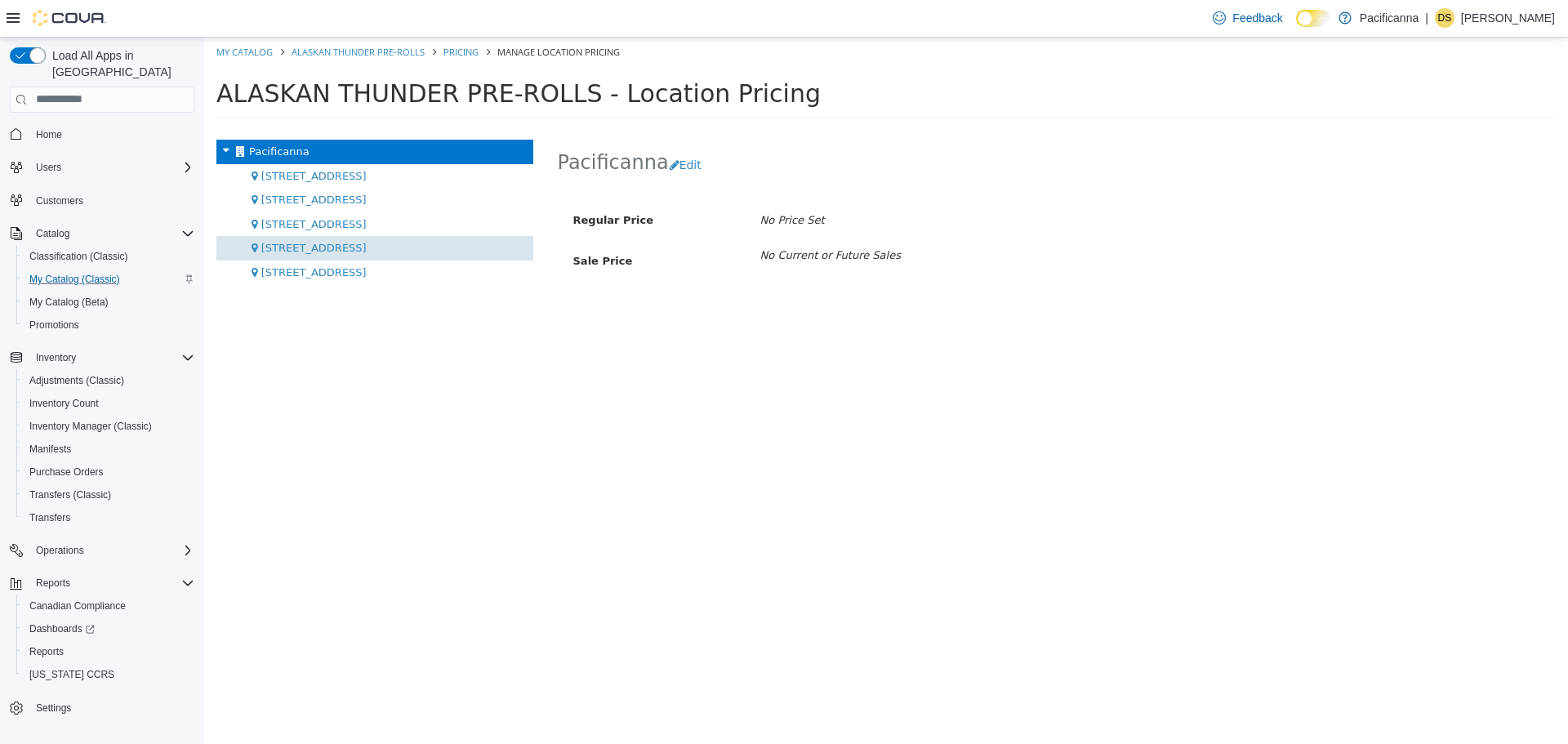
click at [469, 235] on div "[STREET_ADDRESS]" at bounding box center [375, 247] width 317 height 25
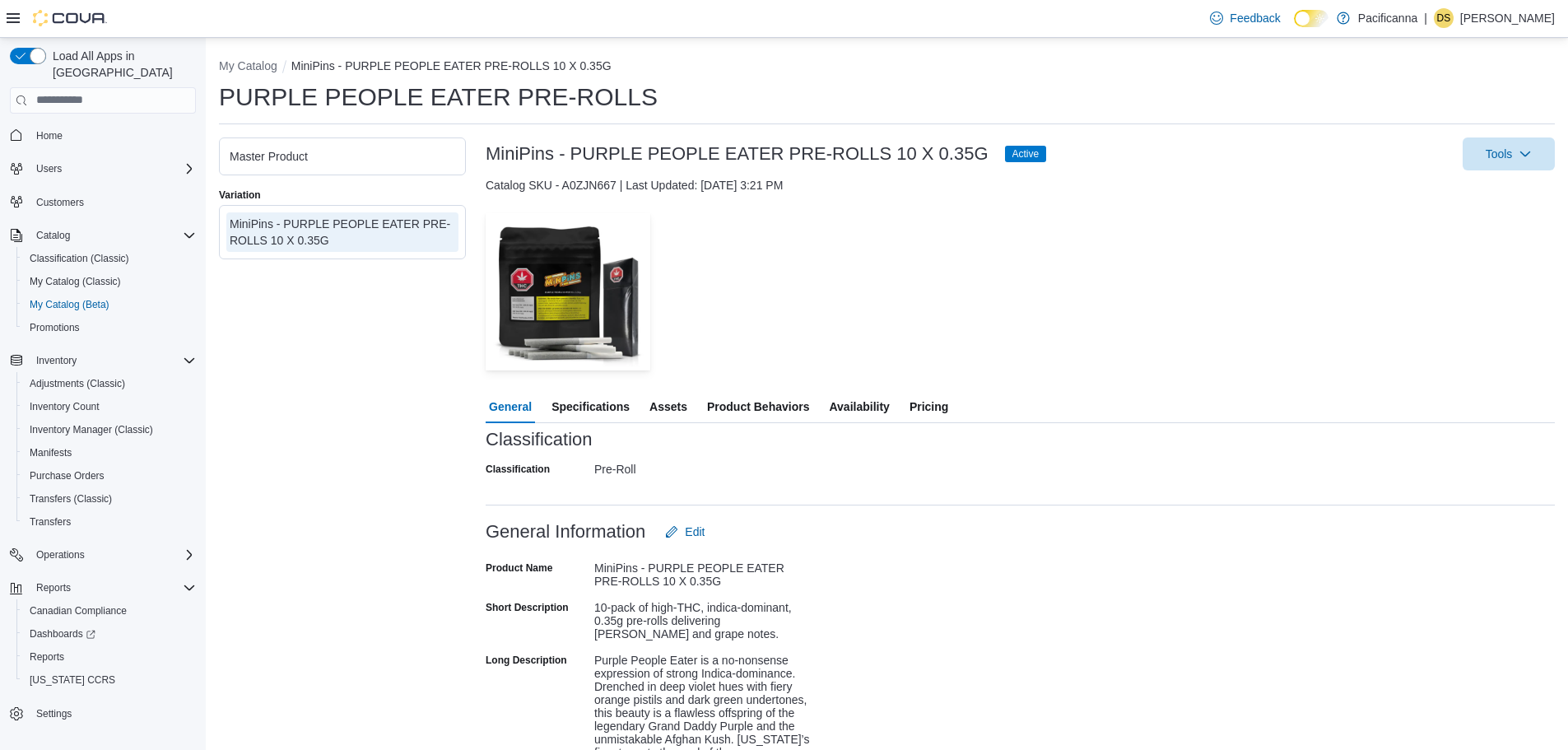
click at [861, 398] on span "Availability" at bounding box center [859, 407] width 60 height 33
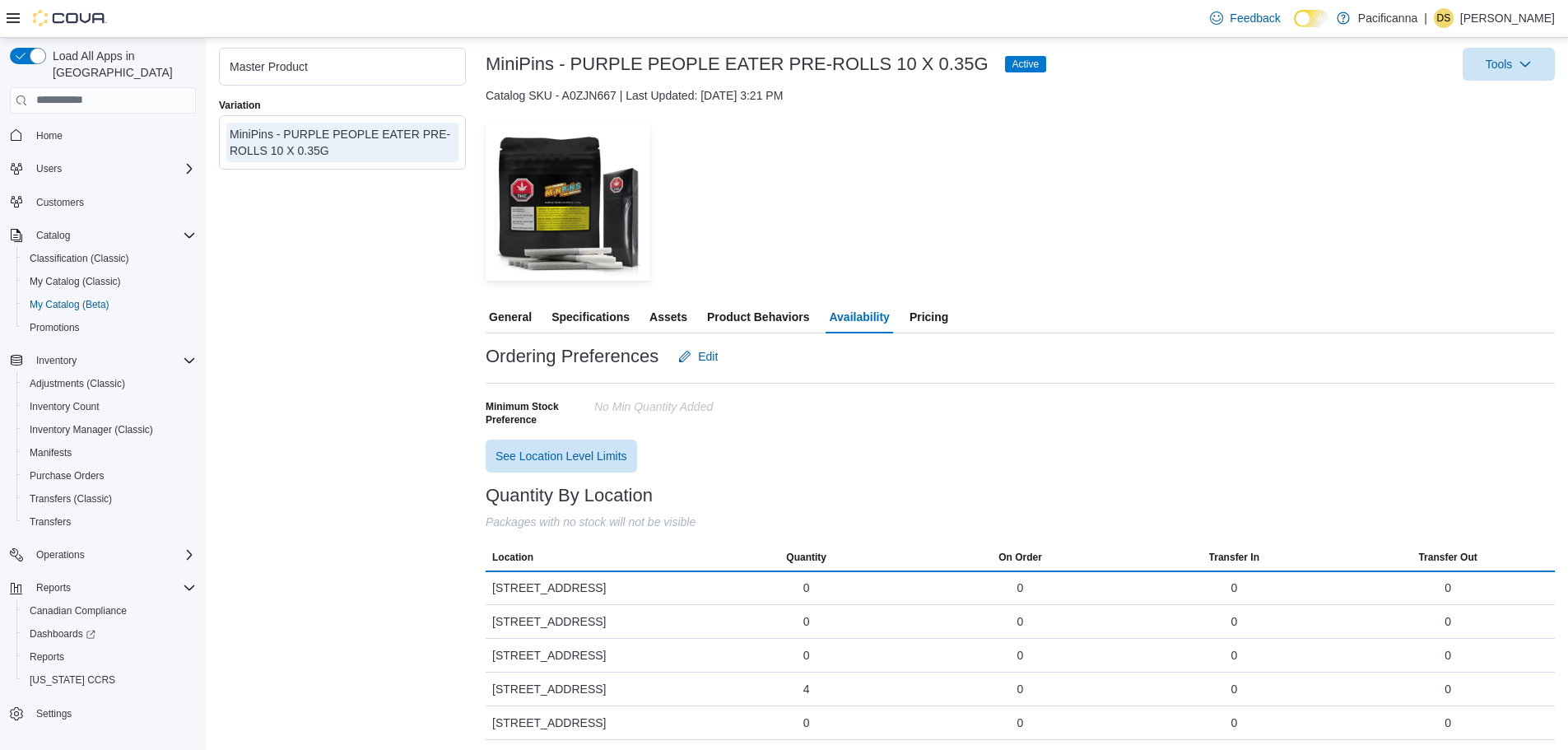
scroll to position [93, 0]
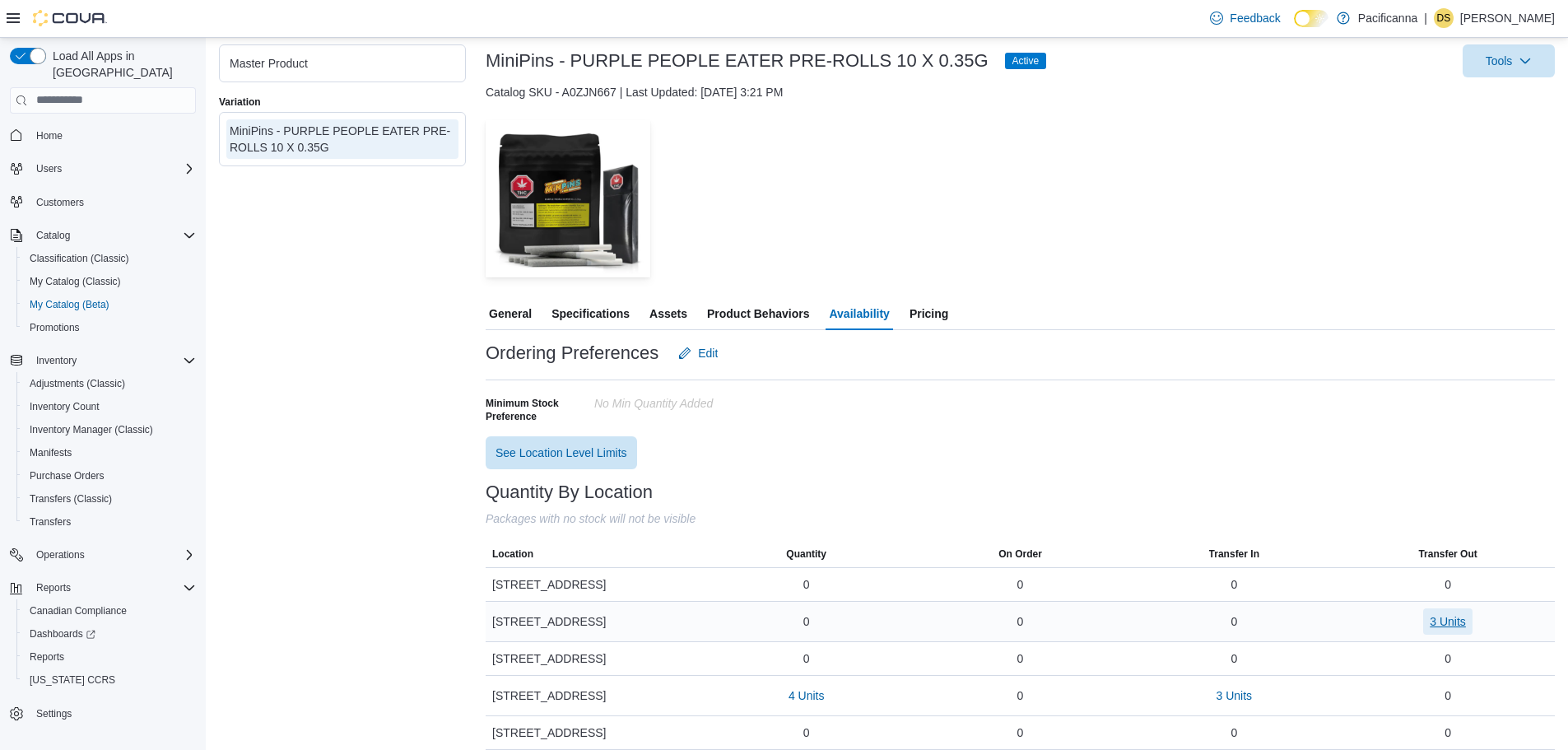
click at [1466, 619] on span "3 Units" at bounding box center [1447, 622] width 36 height 17
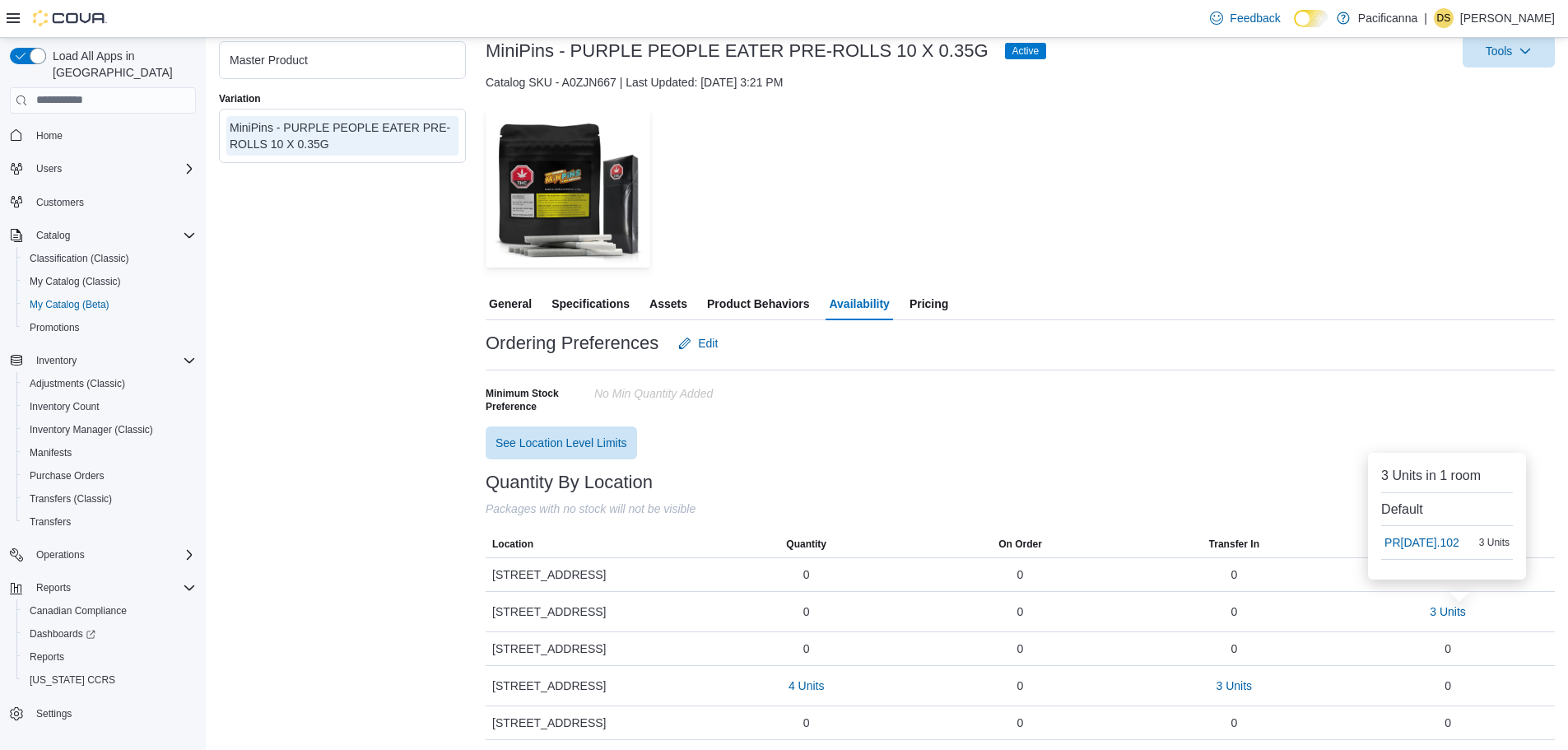
scroll to position [106, 0]
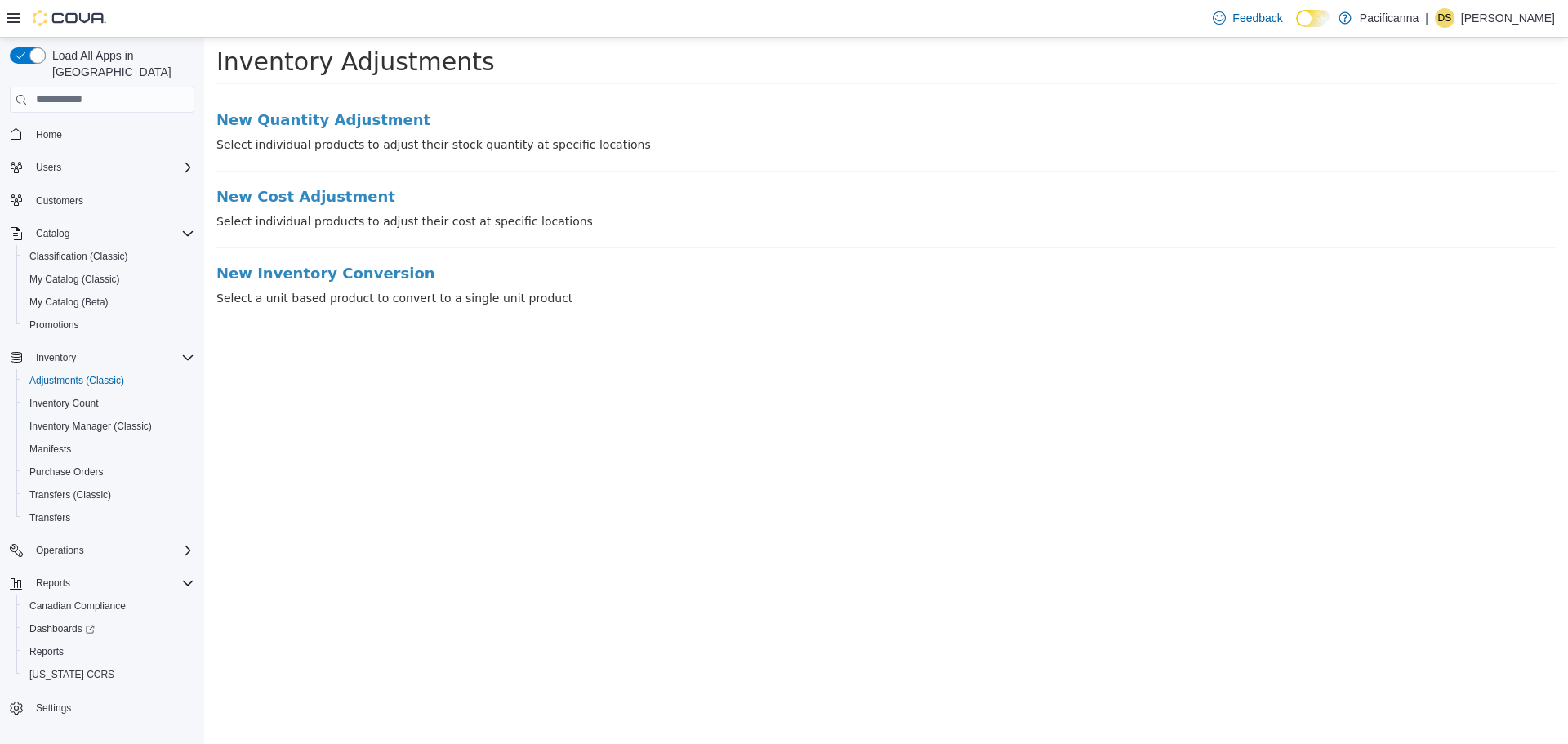
click at [332, 130] on li "New Quantity Adjustment Select individual products to adjust their stock quanti…" at bounding box center [886, 140] width 1339 height 59
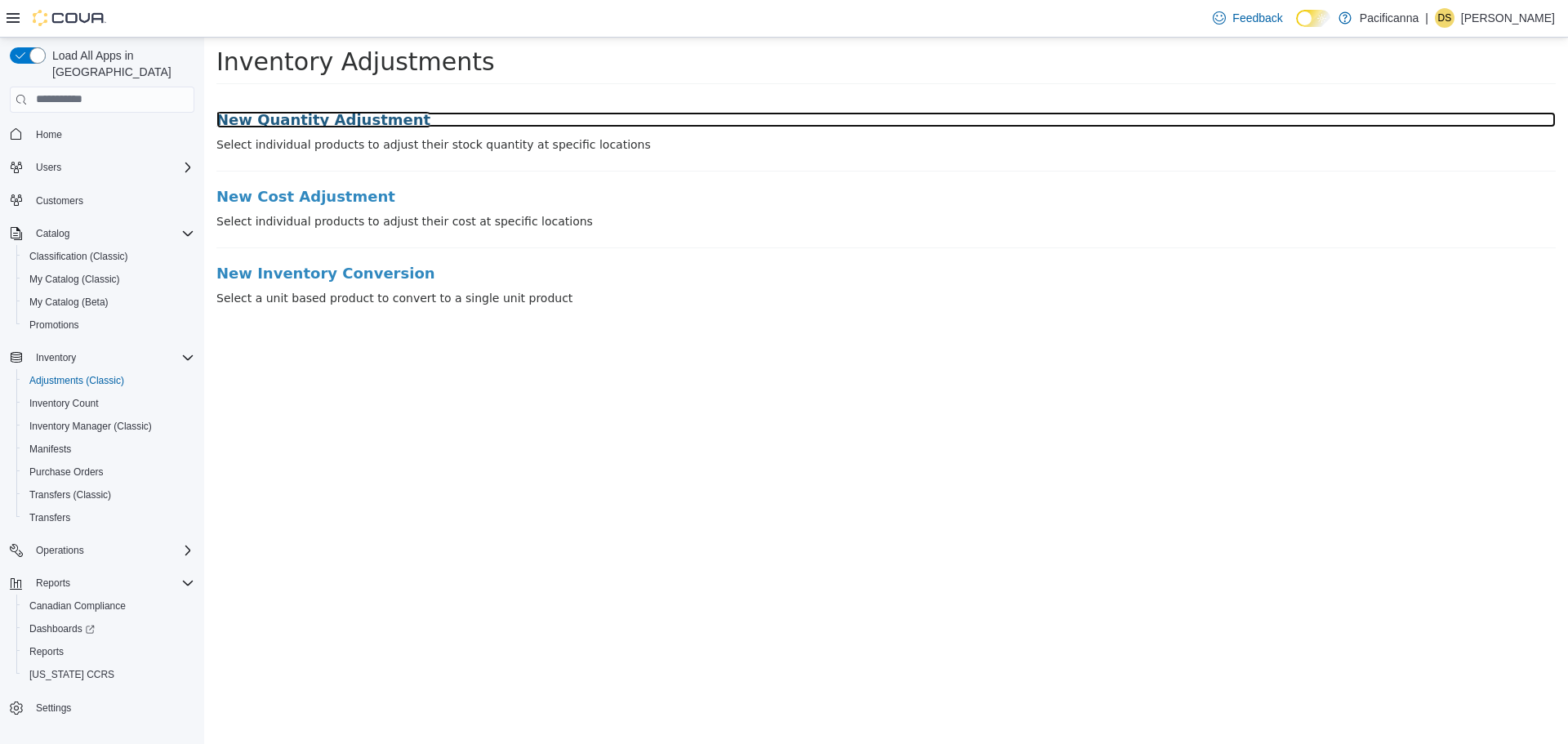
click at [337, 124] on h3 "New Quantity Adjustment" at bounding box center [886, 119] width 1339 height 16
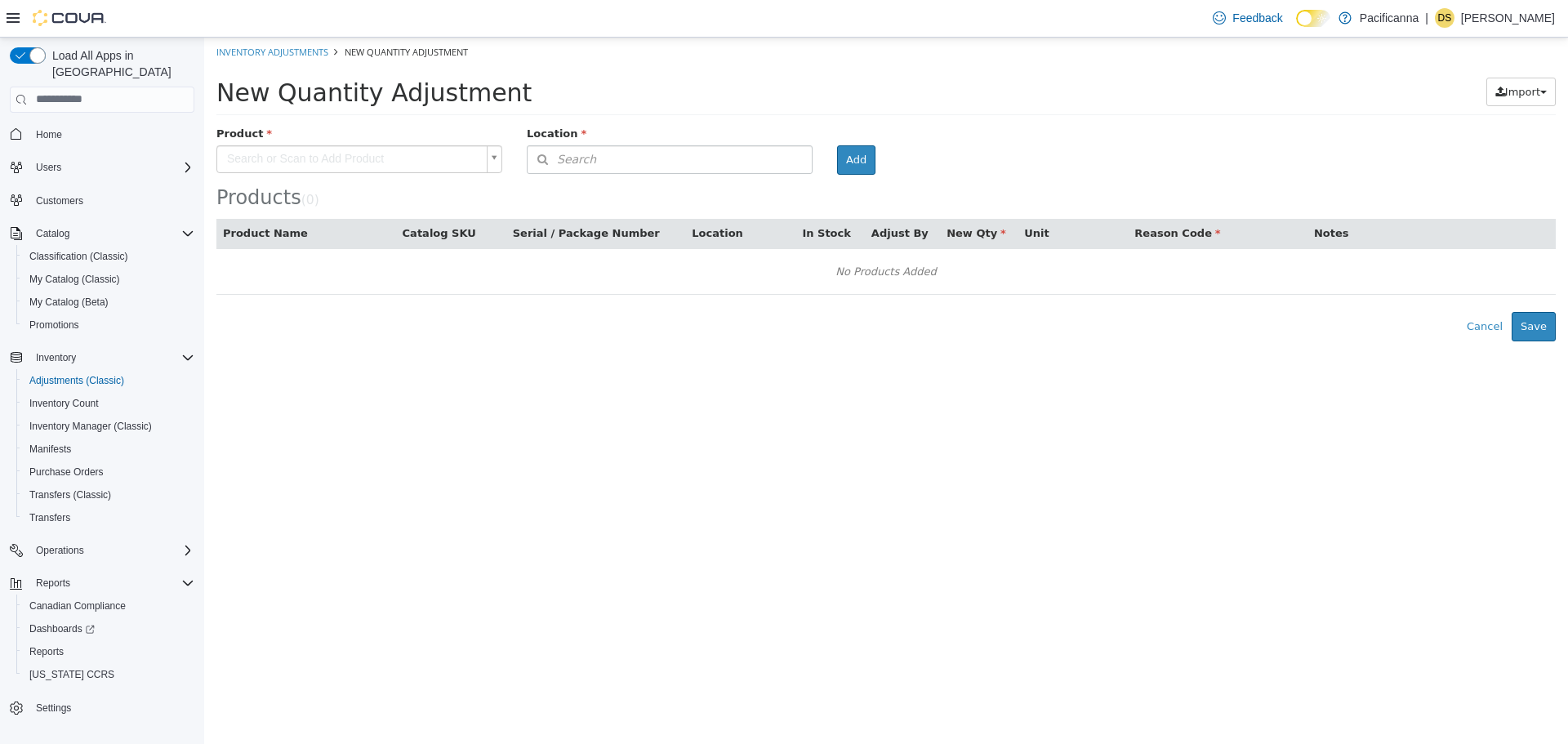
click at [295, 156] on body "× Inventory Adjustments New Quantity Adjustment New Quantity Adjustment Import …" at bounding box center [886, 189] width 1363 height 304
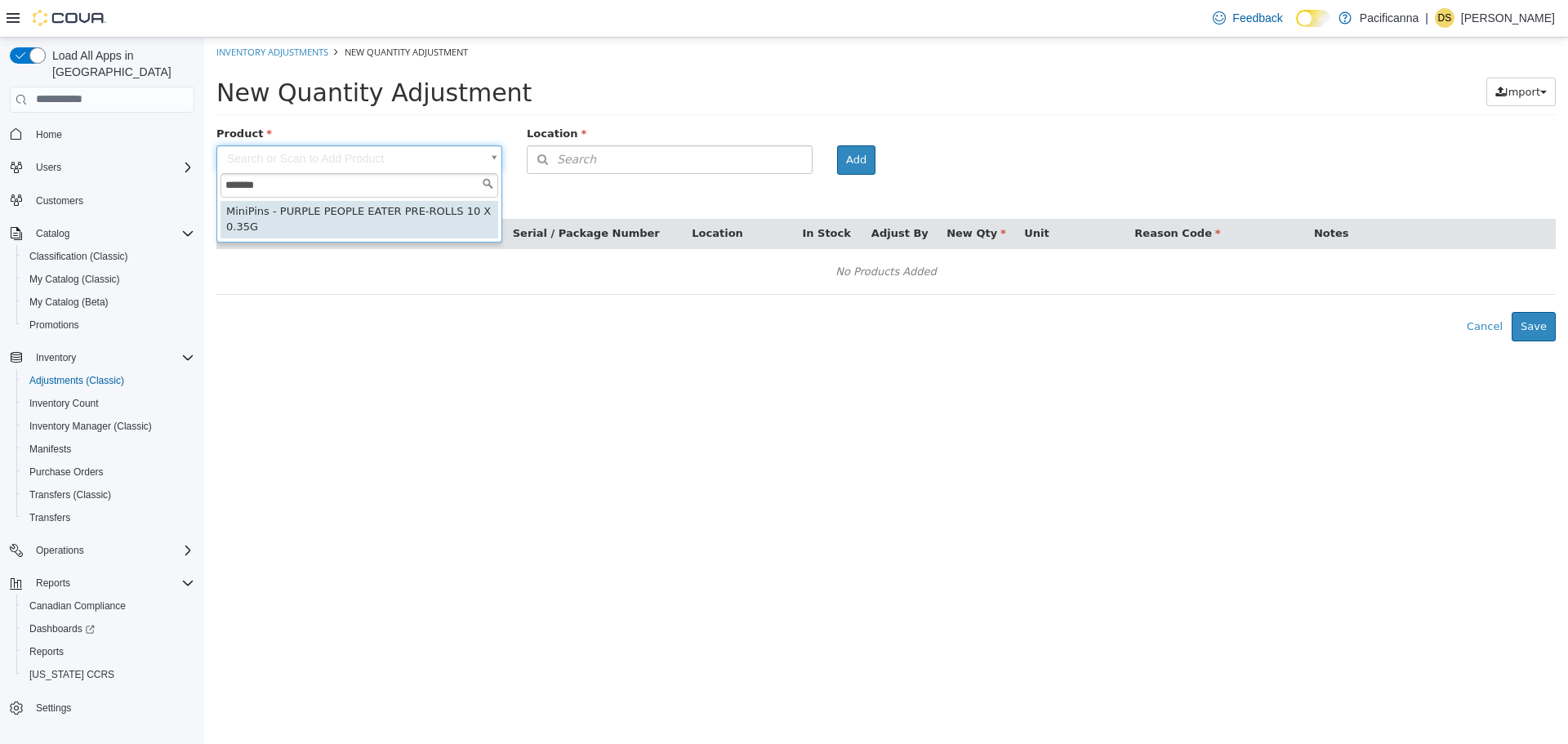
type input "*******"
type input "**********"
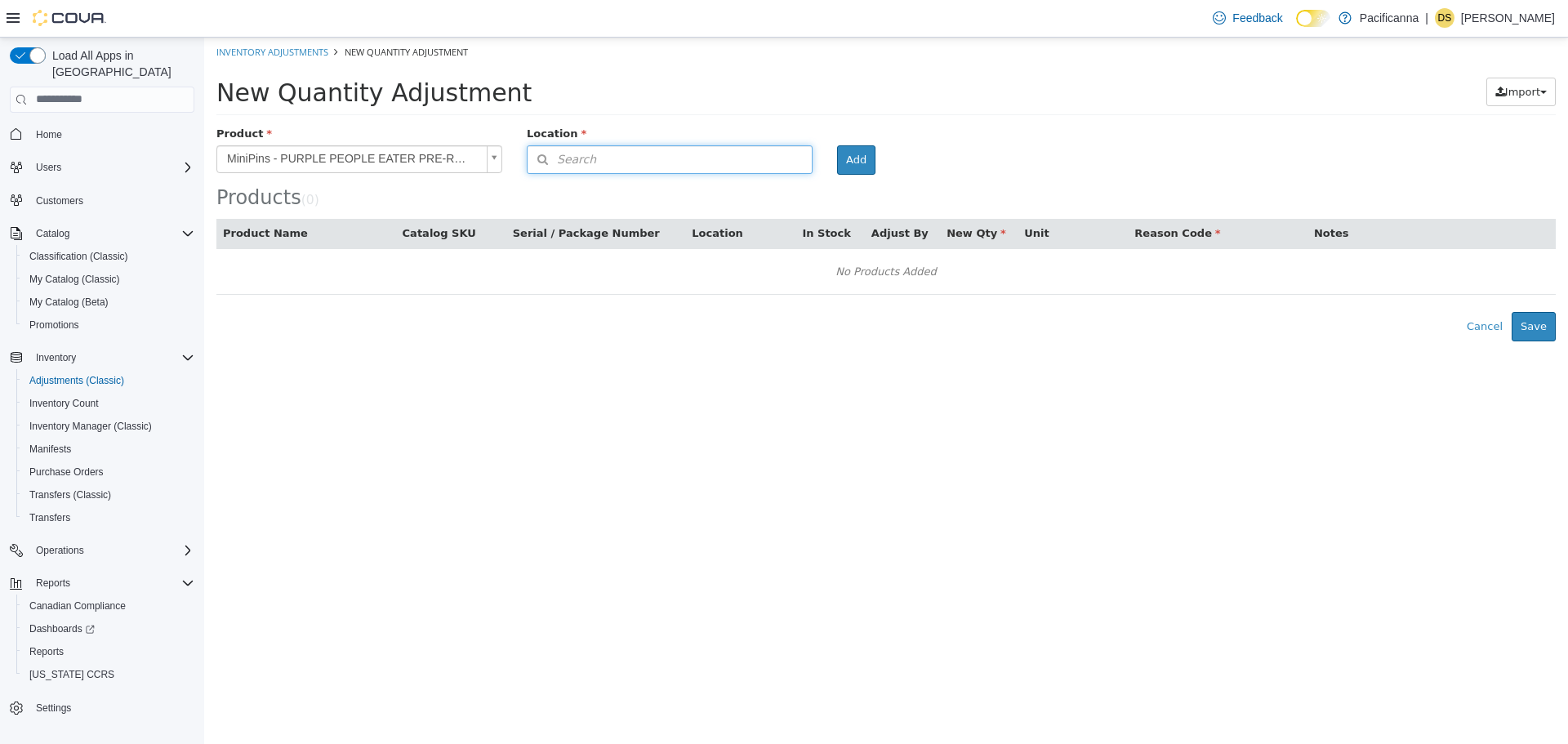
click at [588, 166] on span "Search" at bounding box center [562, 158] width 69 height 17
click at [767, 186] on span "or browse" at bounding box center [771, 188] width 80 height 27
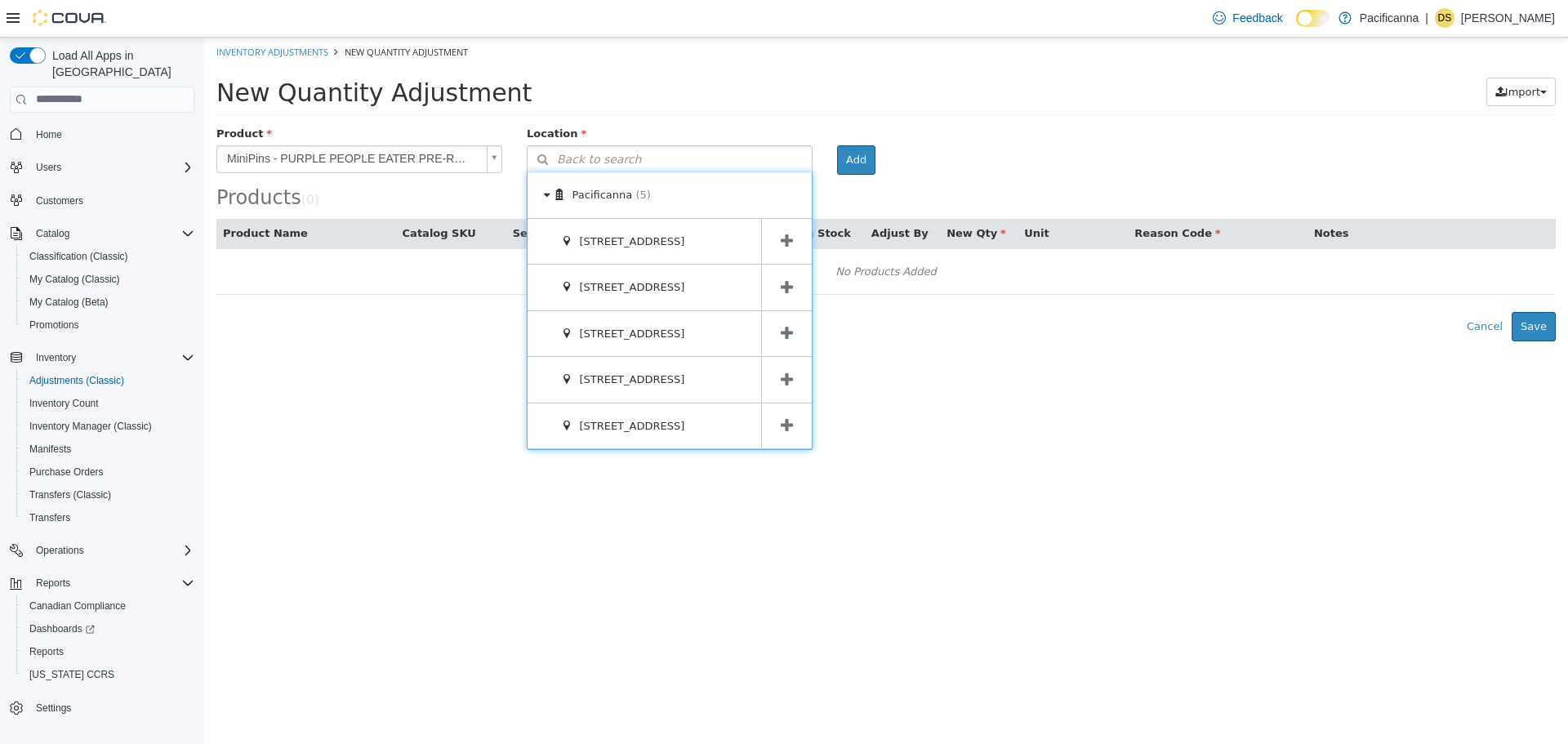
click at [789, 287] on icon at bounding box center [786, 286] width 12 height 16
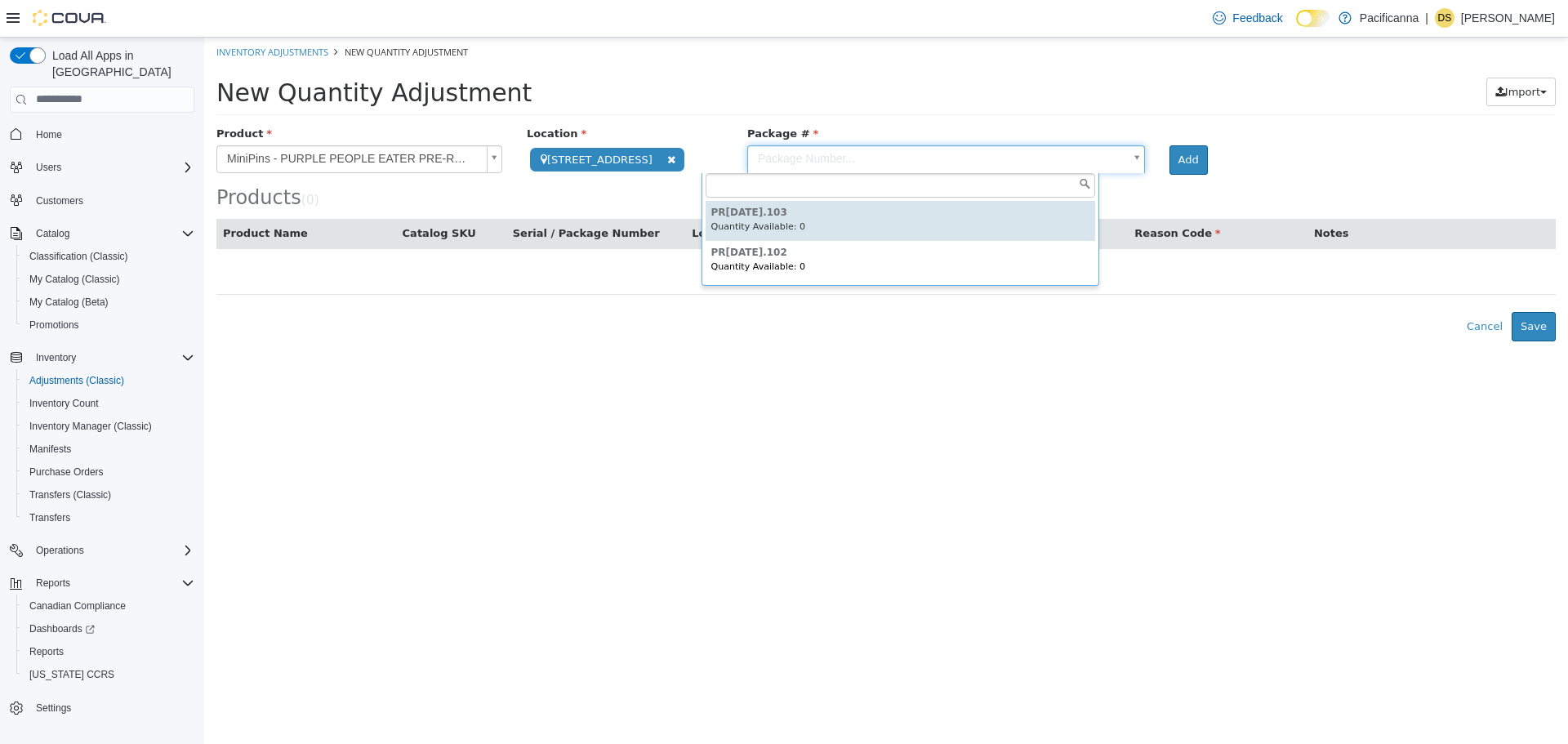
click at [883, 162] on body "**********" at bounding box center [886, 189] width 1363 height 304
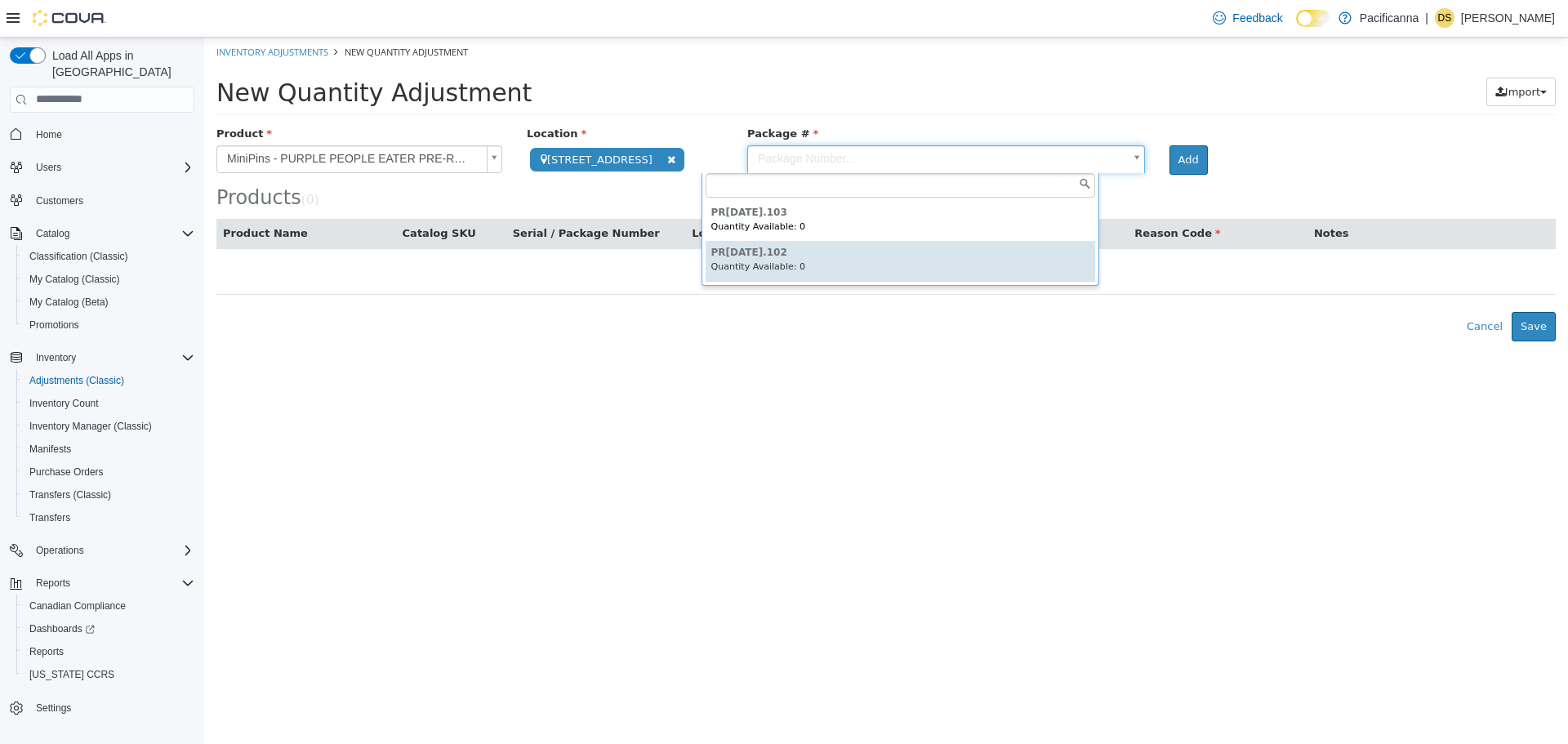
type input "**********"
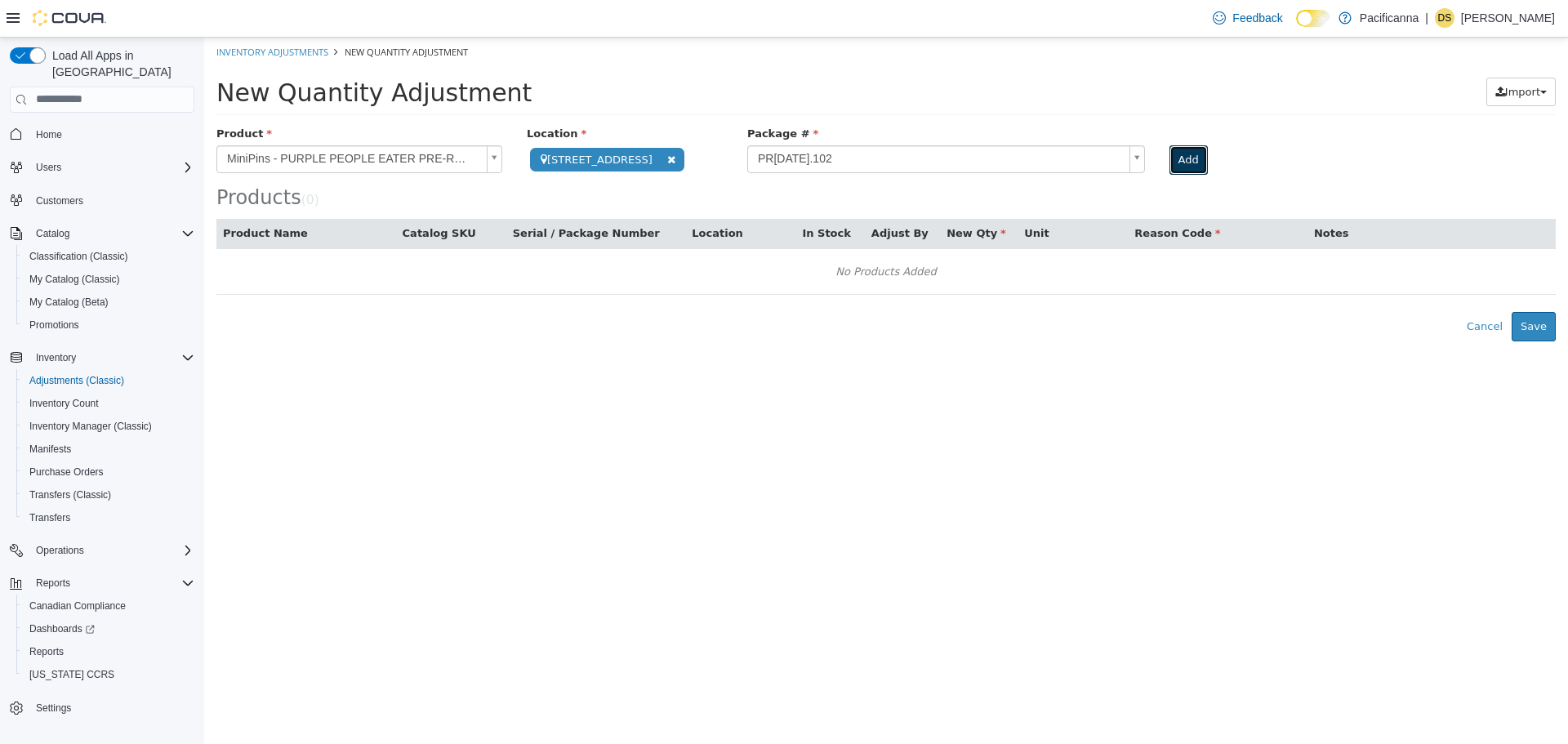
click at [1169, 159] on button "Add" at bounding box center [1188, 159] width 38 height 29
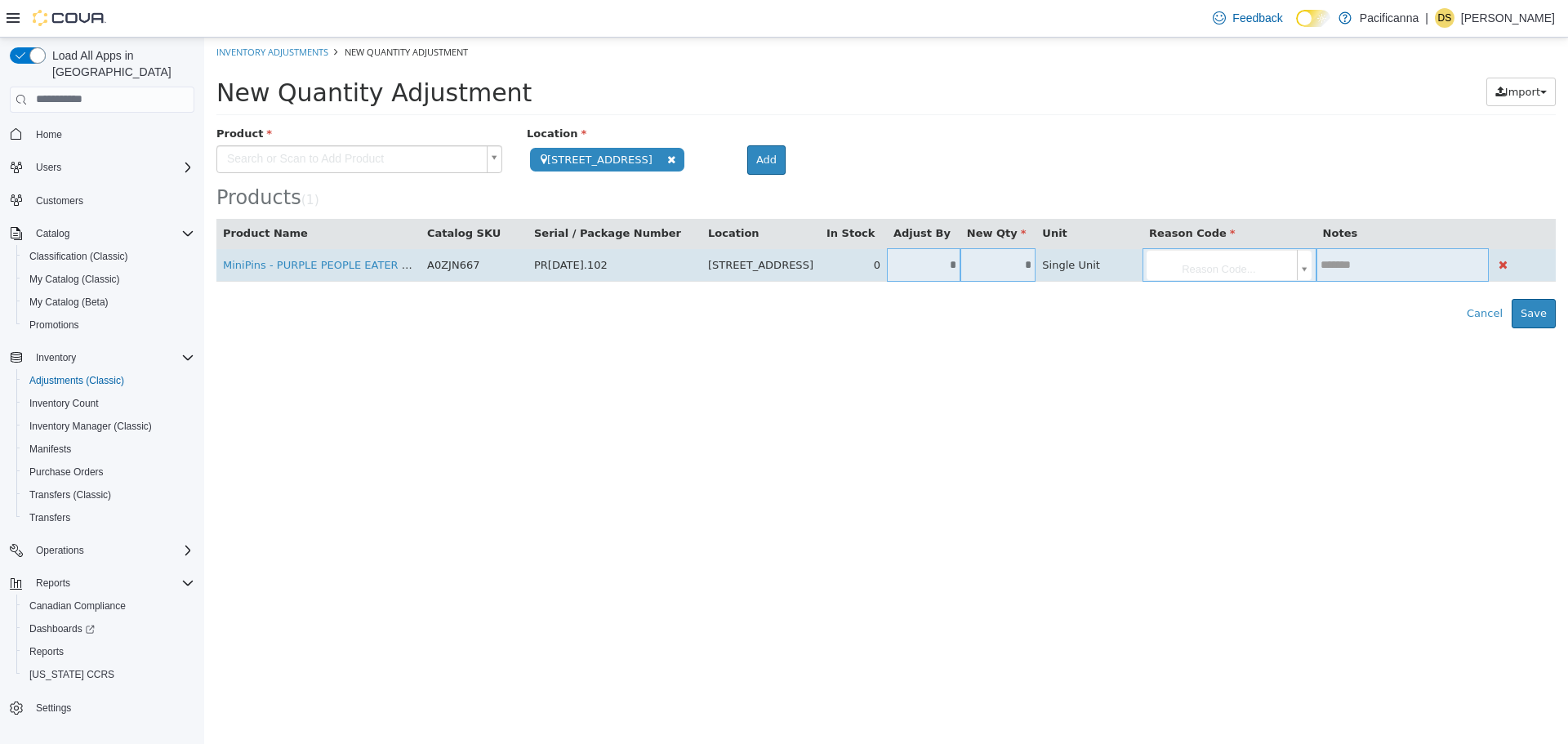
click at [951, 266] on input "*" at bounding box center [923, 264] width 73 height 12
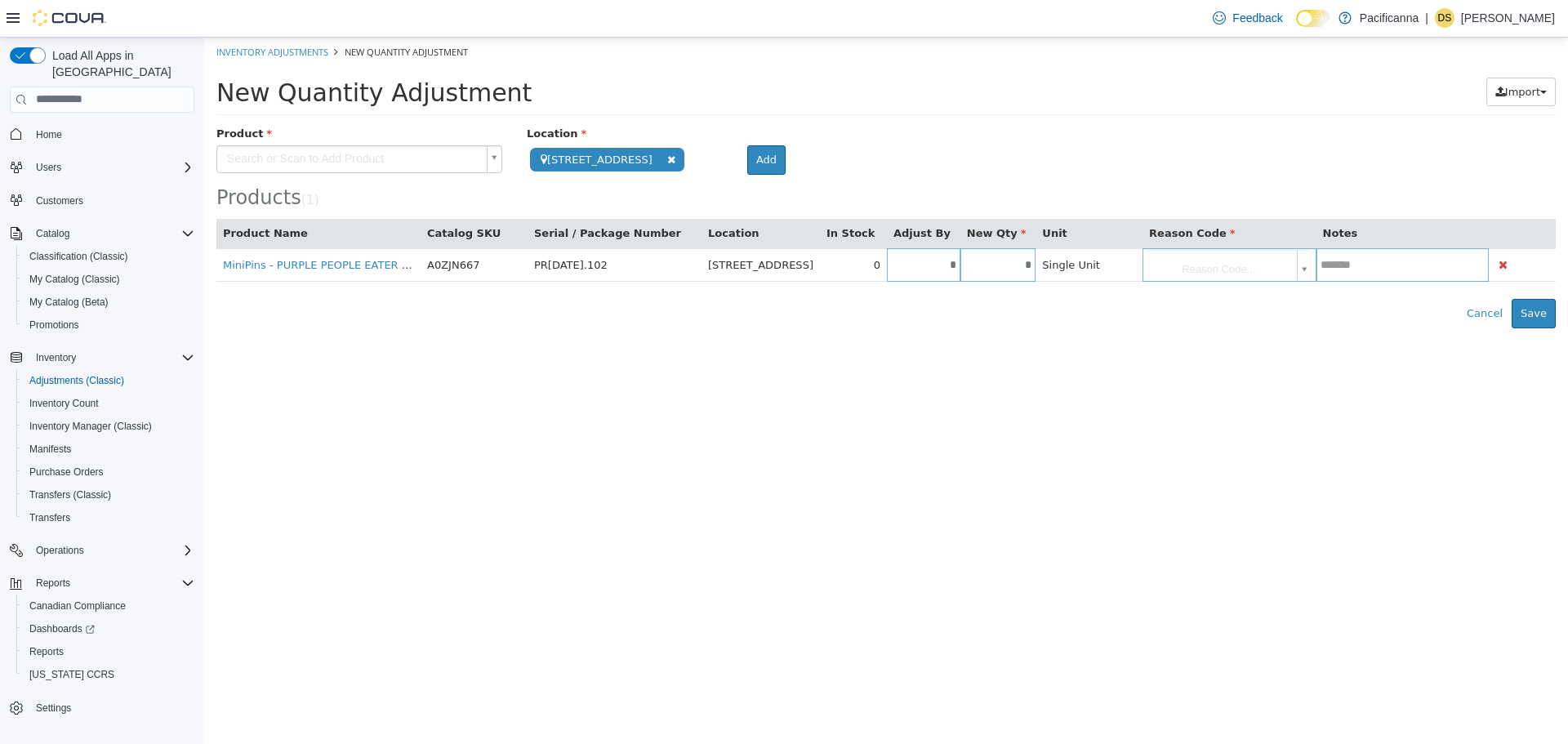
type input "*"
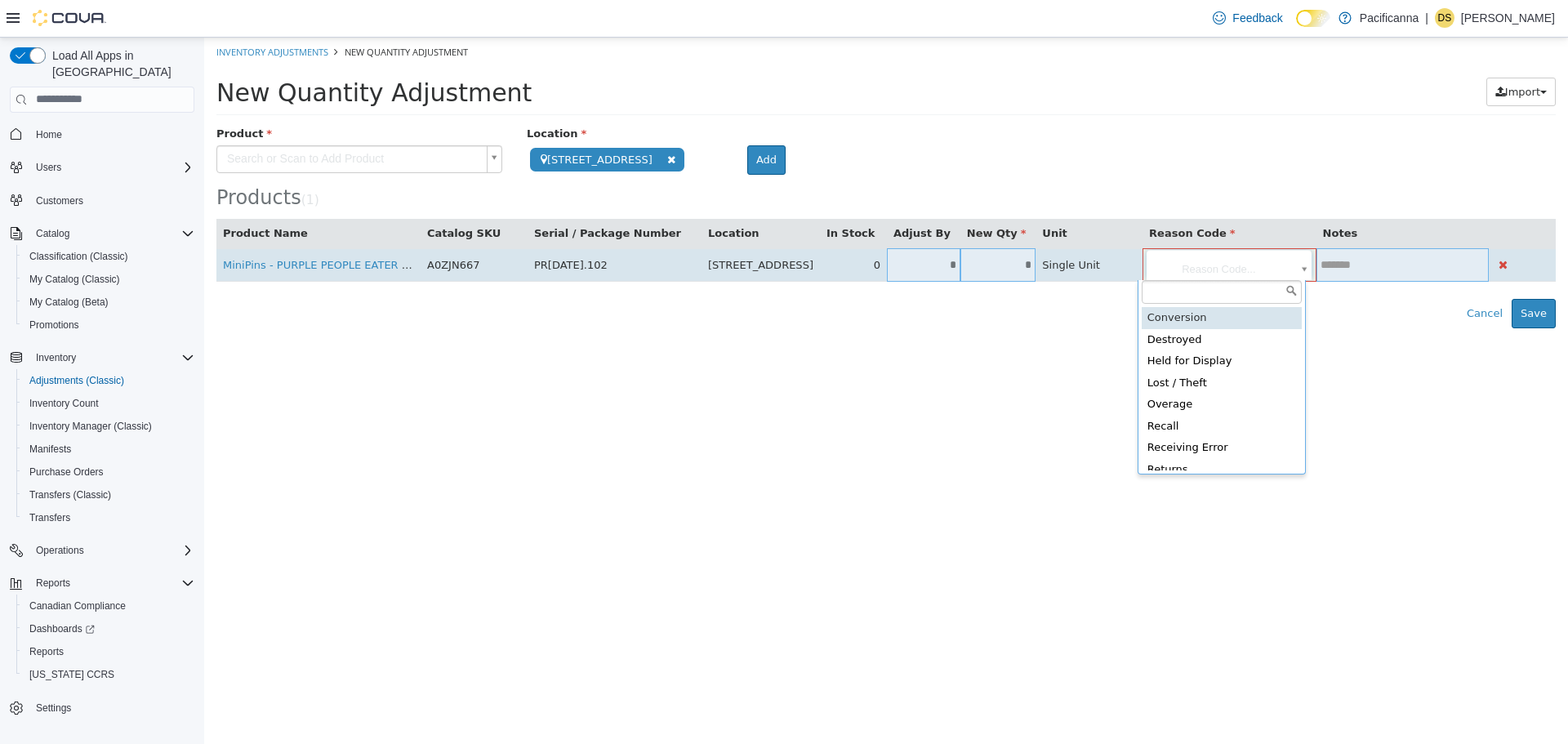
click at [1224, 270] on body "**********" at bounding box center [886, 182] width 1363 height 291
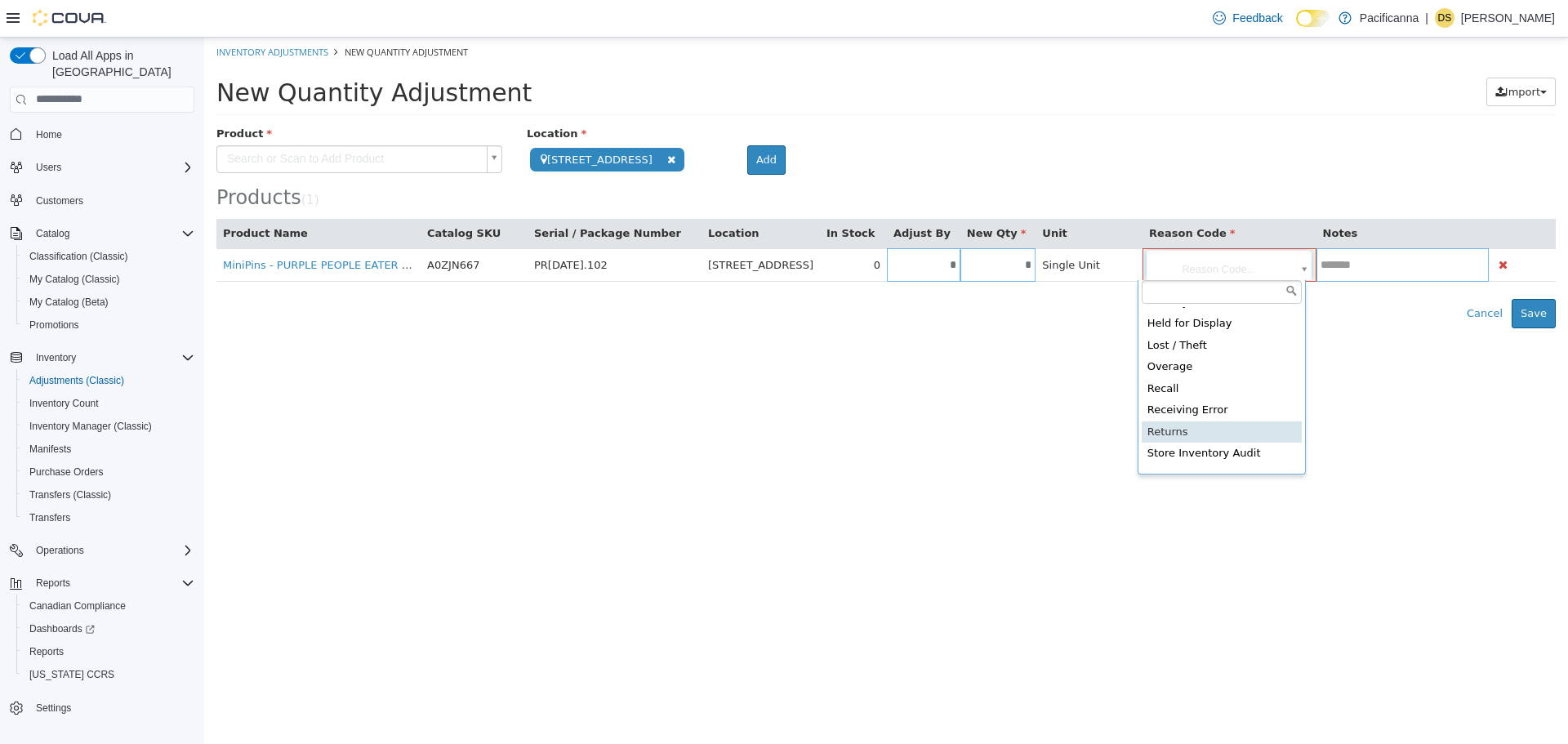
scroll to position [75, 0]
type input "**********"
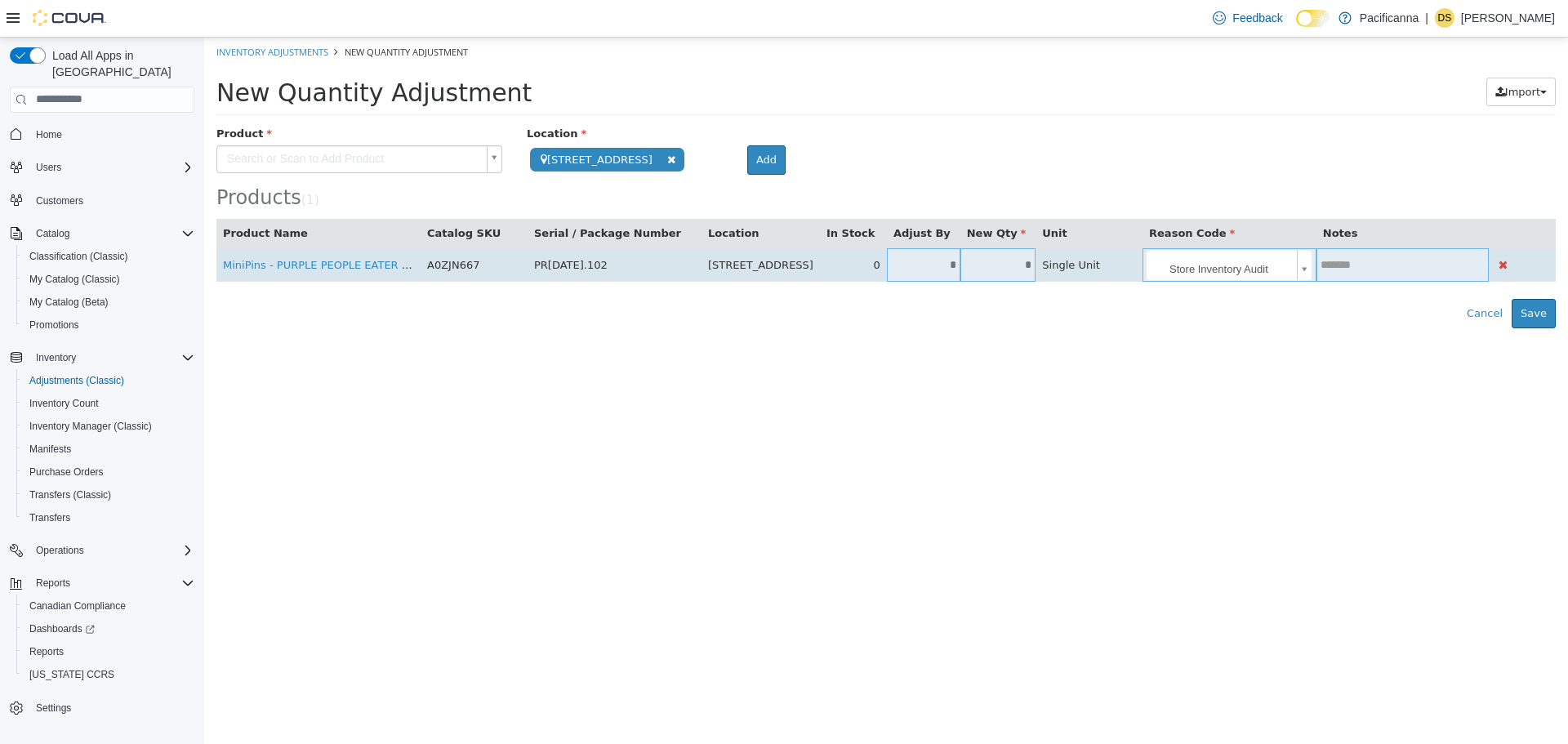
click at [1400, 273] on td at bounding box center [1402, 264] width 173 height 34
click at [1396, 266] on input "text" at bounding box center [1402, 264] width 173 height 12
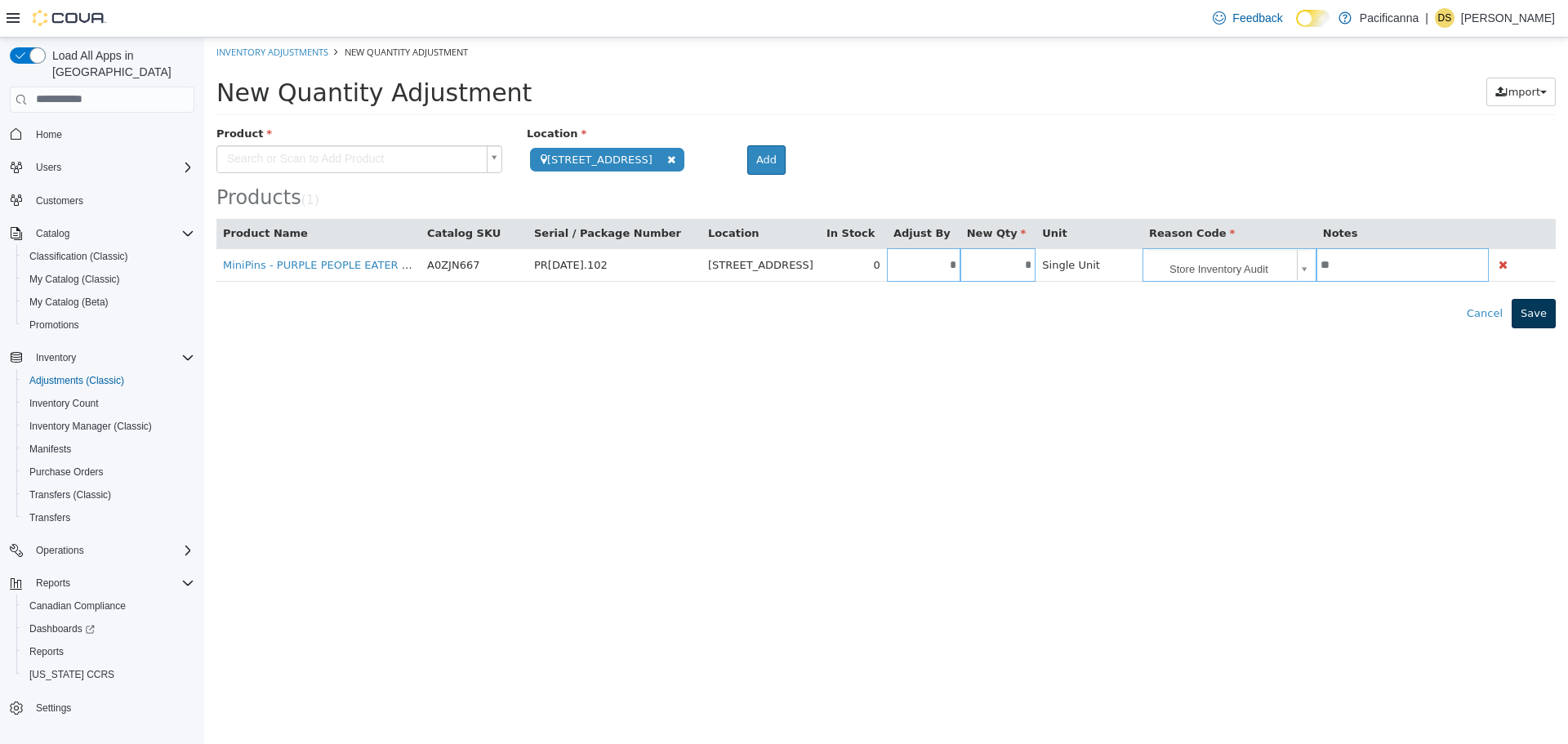
type input "**"
click at [1527, 311] on button "Save" at bounding box center [1533, 313] width 44 height 29
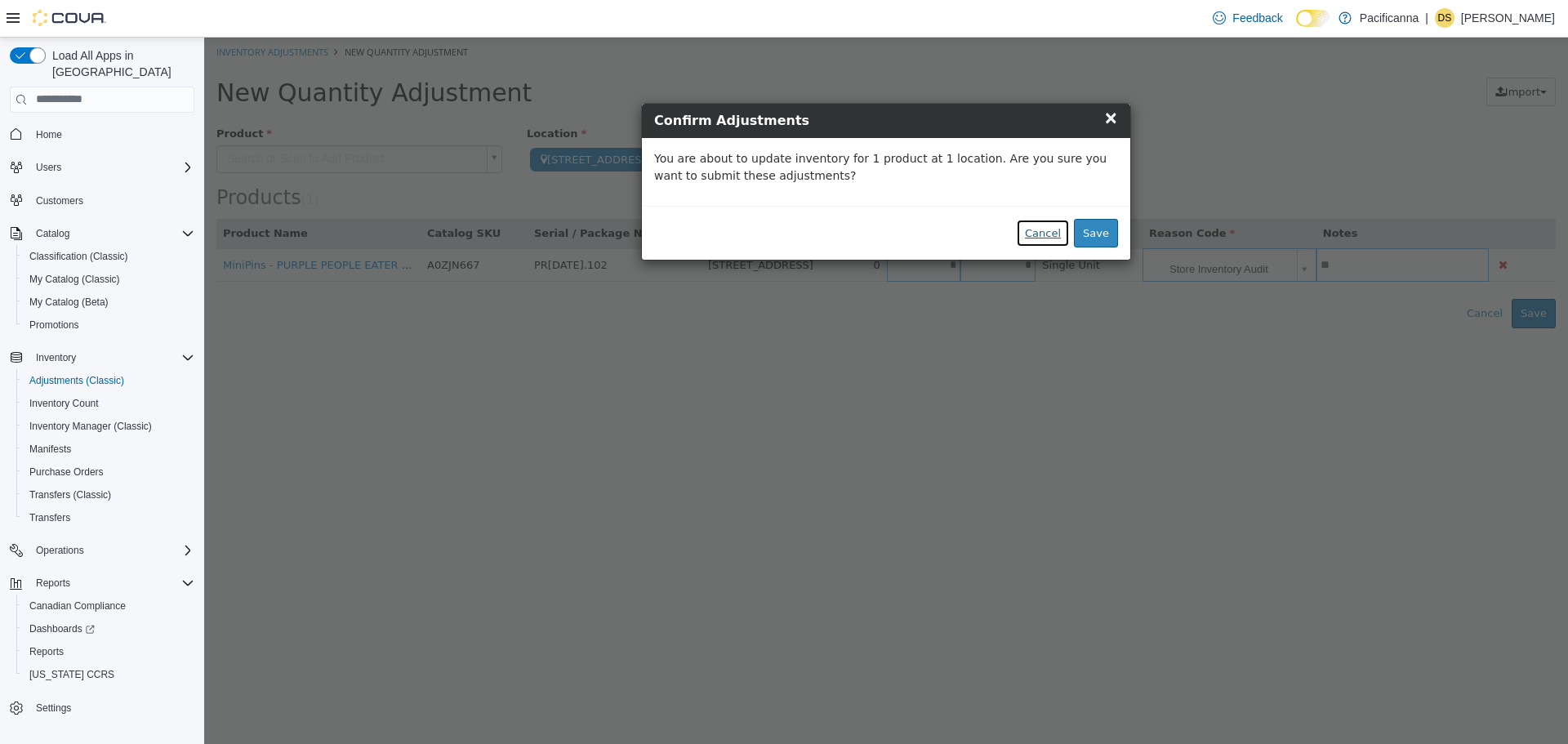
click at [1049, 234] on button "Cancel" at bounding box center [1042, 232] width 54 height 29
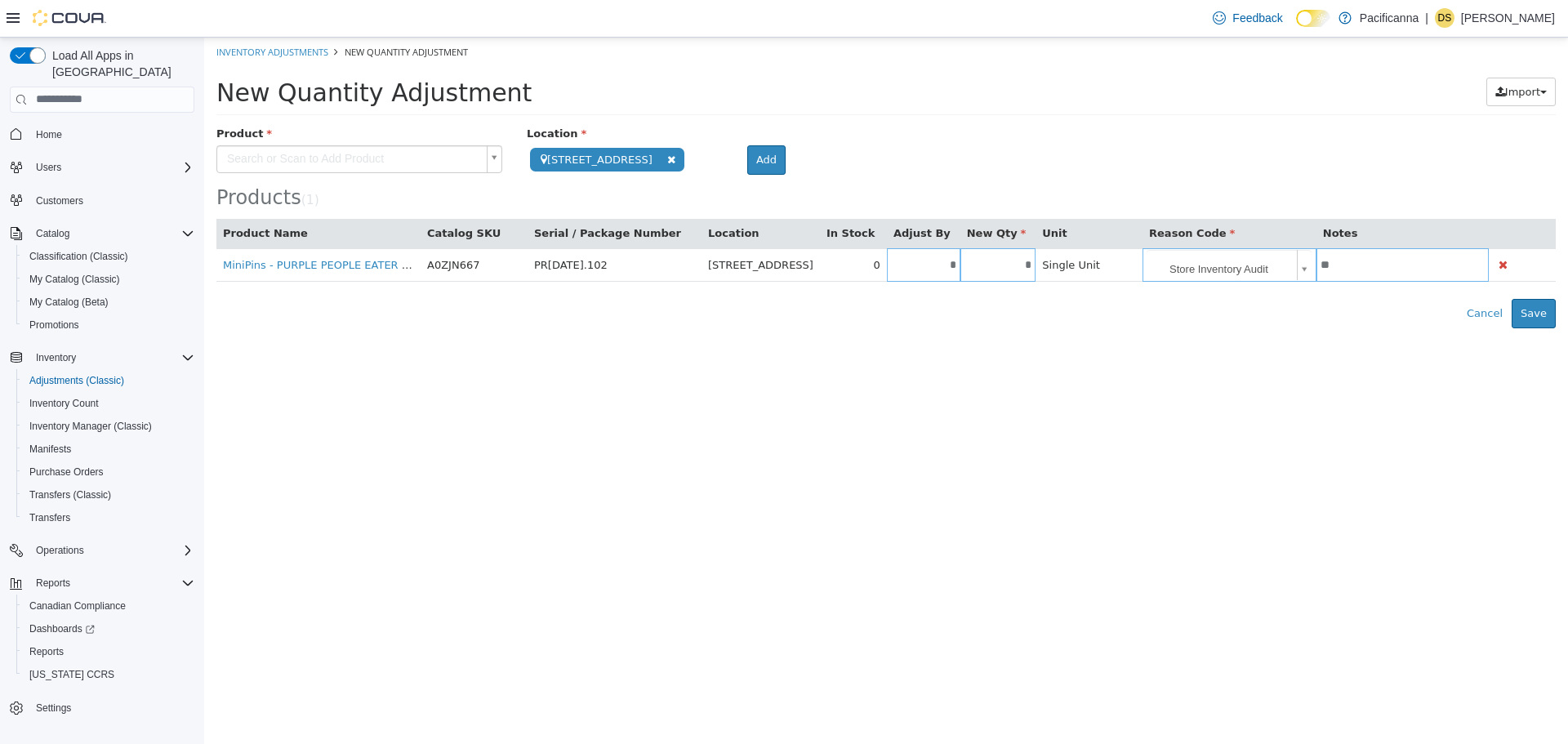
click at [404, 169] on body "**********" at bounding box center [886, 182] width 1363 height 291
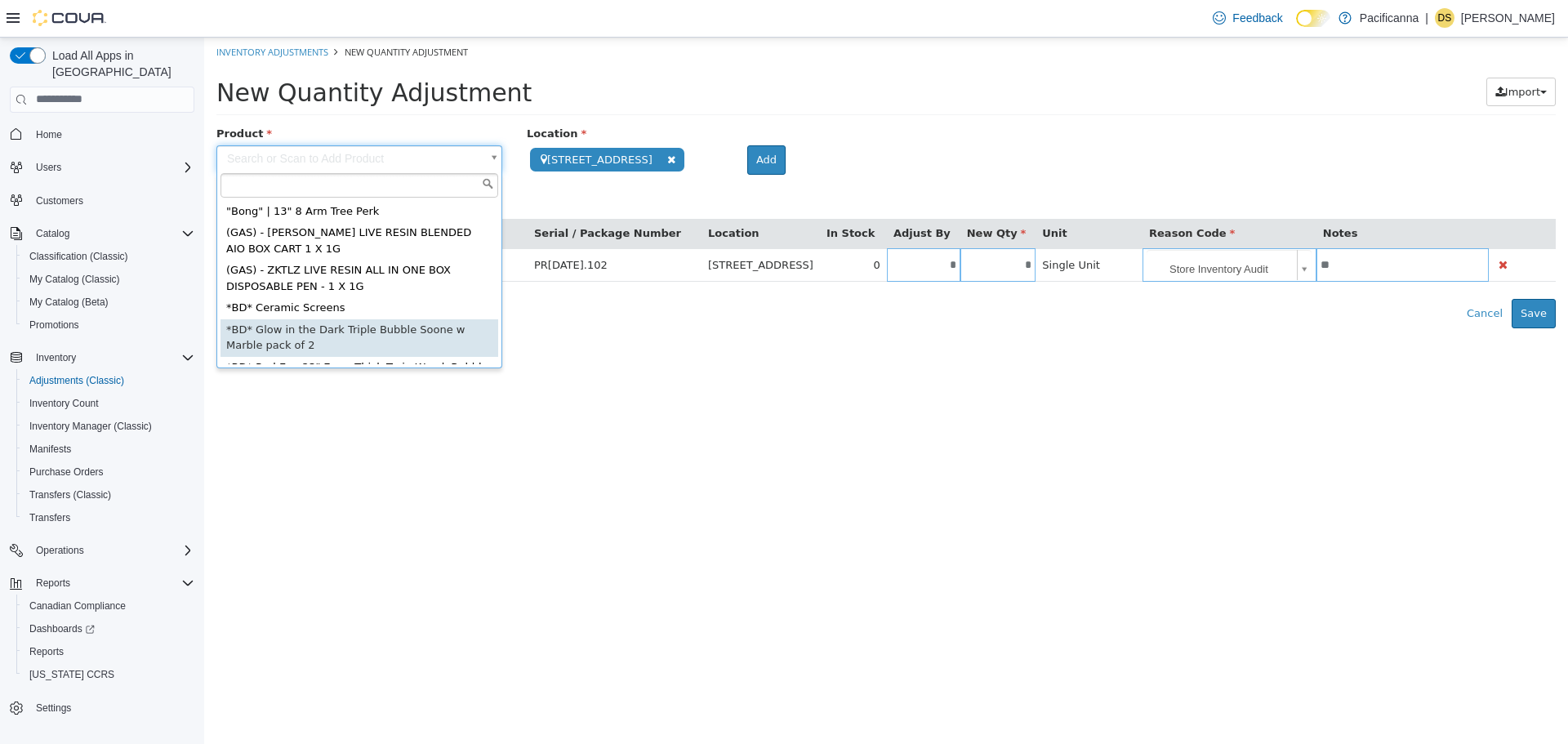
click at [651, 328] on html "**********" at bounding box center [886, 182] width 1363 height 291
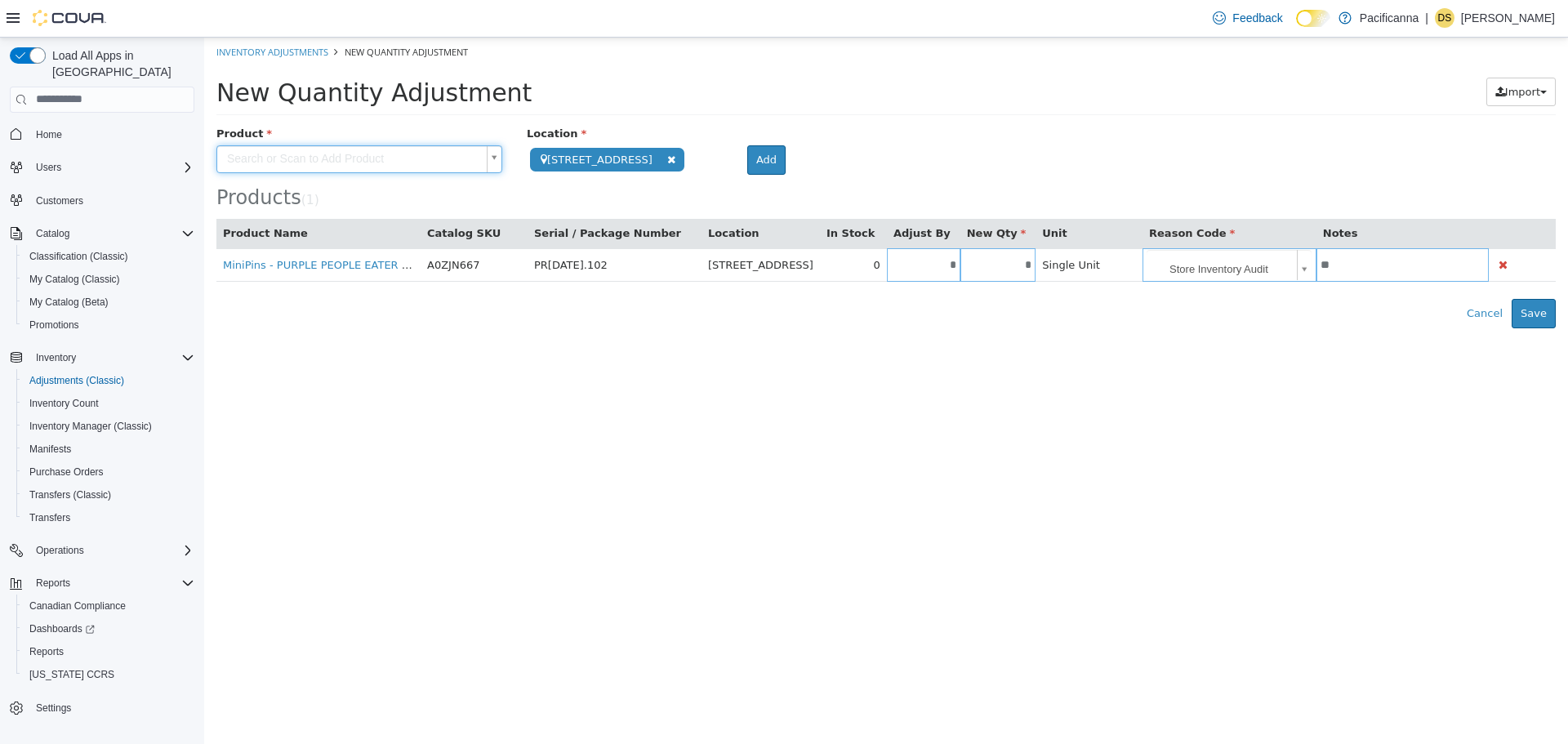
click at [439, 155] on body "**********" at bounding box center [886, 182] width 1363 height 291
paste input "*******"
type input "*******"
type input "**********"
click at [778, 153] on body "**********" at bounding box center [886, 182] width 1363 height 291
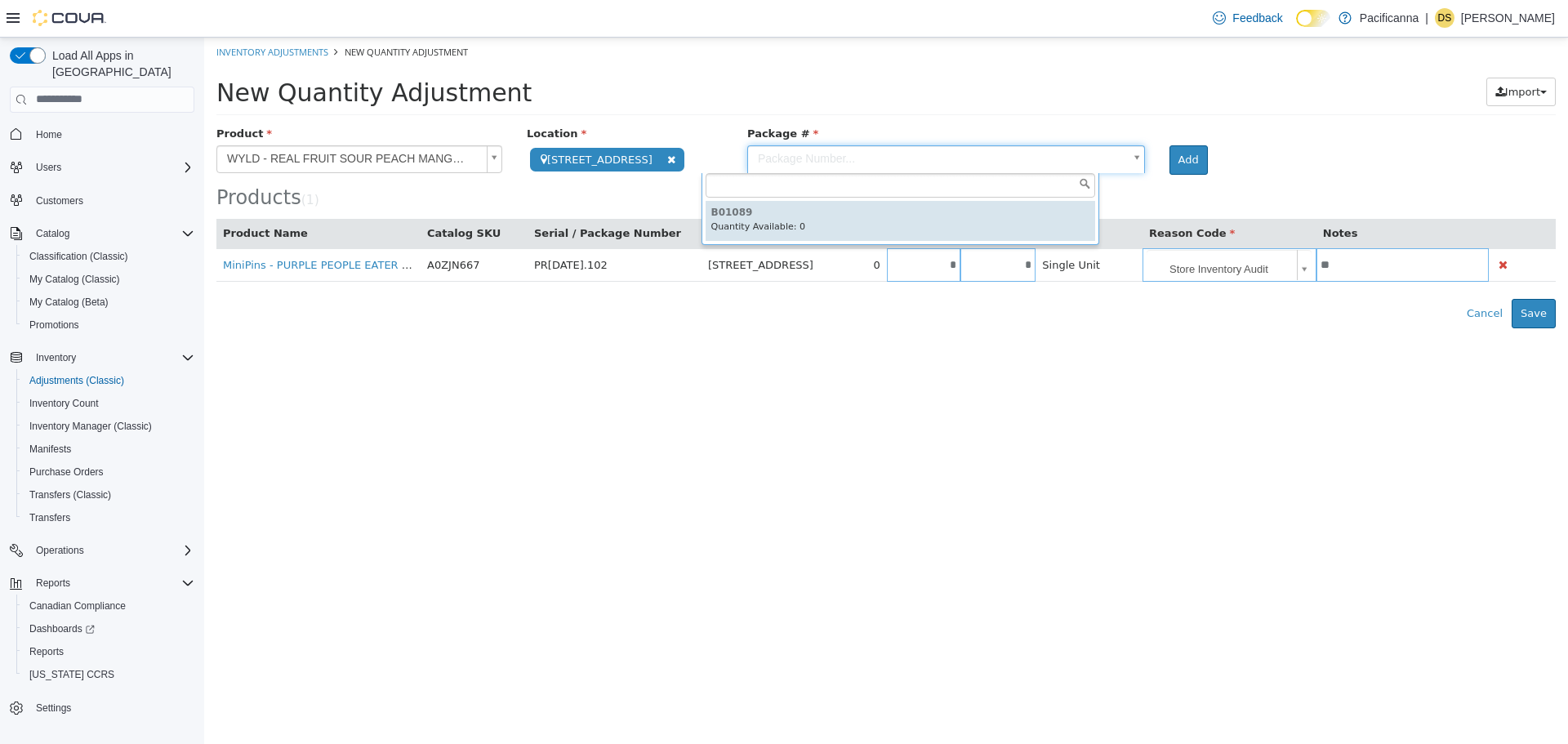
type input "******"
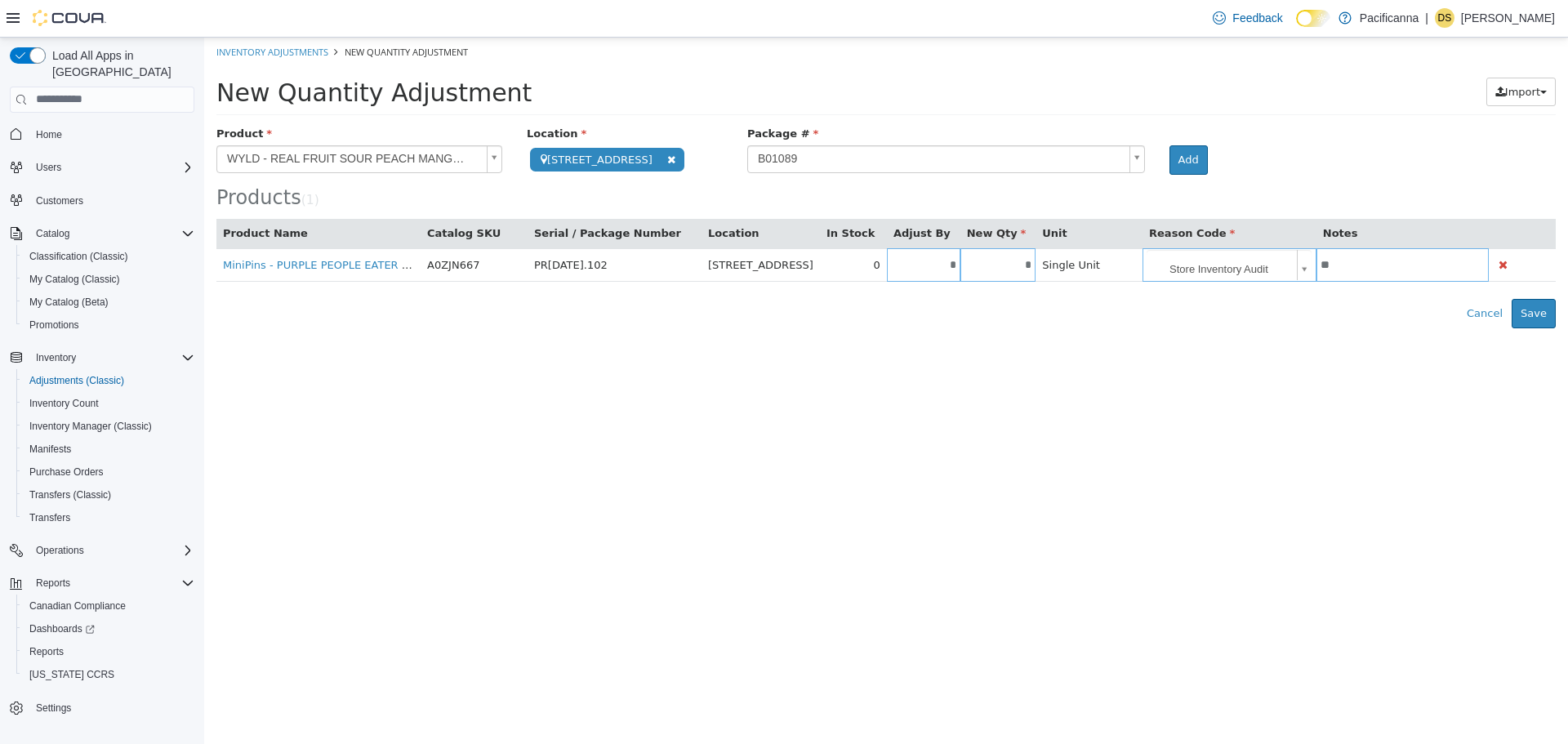
click at [1130, 177] on div "Products ( 1 )" at bounding box center [886, 167] width 1339 height 83
click at [1169, 167] on button "Add" at bounding box center [1188, 159] width 38 height 29
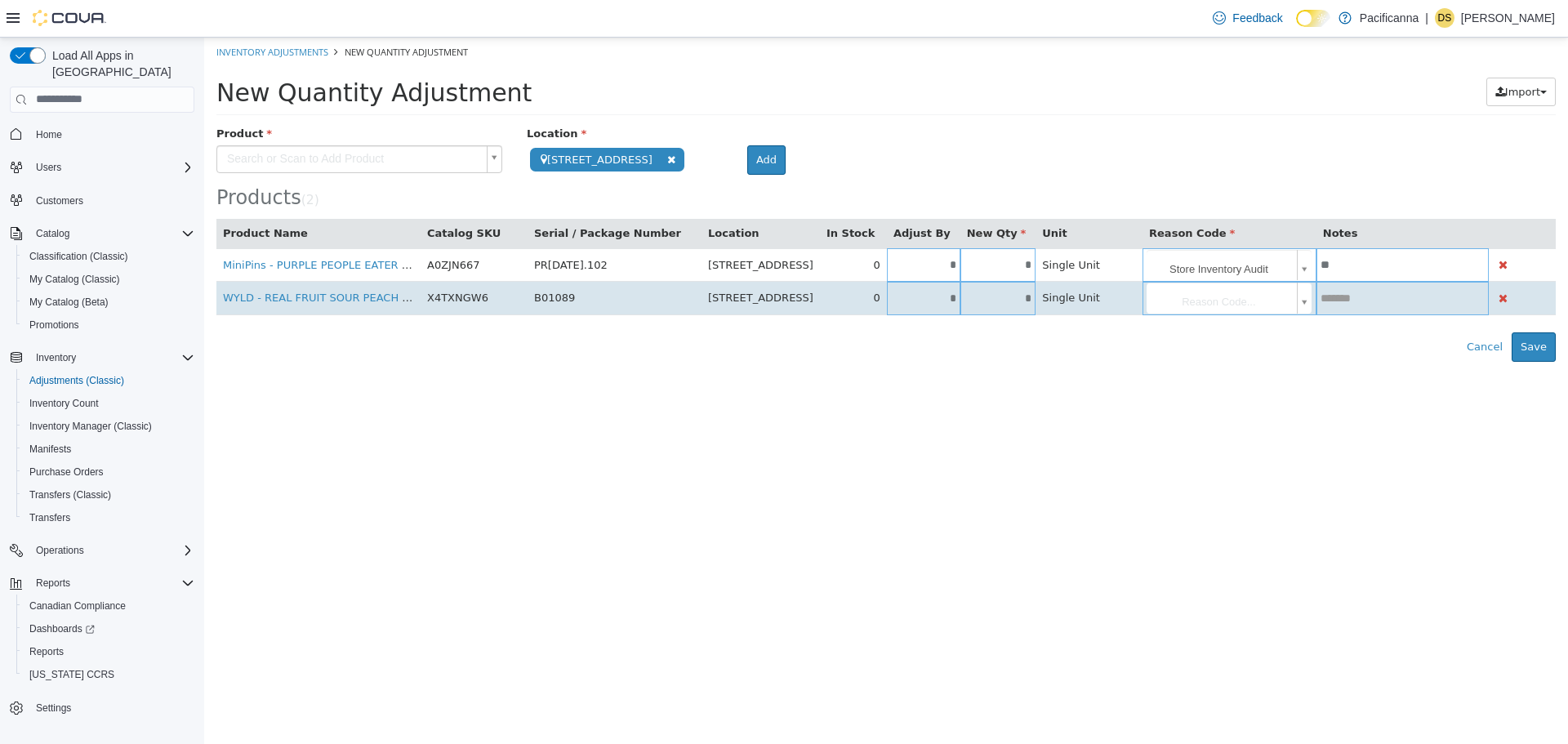
drag, startPoint x: 902, startPoint y: 293, endPoint x: 910, endPoint y: 296, distance: 8.5
click at [903, 293] on input "*" at bounding box center [923, 297] width 73 height 12
type input "*"
click at [1282, 297] on body "**********" at bounding box center [886, 199] width 1363 height 324
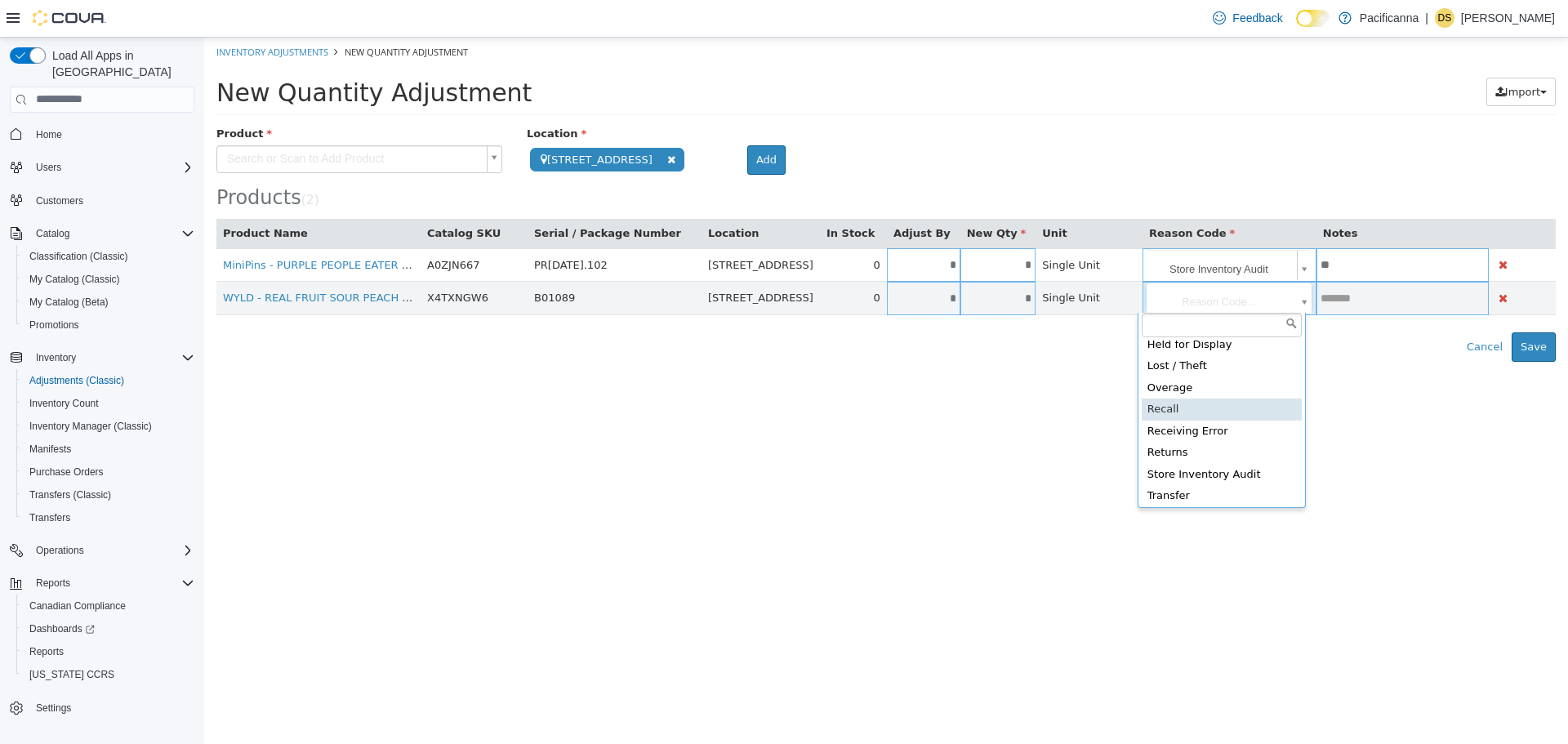
scroll to position [74, 0]
type input "**********"
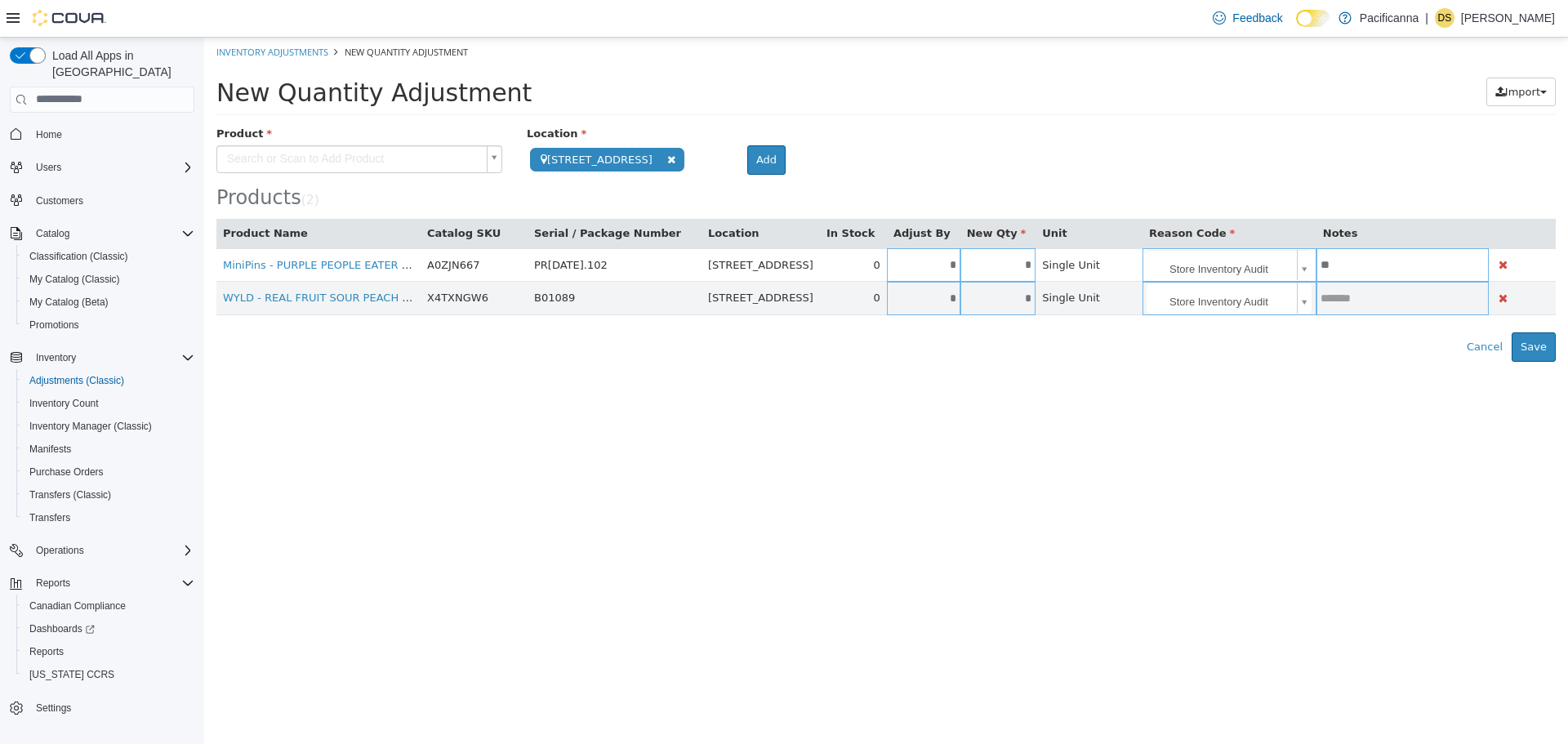
click at [403, 169] on body "**********" at bounding box center [886, 199] width 1363 height 324
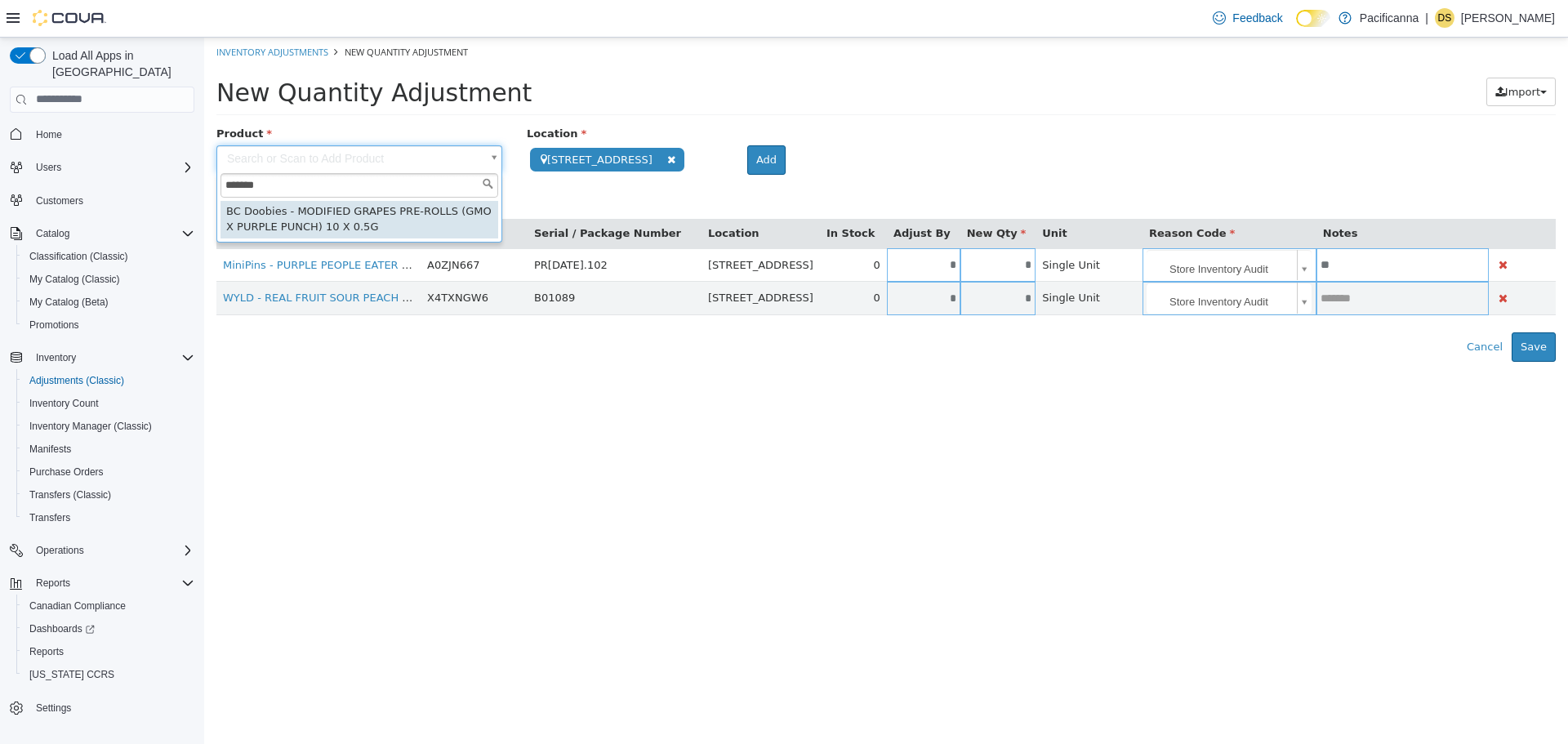
type input "*******"
type input "**********"
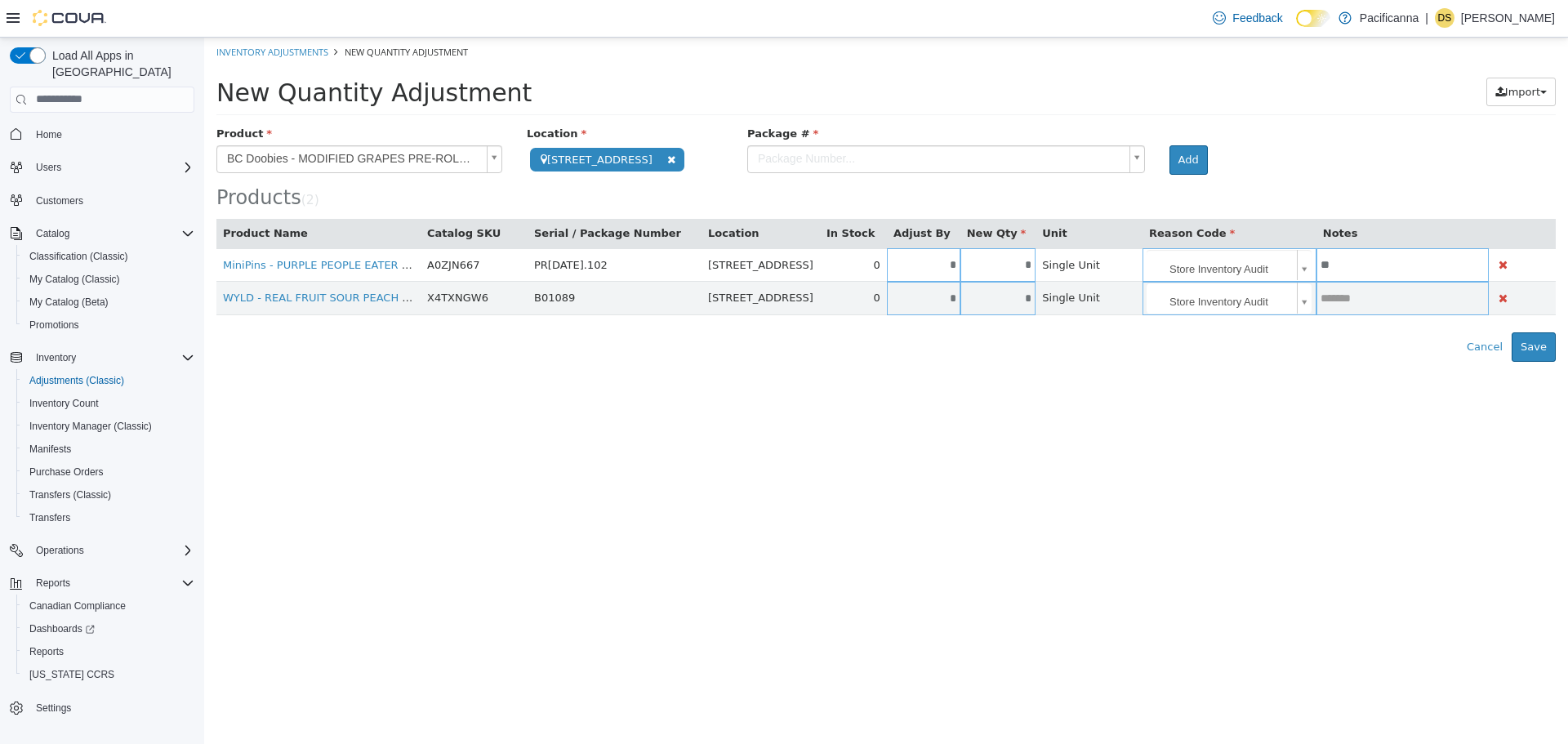
click at [771, 156] on body "**********" at bounding box center [886, 199] width 1363 height 324
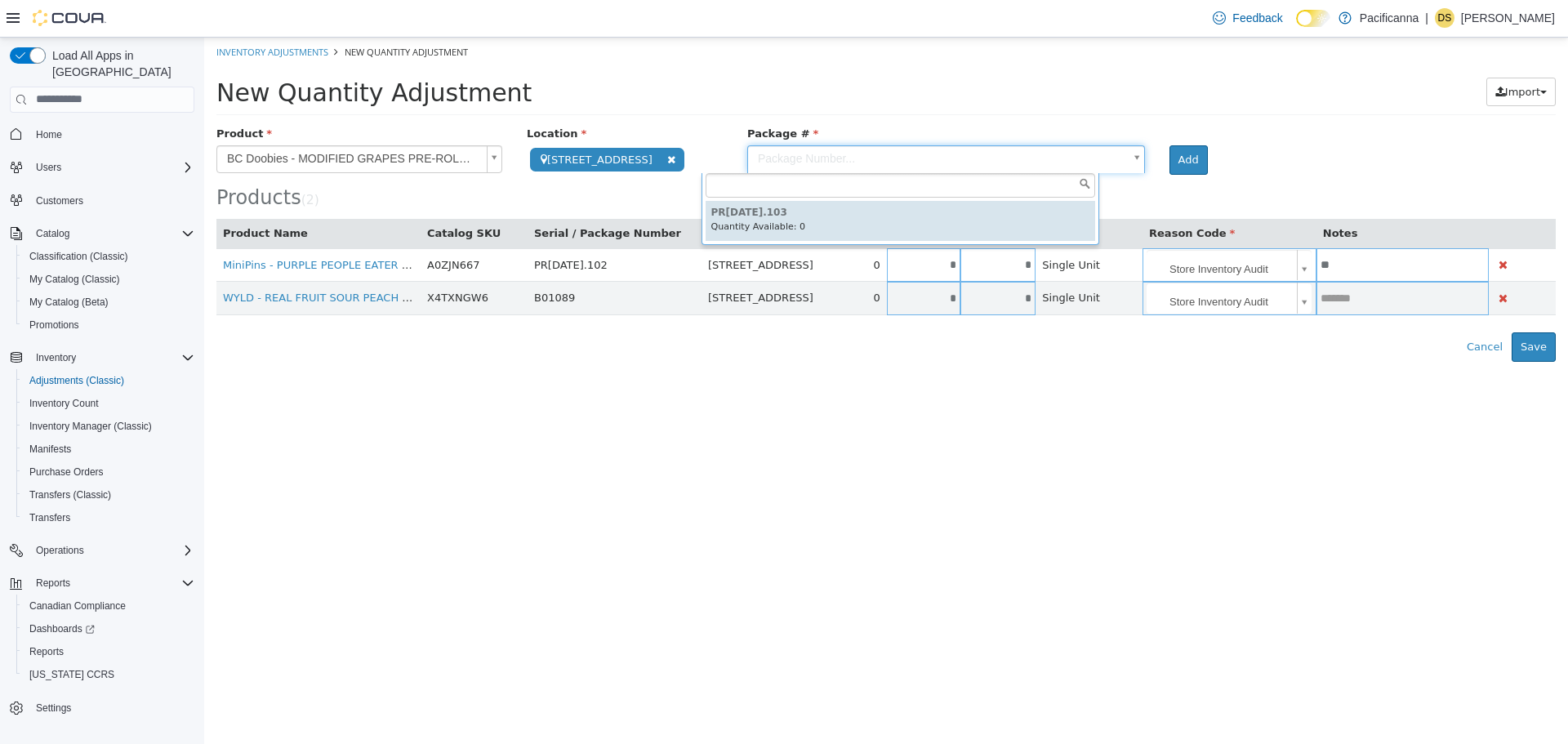
type input "**********"
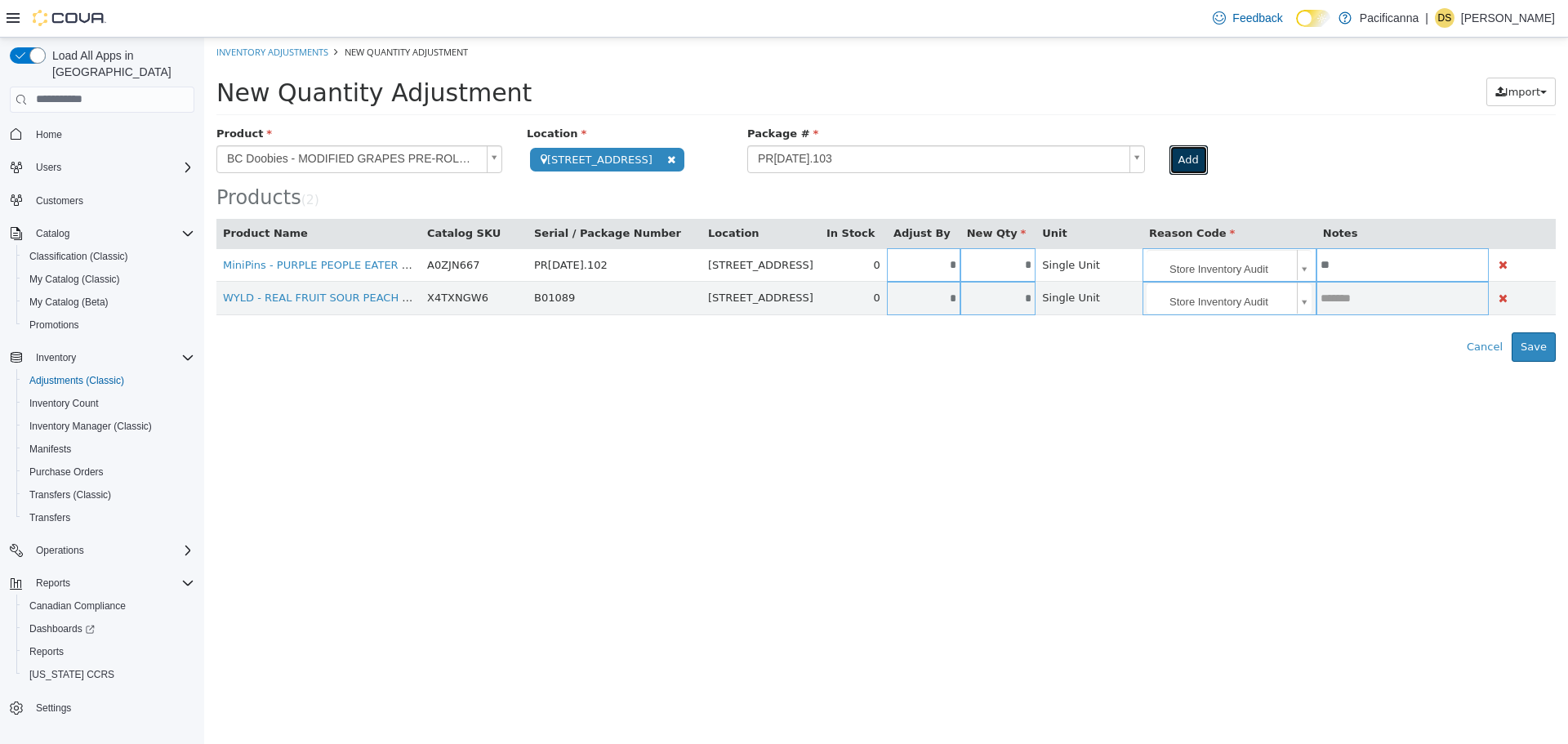
drag, startPoint x: 1129, startPoint y: 157, endPoint x: 1096, endPoint y: 204, distance: 57.4
click at [1169, 157] on button "Add" at bounding box center [1188, 159] width 38 height 29
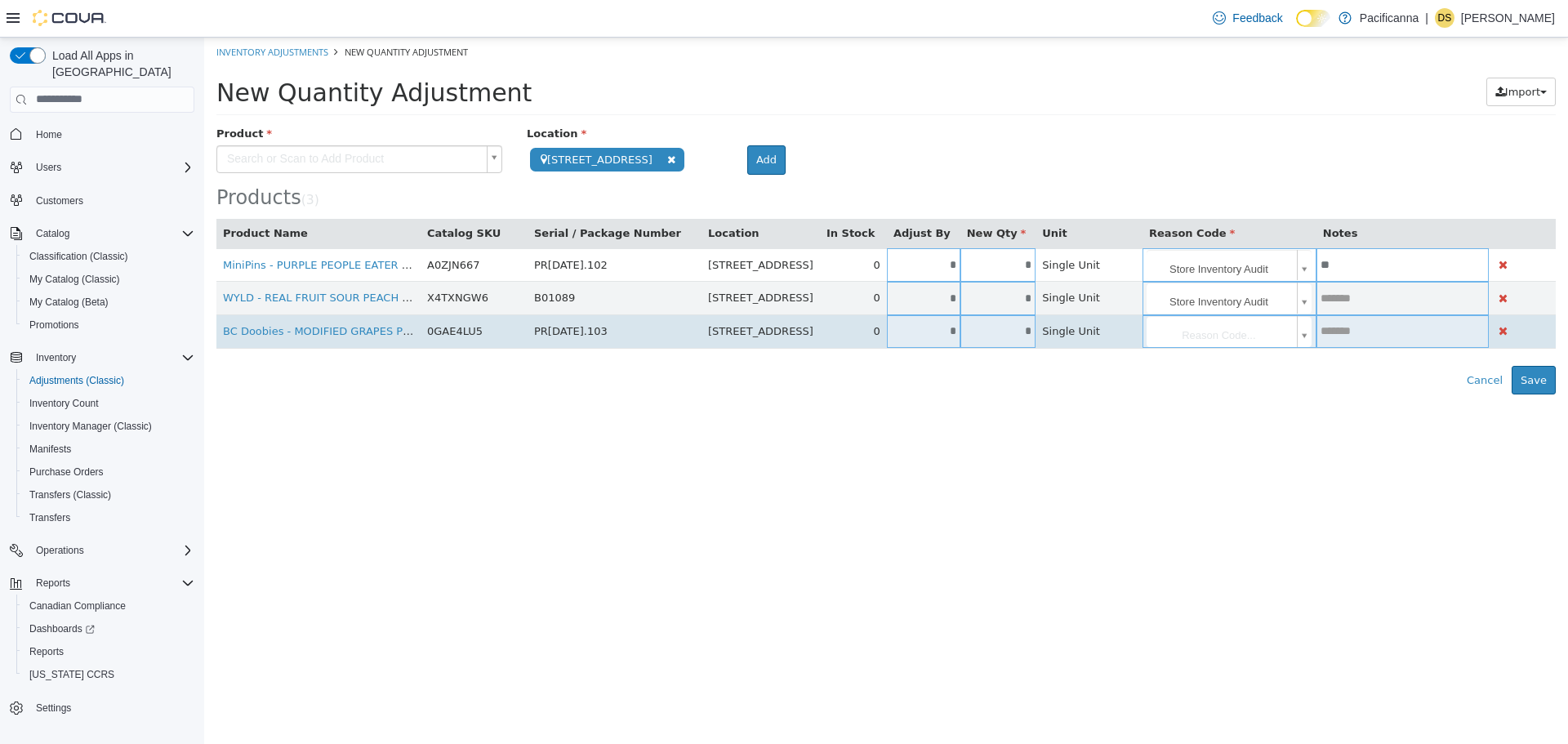
click at [942, 336] on input "*" at bounding box center [923, 329] width 73 height 12
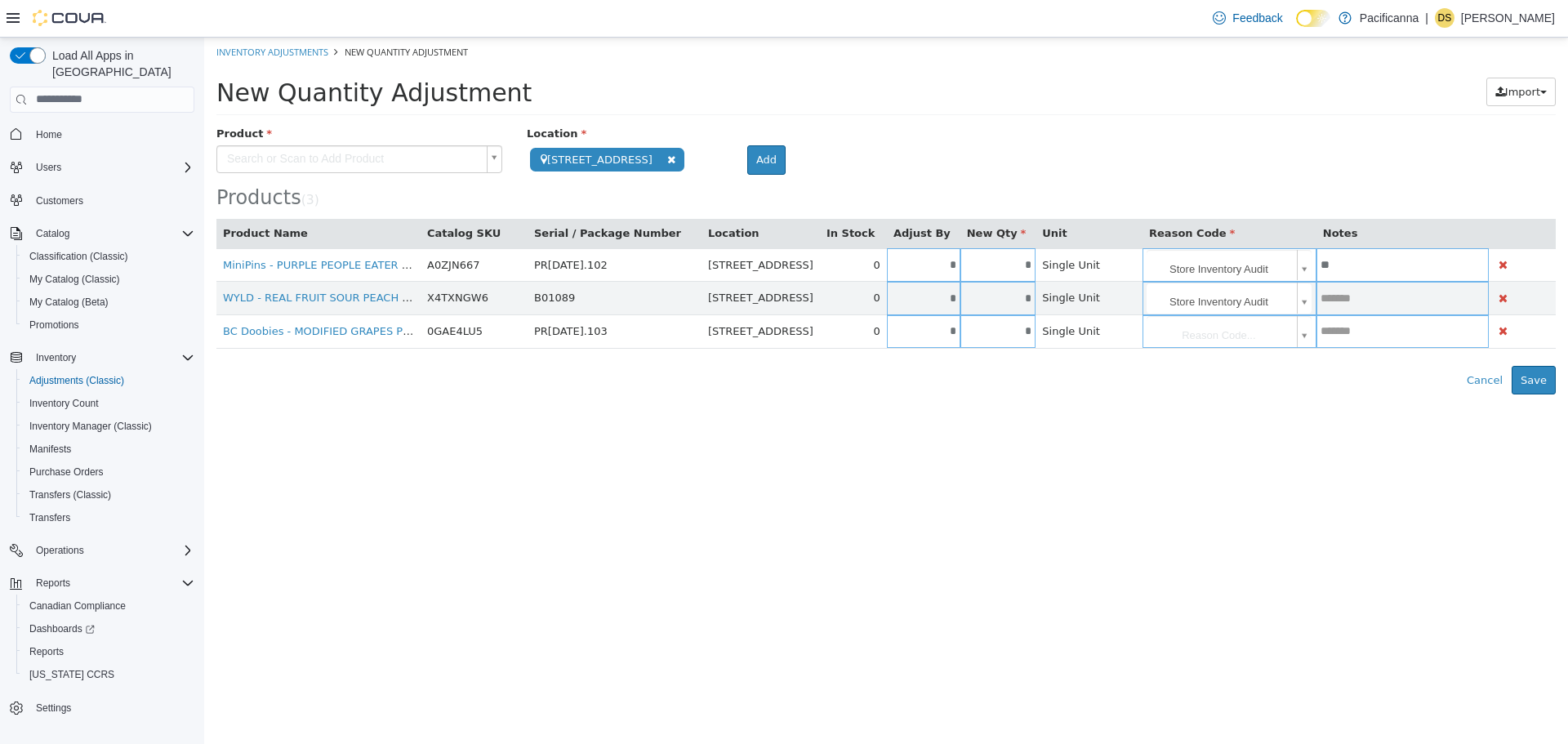
type input "*"
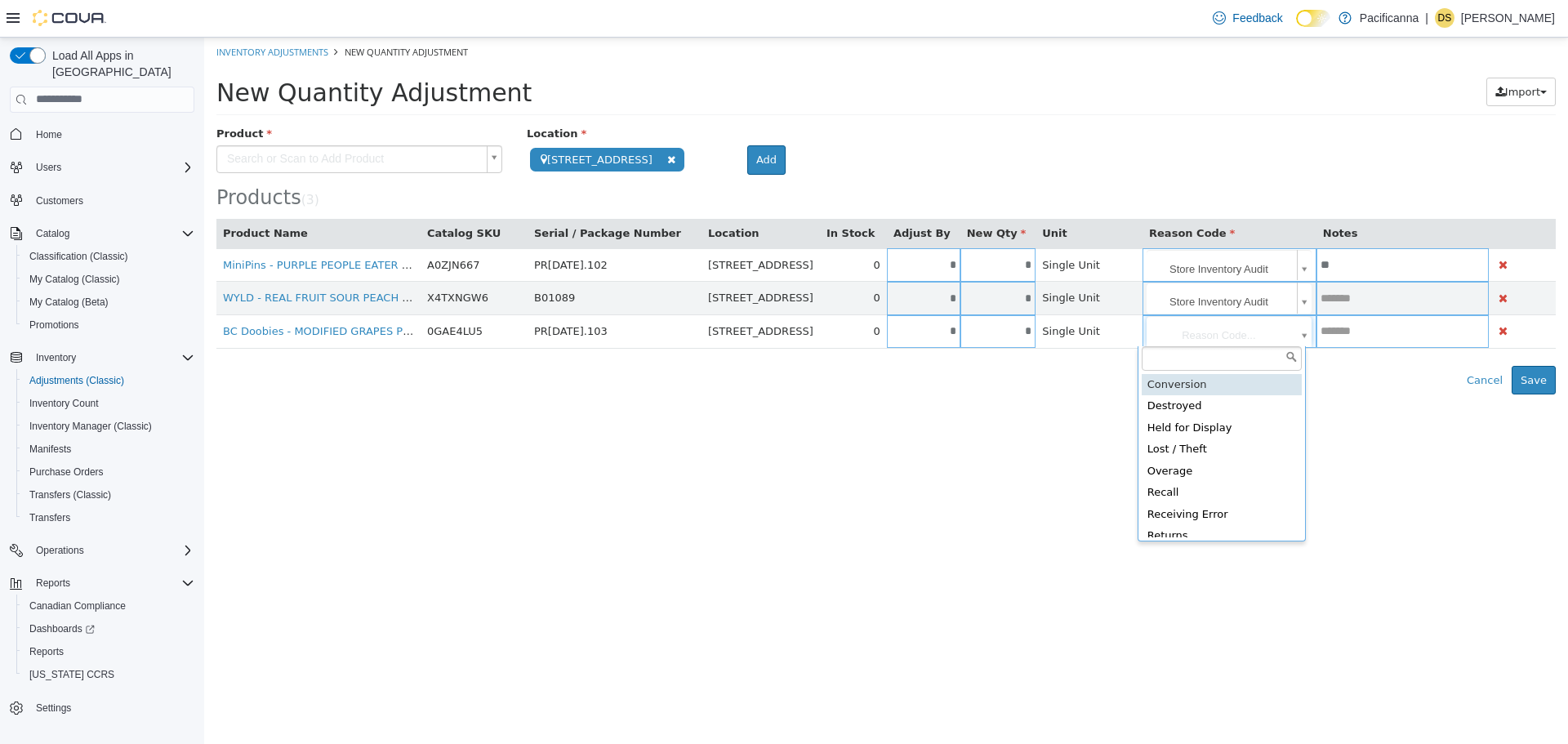
click at [1241, 329] on body "**********" at bounding box center [886, 215] width 1363 height 357
type input "**********"
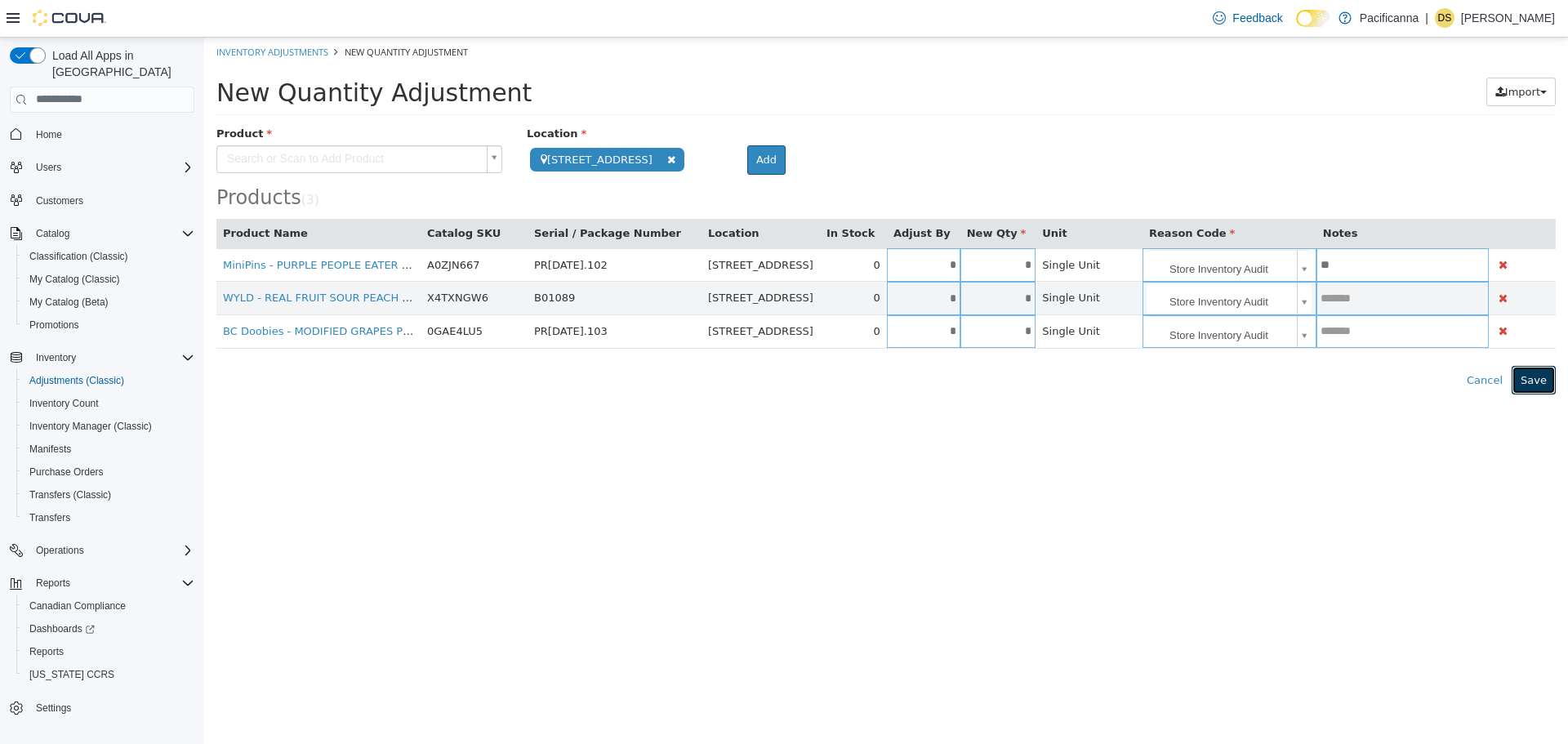
click at [1529, 389] on button "Save" at bounding box center [1533, 380] width 44 height 29
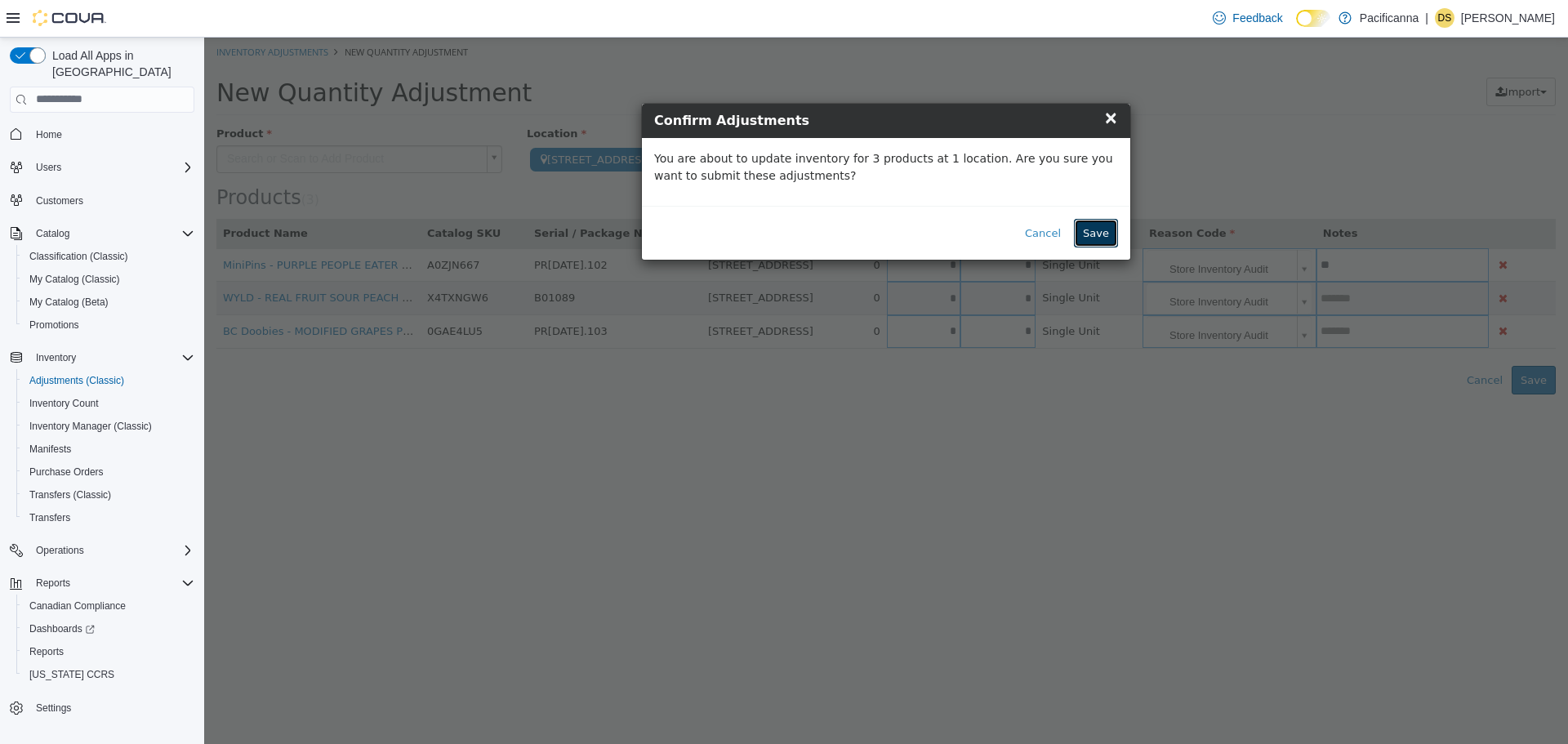
click at [1087, 236] on button "Save" at bounding box center [1096, 232] width 44 height 29
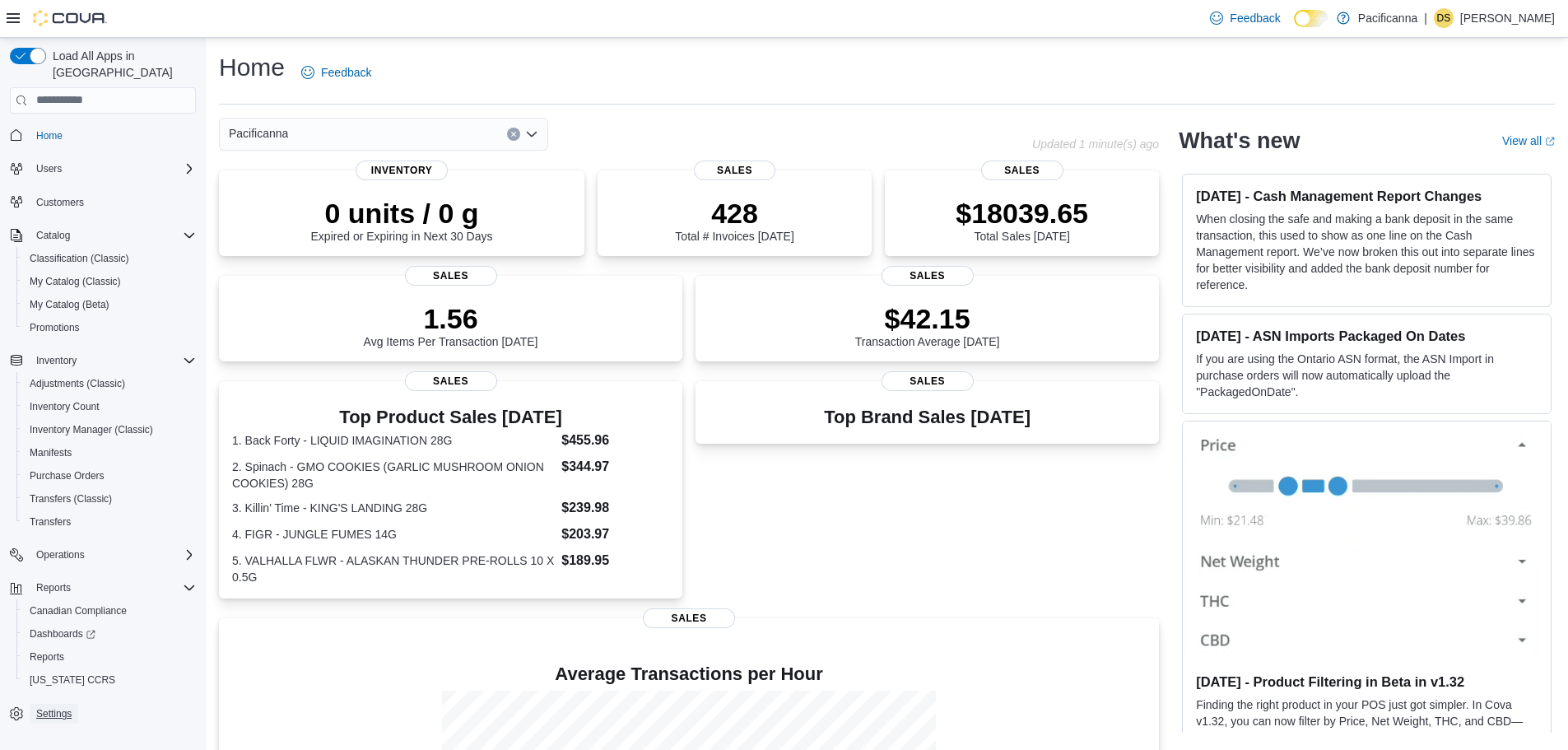
click at [73, 704] on link "Settings" at bounding box center [53, 713] width 49 height 19
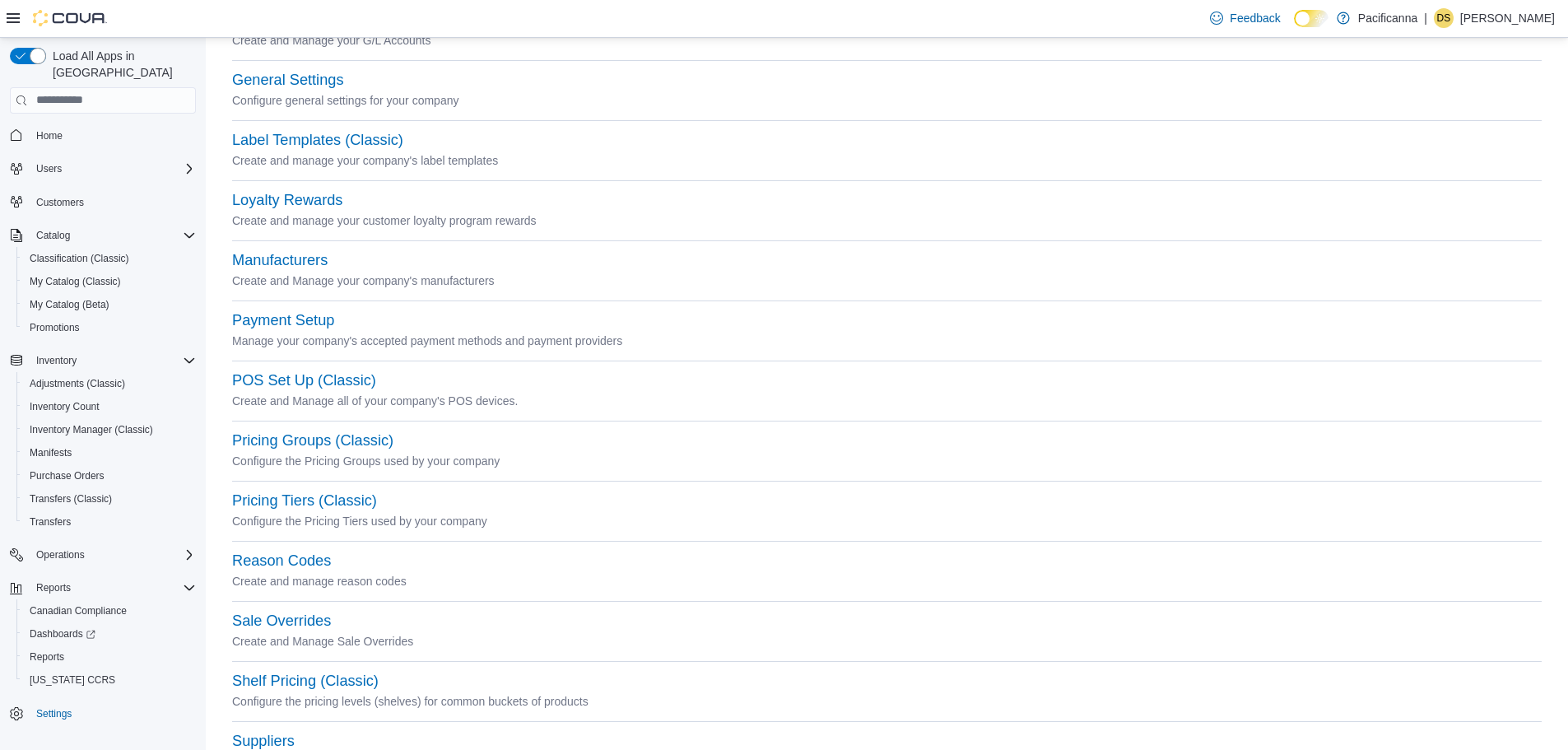
scroll to position [411, 0]
click at [325, 317] on button "Payment Setup" at bounding box center [283, 319] width 102 height 18
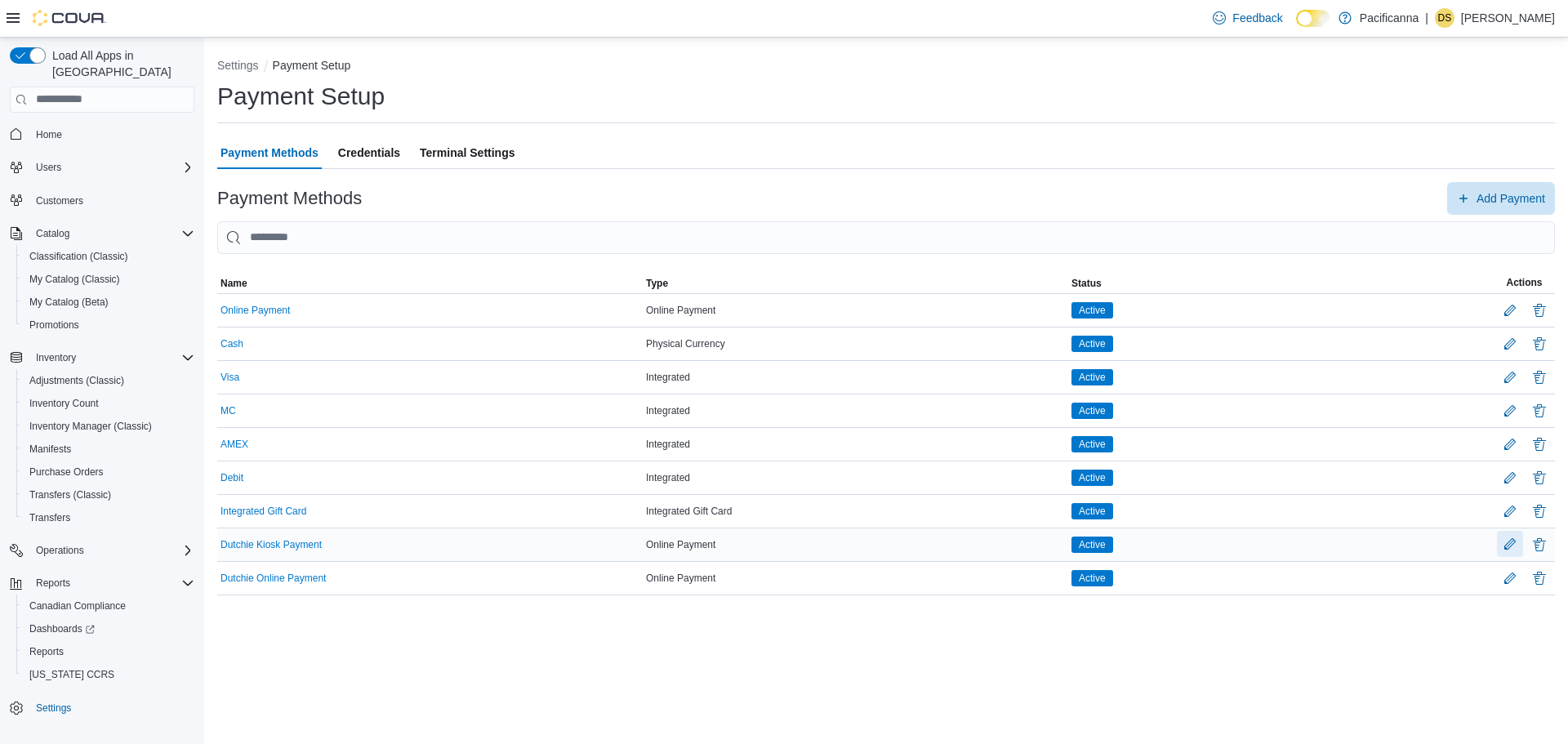
click at [1509, 545] on button "Edit Payment Method" at bounding box center [1509, 544] width 27 height 27
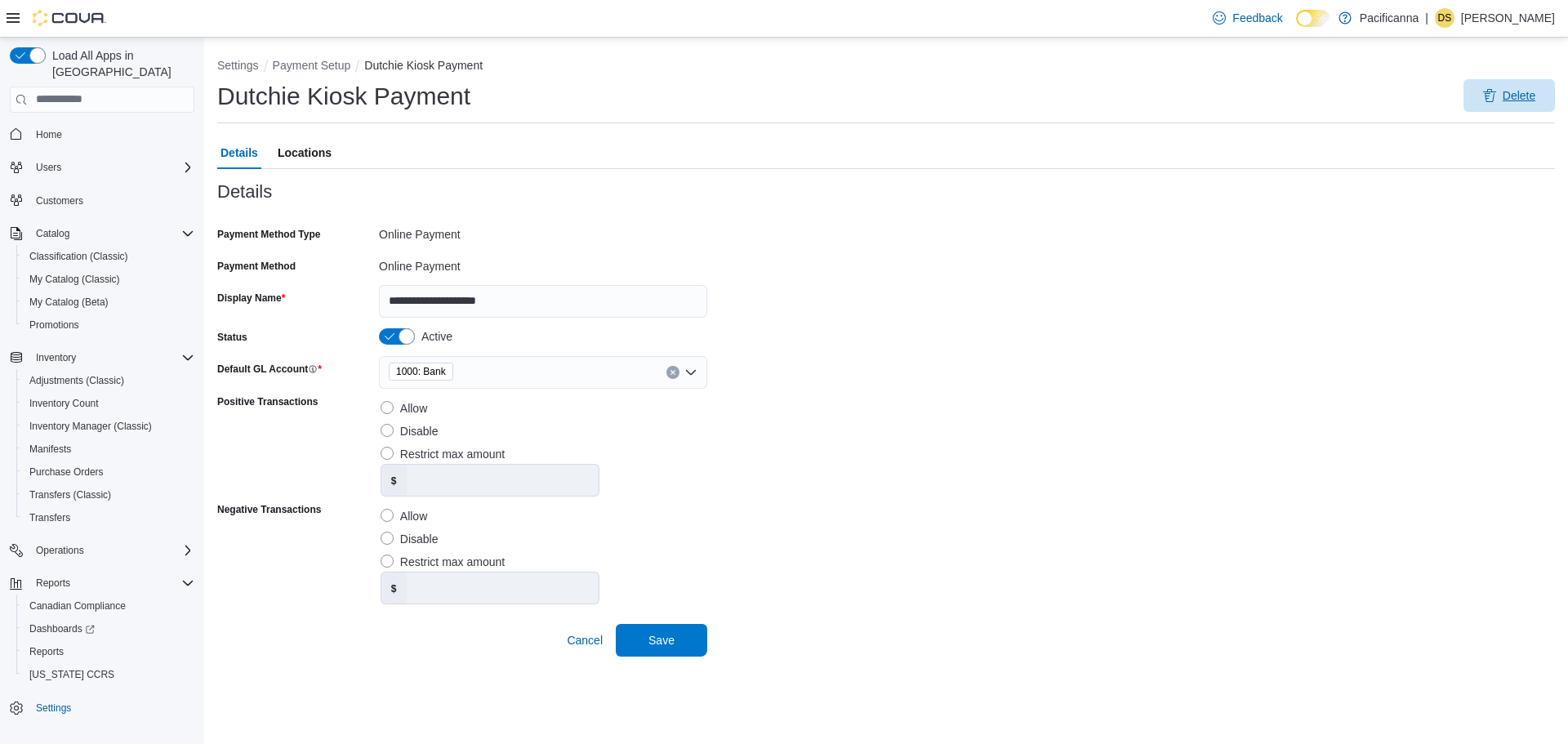
click at [1497, 110] on span "Delete" at bounding box center [1509, 96] width 72 height 33
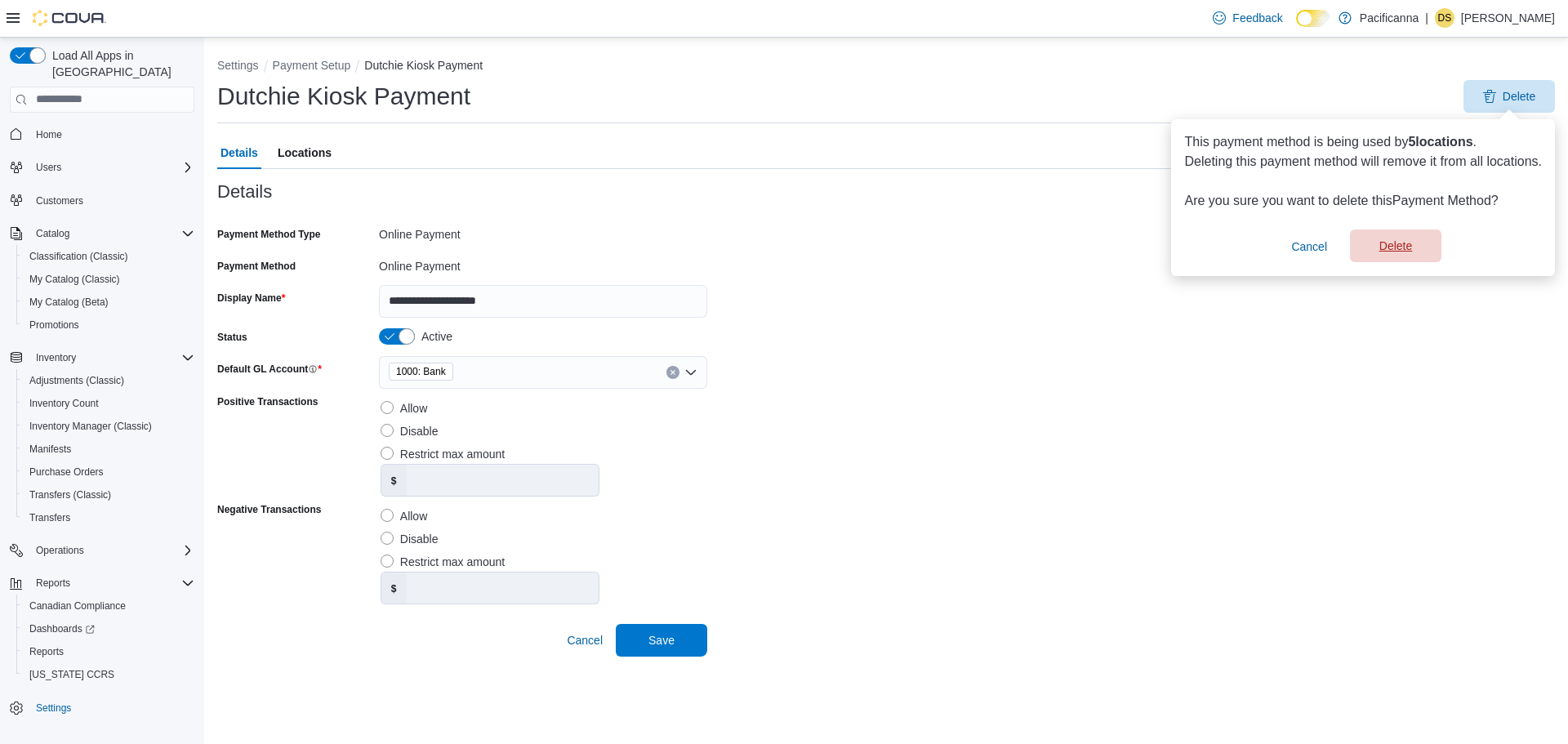
click at [1423, 260] on span "Delete" at bounding box center [1395, 246] width 72 height 33
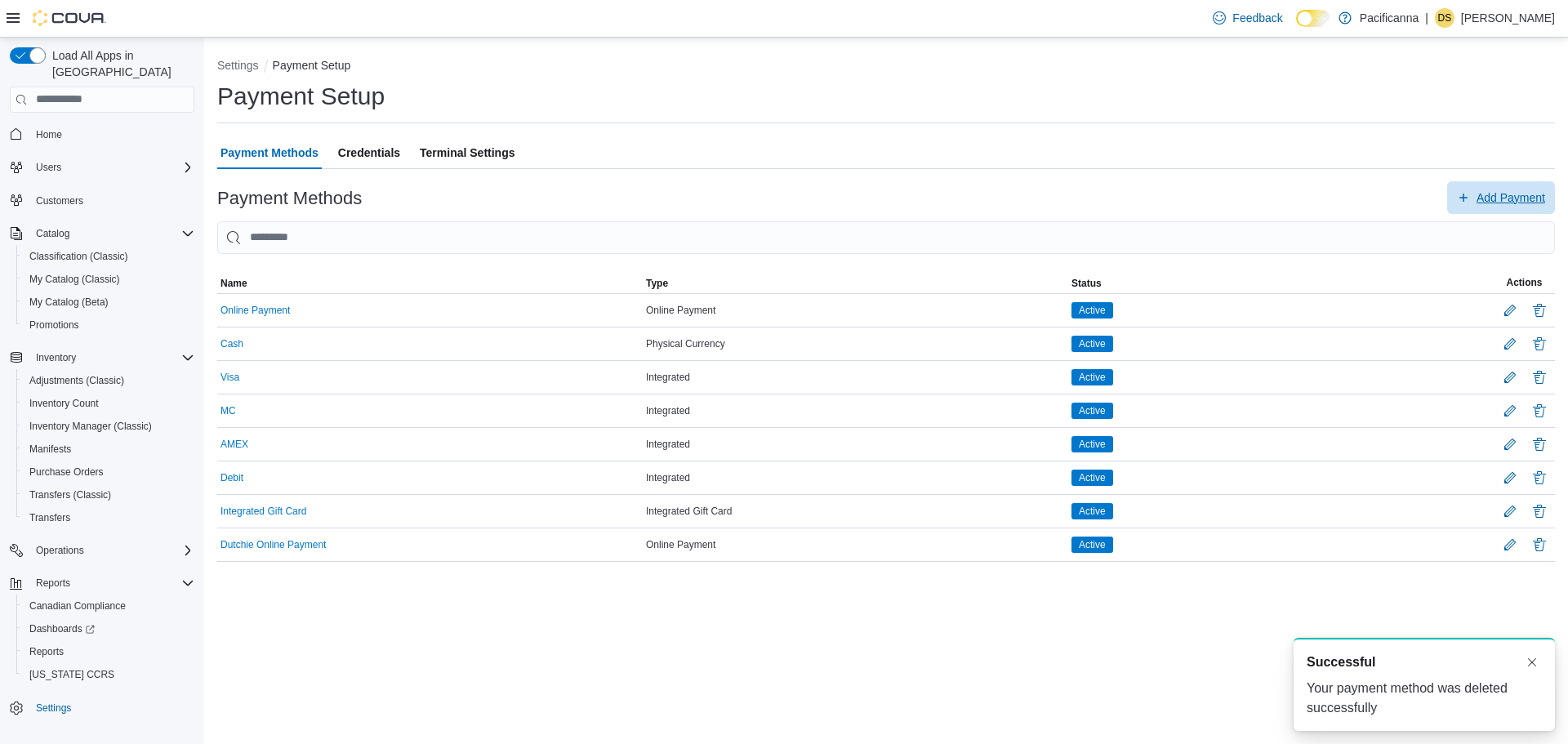
click at [1527, 210] on span "Add Payment" at bounding box center [1500, 198] width 88 height 33
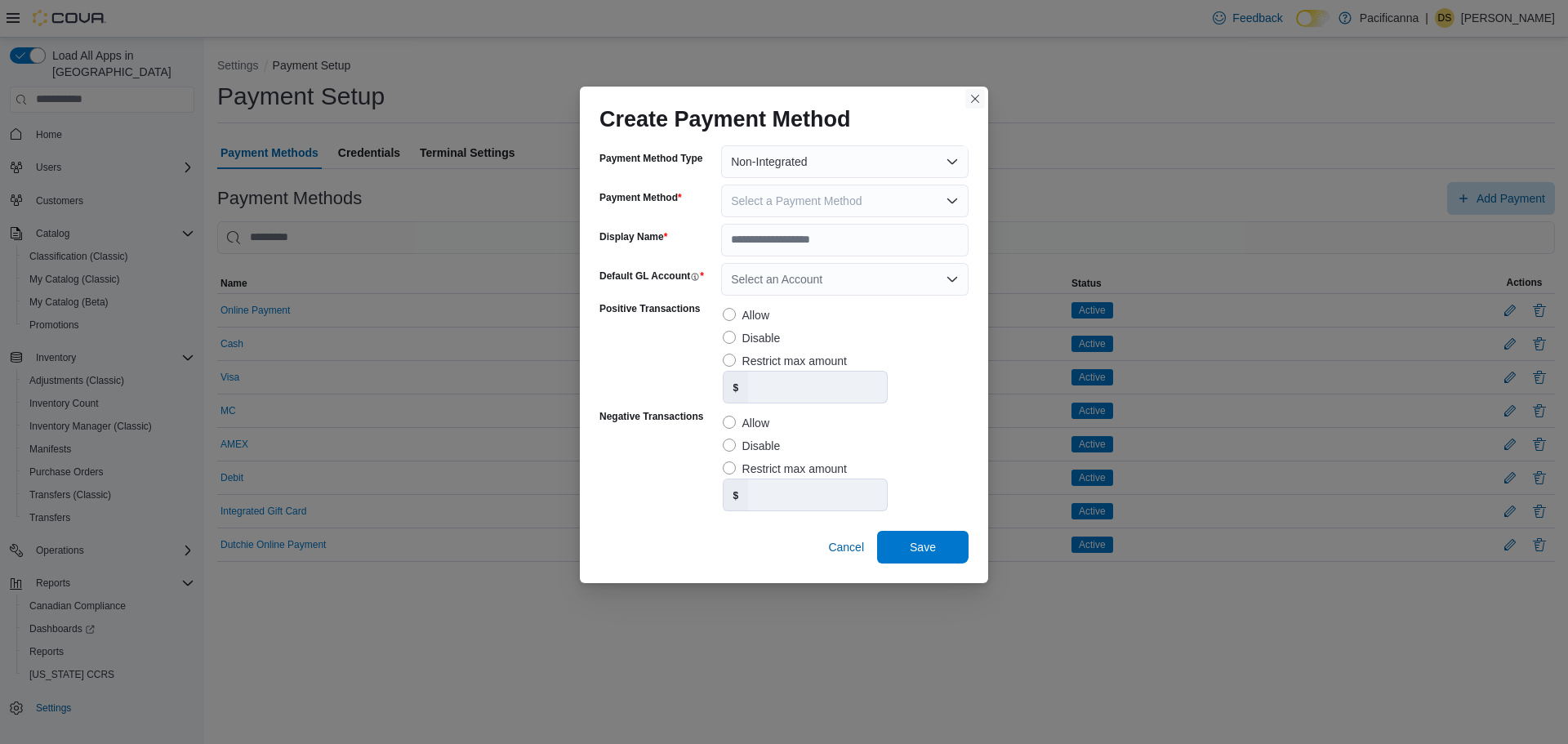
click at [972, 100] on button "Closes this modal window" at bounding box center [974, 98] width 19 height 19
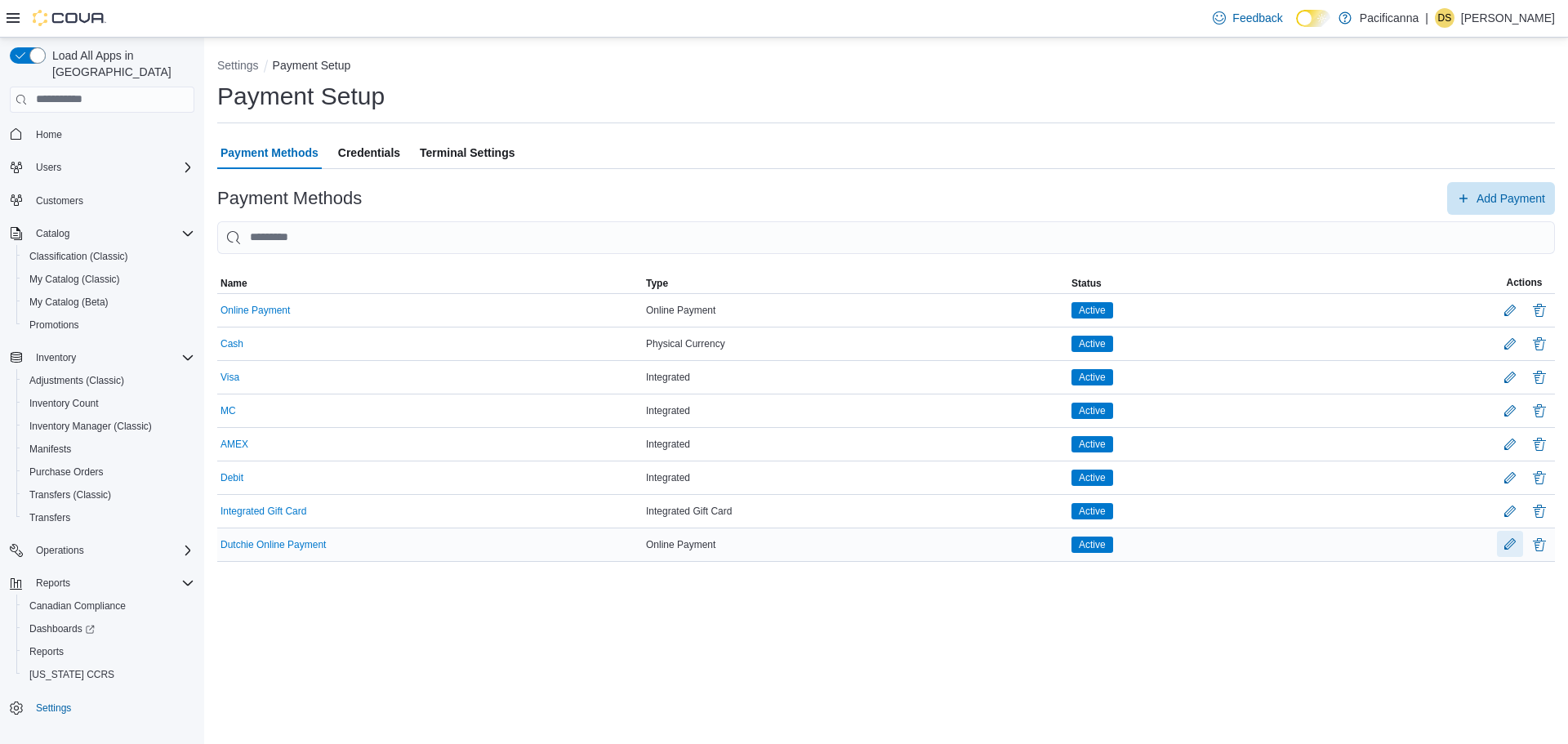
click at [1509, 544] on button "Edit Payment Method" at bounding box center [1509, 544] width 27 height 27
click at [1498, 202] on span "Add Payment" at bounding box center [1510, 198] width 69 height 16
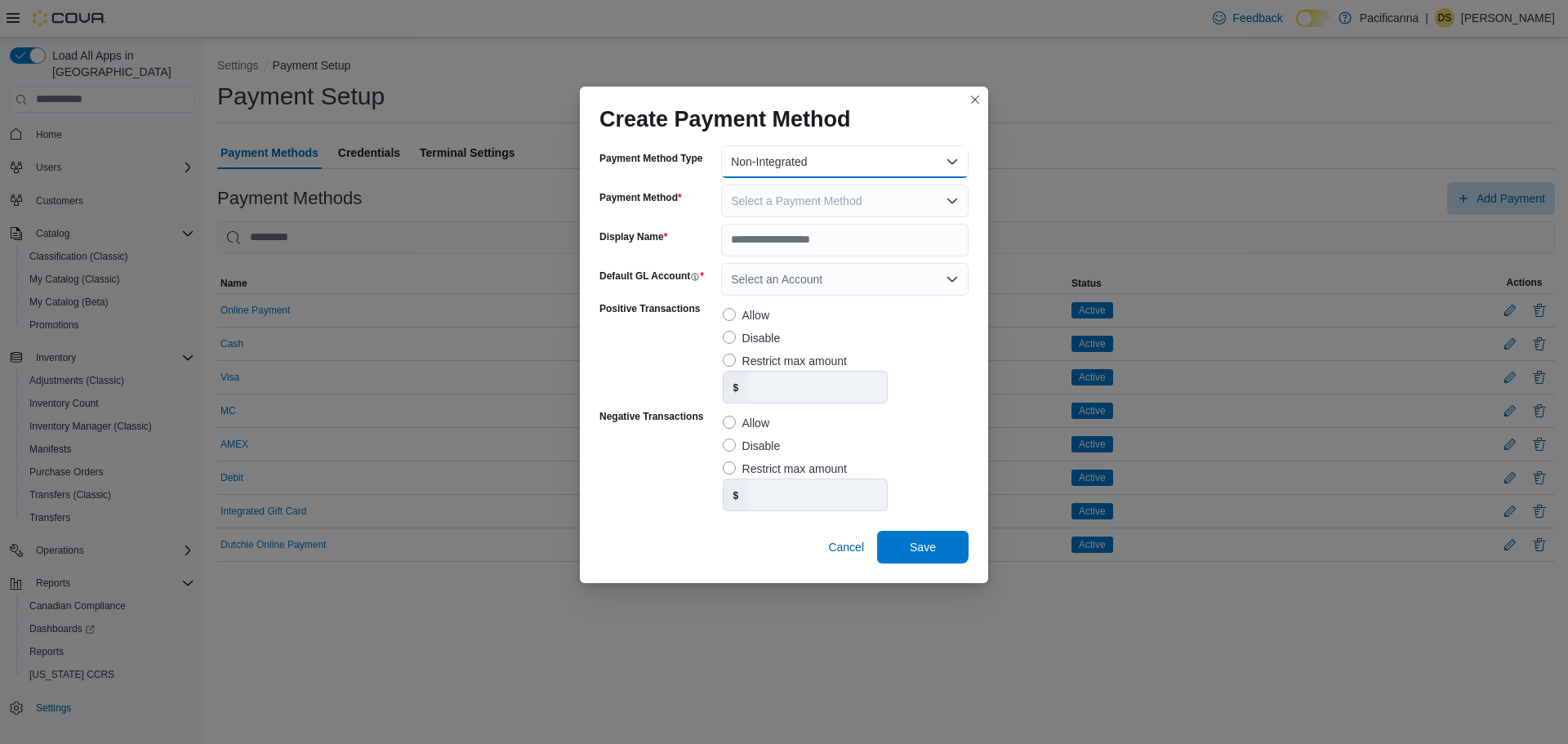
click at [824, 157] on button "Non-Integrated" at bounding box center [844, 162] width 247 height 33
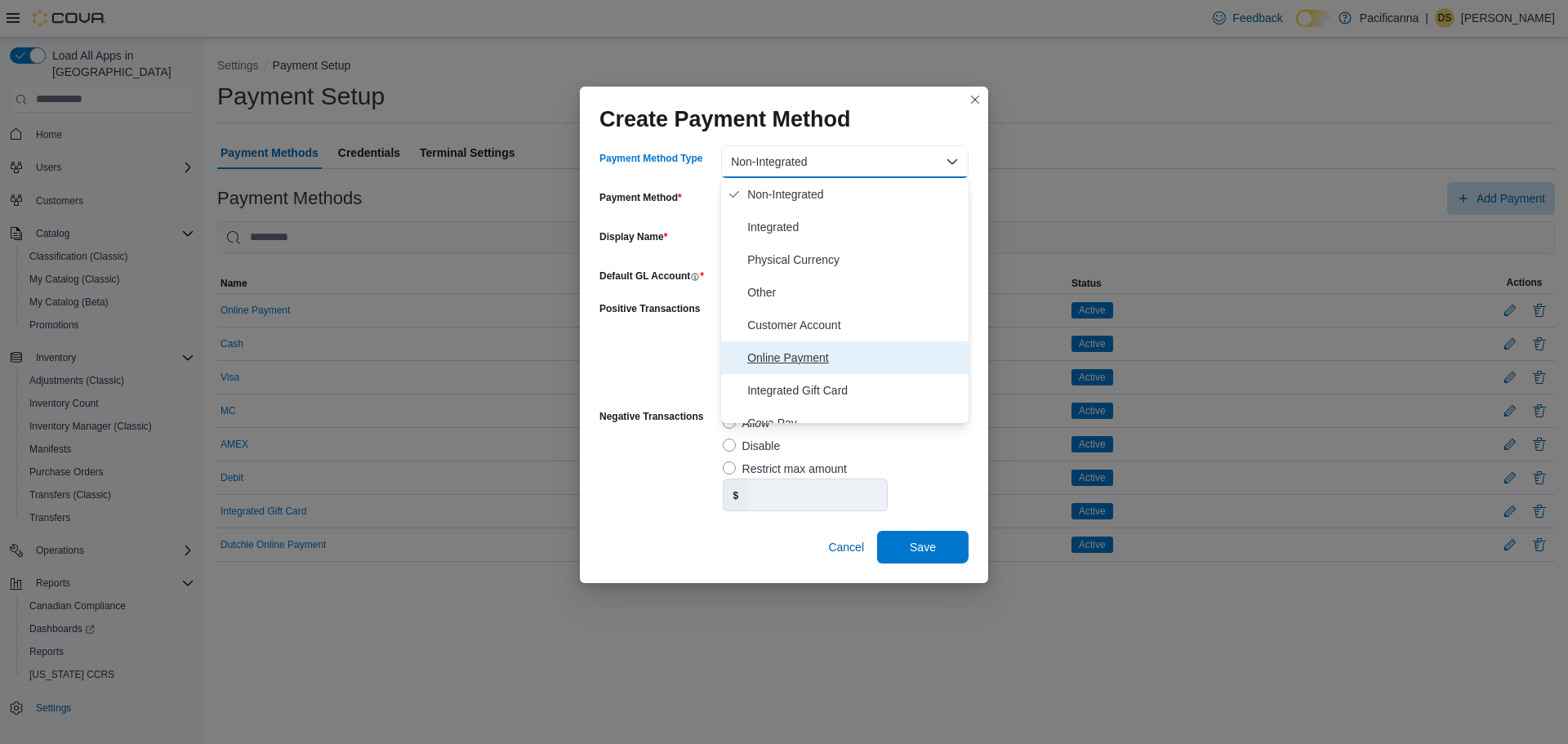
click at [795, 361] on span "Online Payment" at bounding box center [854, 357] width 215 height 19
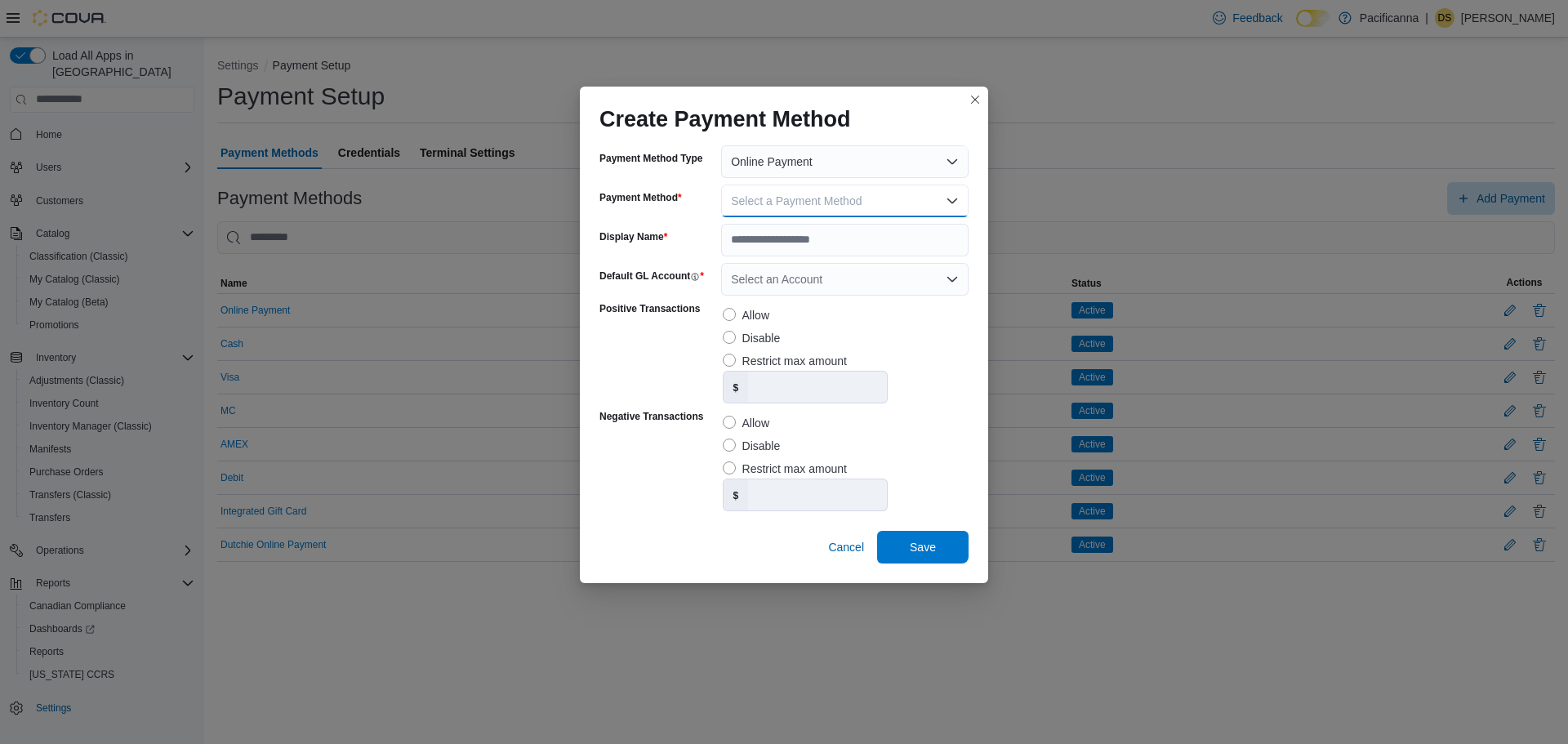
click at [854, 202] on span "Select a Payment Method" at bounding box center [796, 200] width 131 height 13
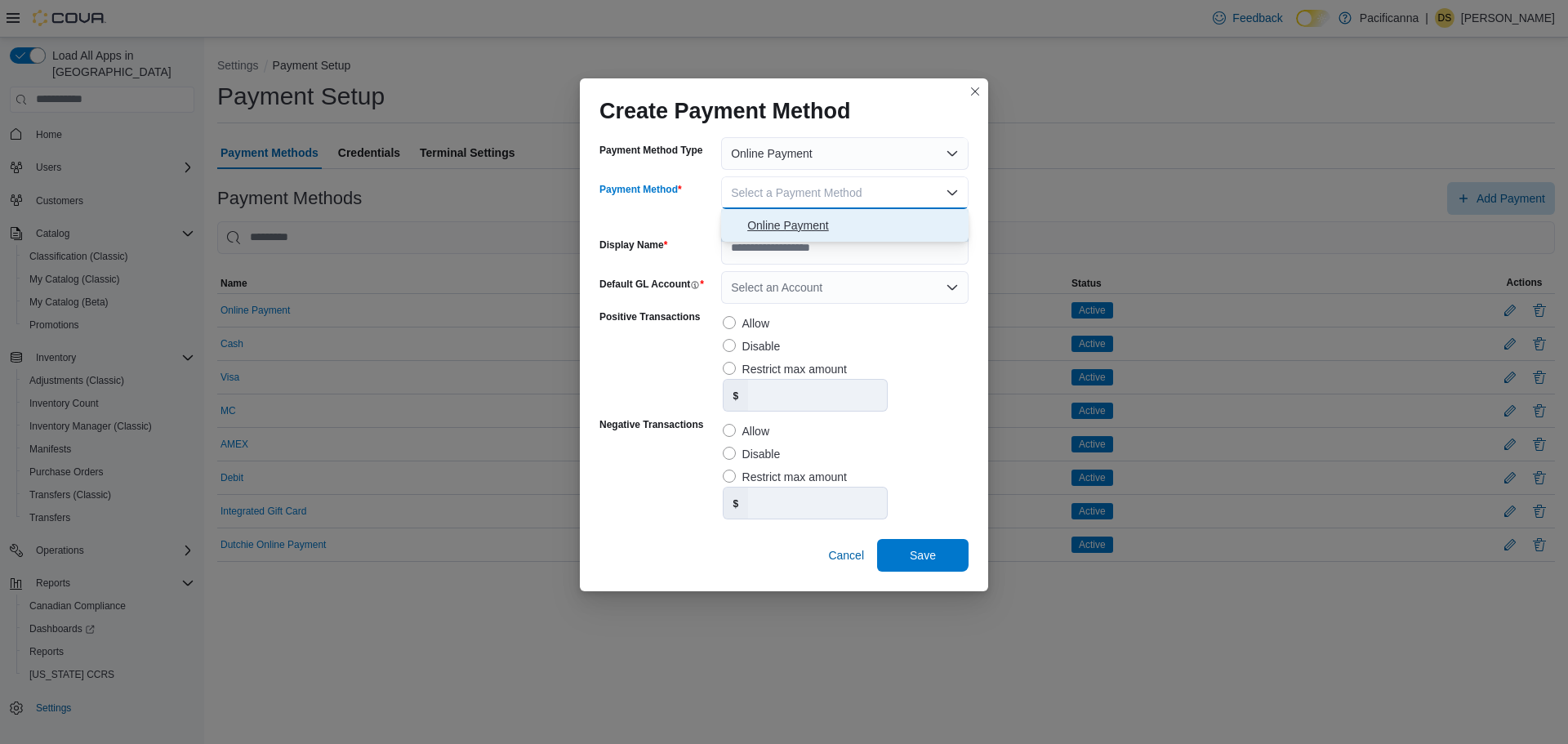
click at [850, 218] on span "Online Payment" at bounding box center [854, 225] width 215 height 19
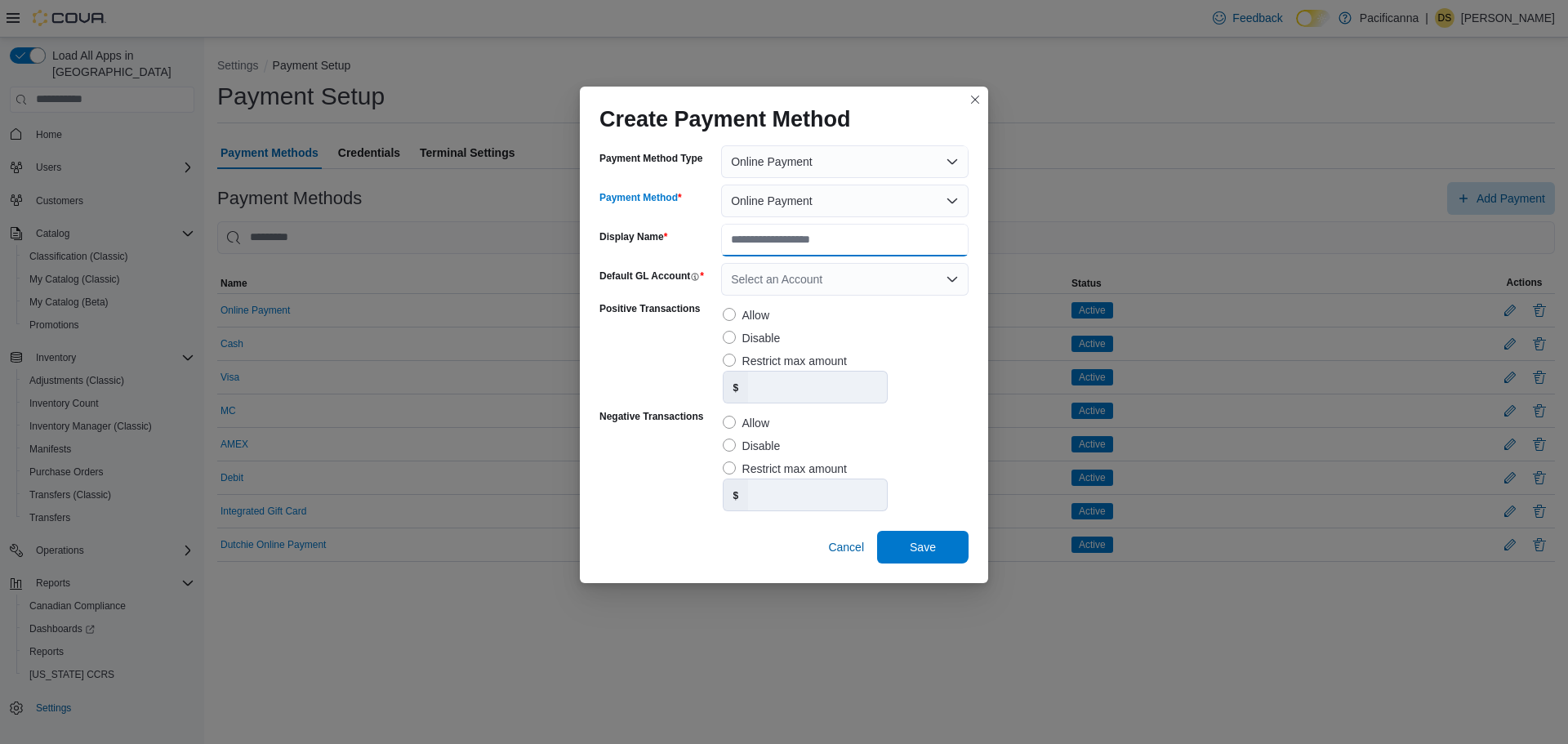
click at [836, 247] on input "Display Name" at bounding box center [844, 241] width 247 height 33
type input "*****"
click at [856, 277] on div "Select an Account" at bounding box center [844, 279] width 247 height 33
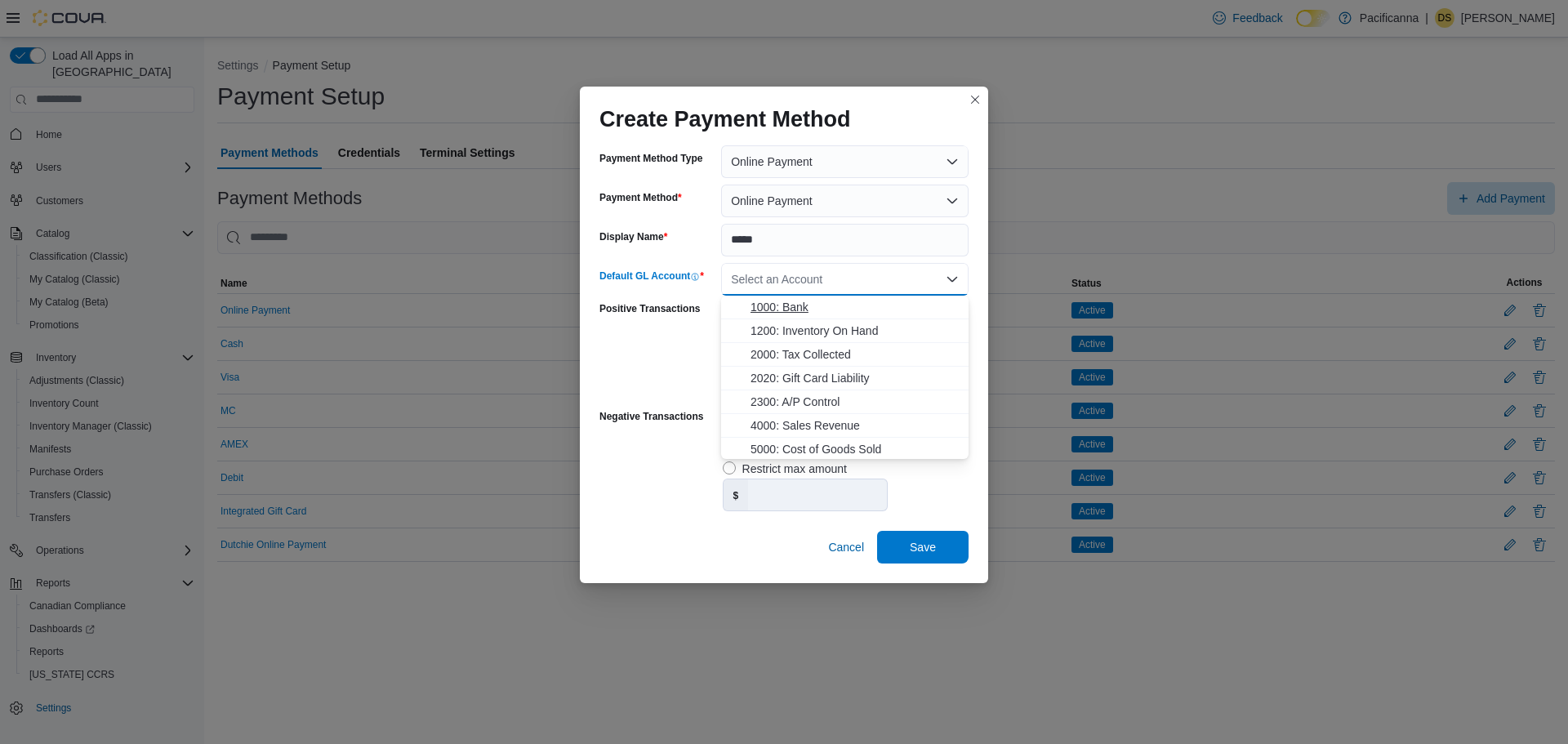
click at [806, 304] on span "1000: Bank" at bounding box center [854, 307] width 209 height 16
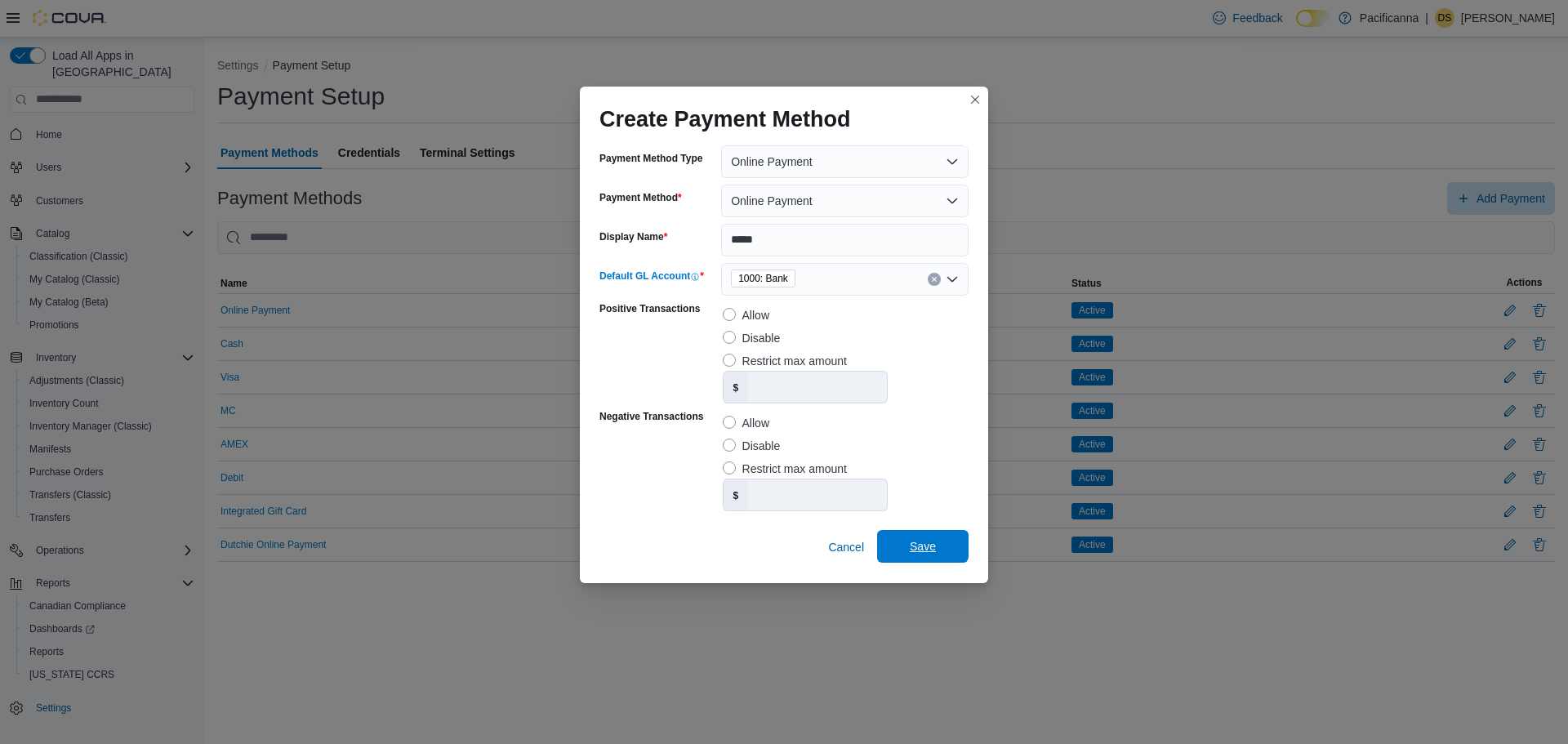
click at [927, 539] on span "Save" at bounding box center [922, 546] width 27 height 16
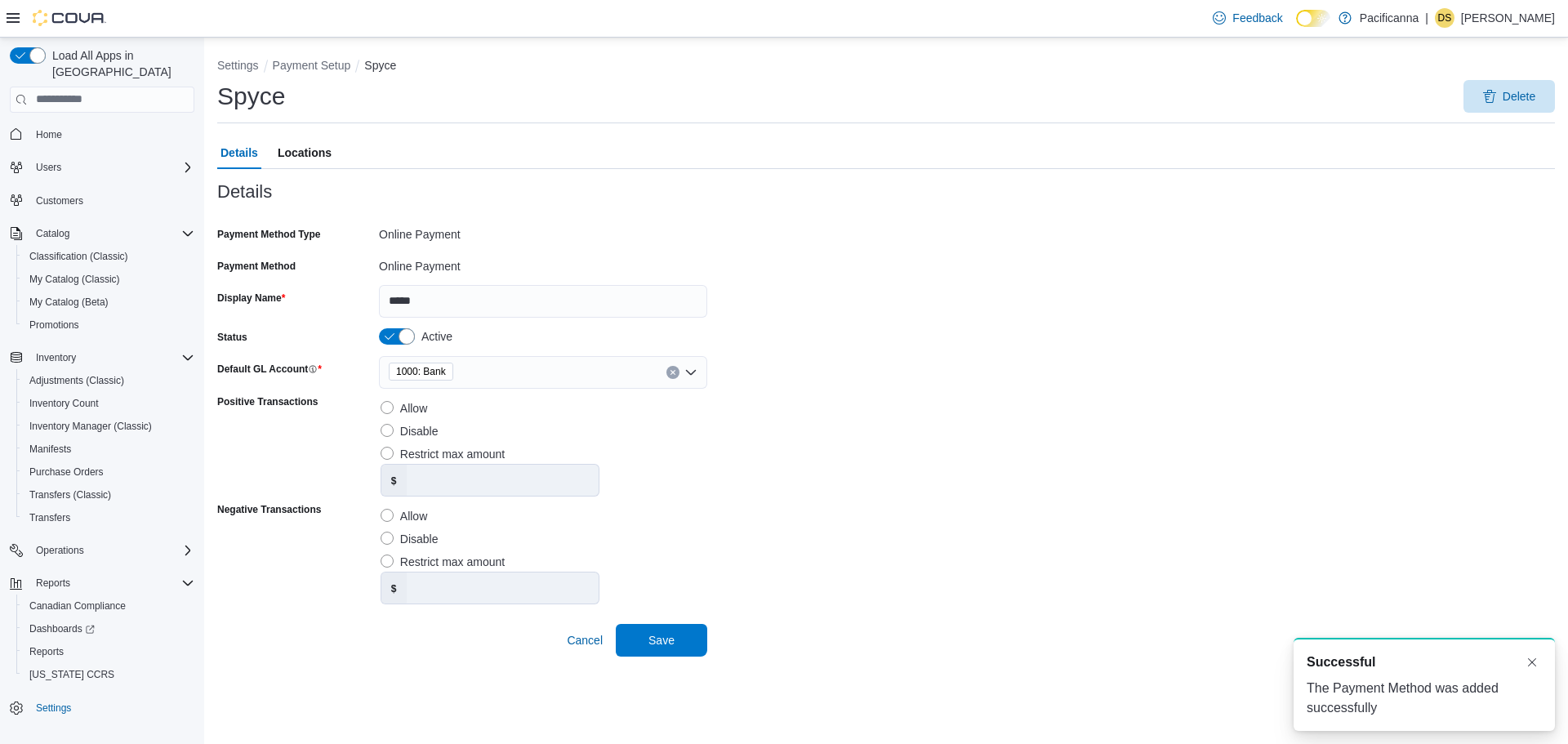
click at [303, 160] on span "Locations" at bounding box center [304, 153] width 54 height 33
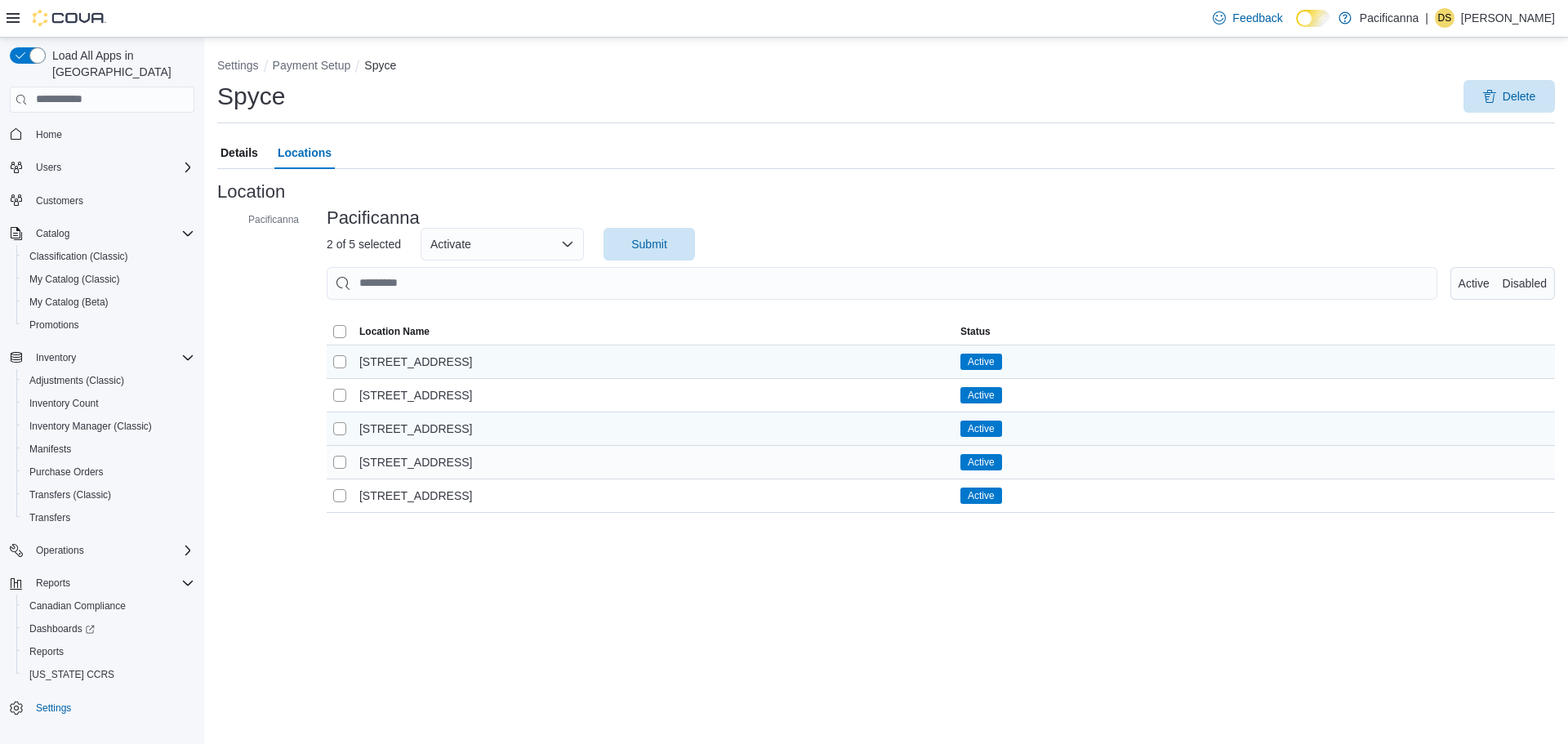
click at [339, 472] on div at bounding box center [339, 462] width 27 height 27
click at [343, 475] on td at bounding box center [339, 461] width 27 height 34
click at [349, 470] on div at bounding box center [339, 462] width 27 height 27
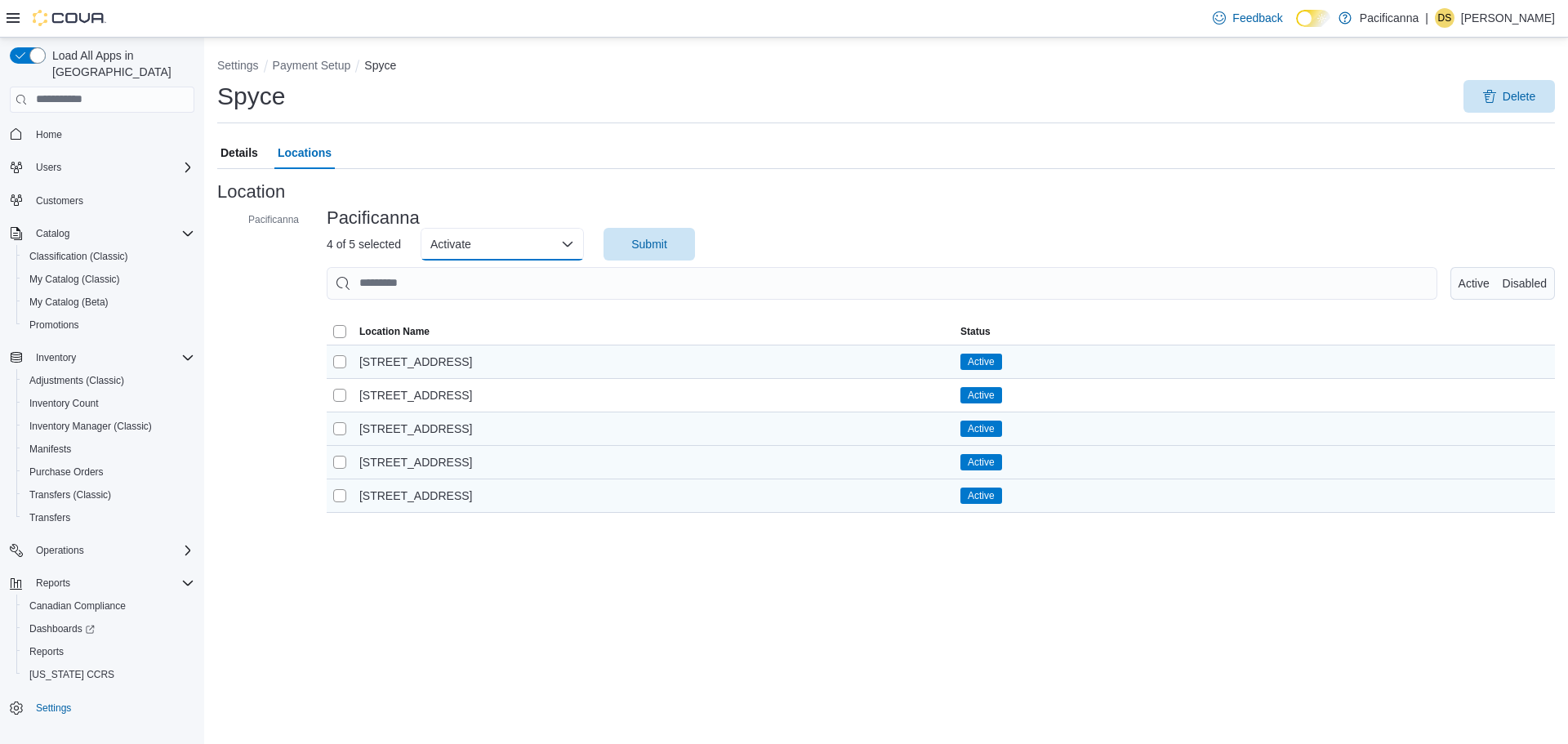
click at [521, 256] on button "Activate" at bounding box center [502, 244] width 163 height 33
click at [518, 259] on button "Activate" at bounding box center [502, 244] width 163 height 33
click at [521, 253] on button "Activate" at bounding box center [502, 244] width 163 height 33
click at [478, 307] on span "Deactivate" at bounding box center [511, 309] width 131 height 19
click at [664, 250] on span "Submit" at bounding box center [649, 243] width 36 height 16
